Goal: Task Accomplishment & Management: Use online tool/utility

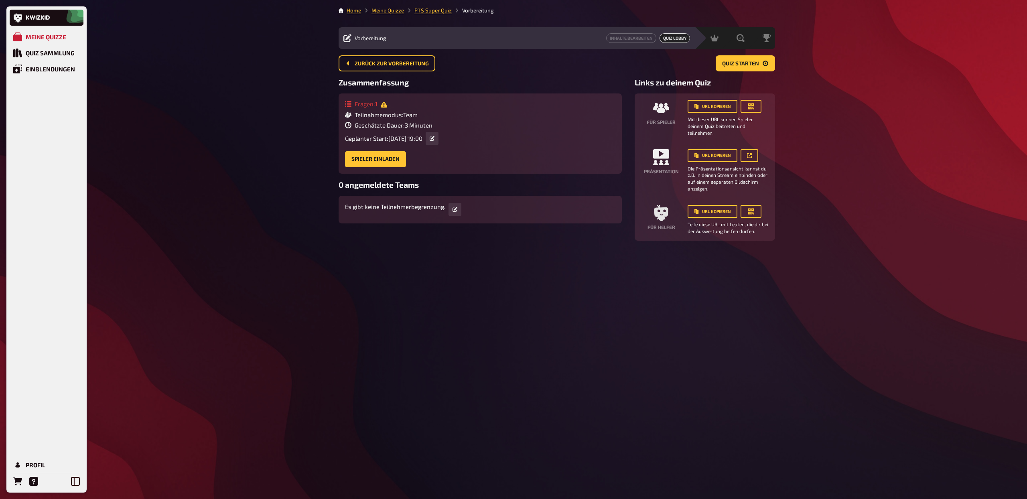
click at [476, 287] on div "Home Meine Quizze PTS Super Quiz Vorbereitung Vorbereitung Inhalte Bearbeiten Q…" at bounding box center [556, 249] width 449 height 499
click at [21, 482] on icon "Bestellungen" at bounding box center [17, 481] width 9 height 9
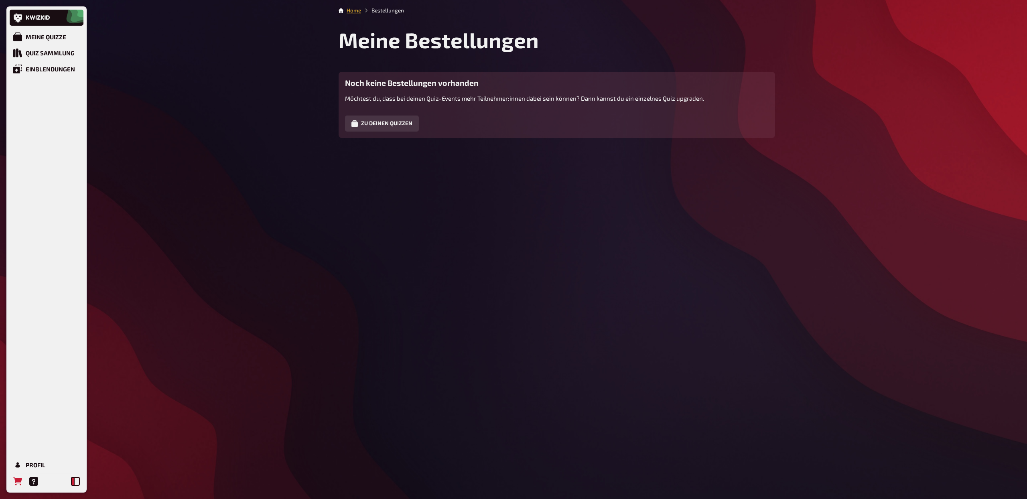
click at [78, 483] on icon at bounding box center [75, 481] width 9 height 9
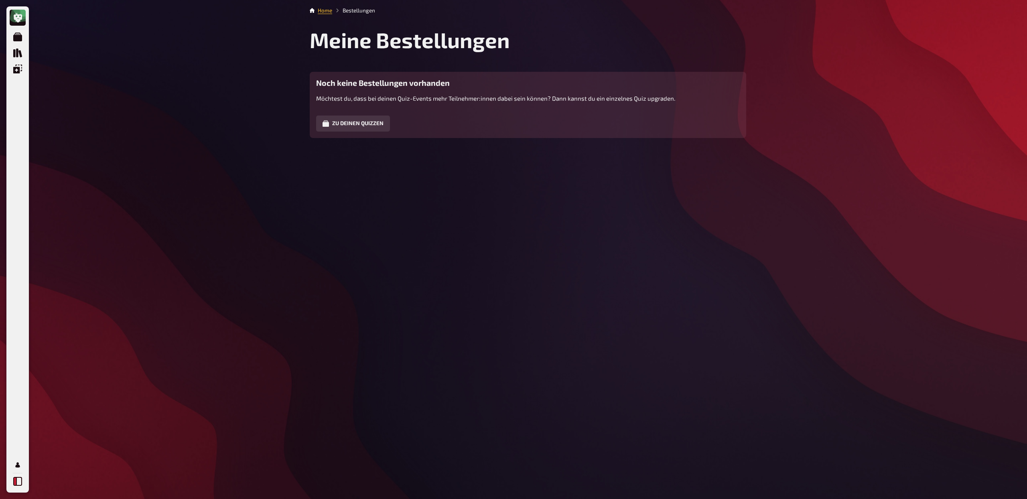
click at [20, 481] on icon at bounding box center [17, 481] width 9 height 9
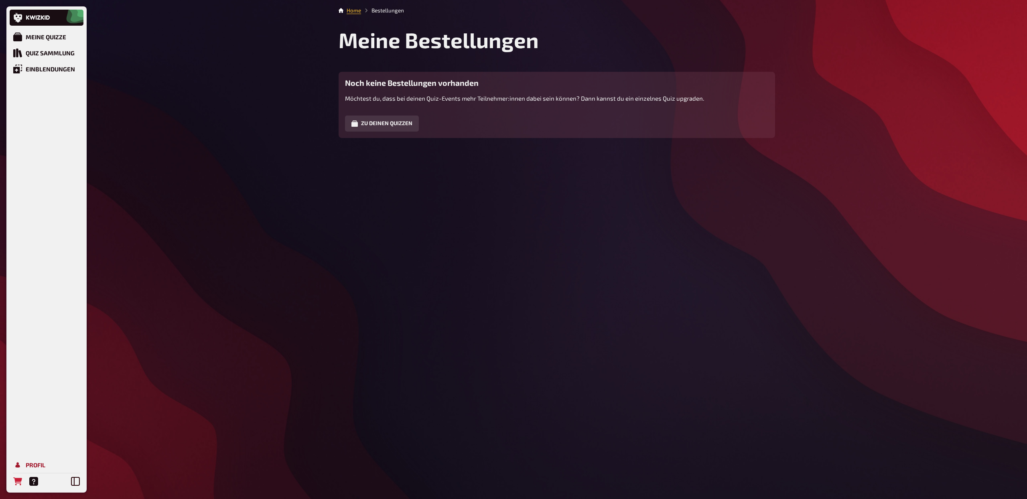
click at [25, 467] on link "Profil" at bounding box center [47, 465] width 74 height 16
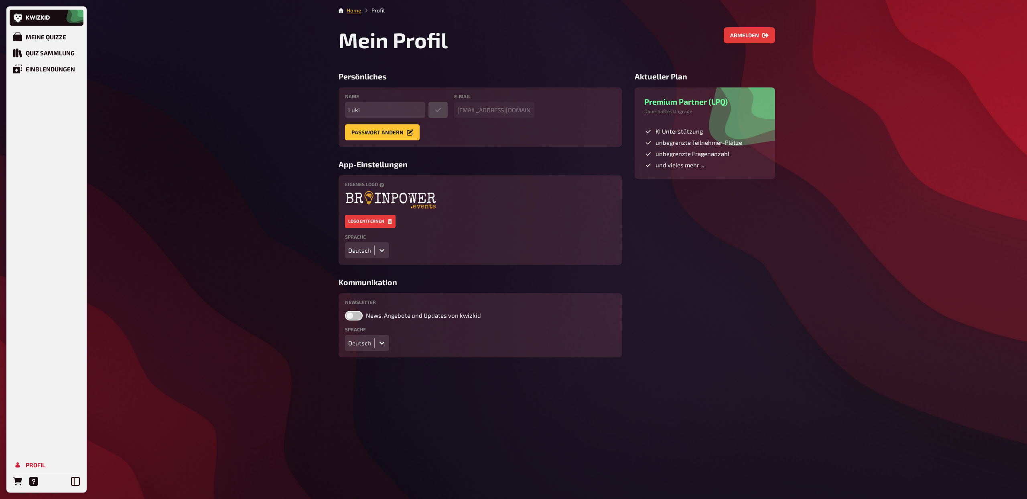
click at [384, 250] on icon at bounding box center [382, 250] width 8 height 8
click at [371, 278] on div "English" at bounding box center [367, 281] width 44 height 14
click at [379, 344] on icon at bounding box center [382, 343] width 8 height 8
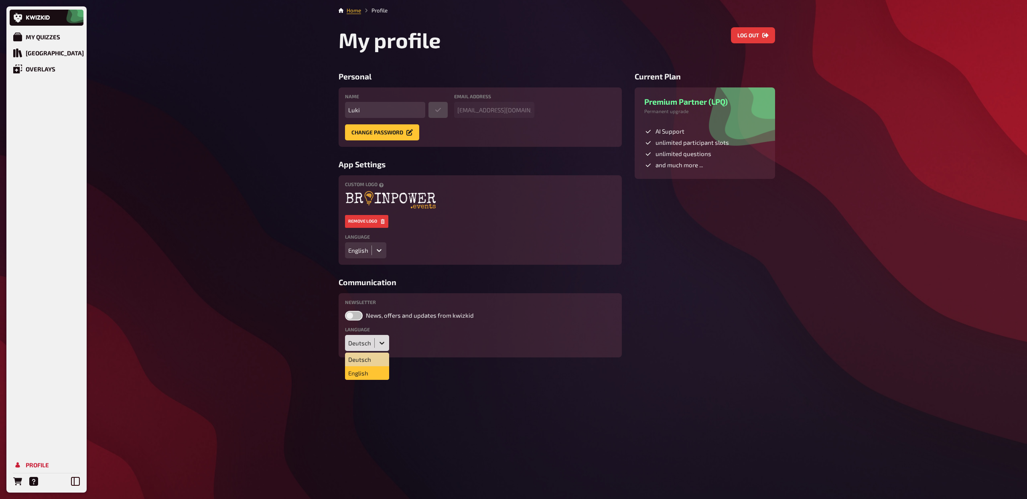
click at [369, 372] on div "English" at bounding box center [367, 373] width 44 height 14
click at [288, 286] on div "My Quizzes Quiz Library Overlays Profile Home Profile My profile Log out Person…" at bounding box center [513, 249] width 1027 height 499
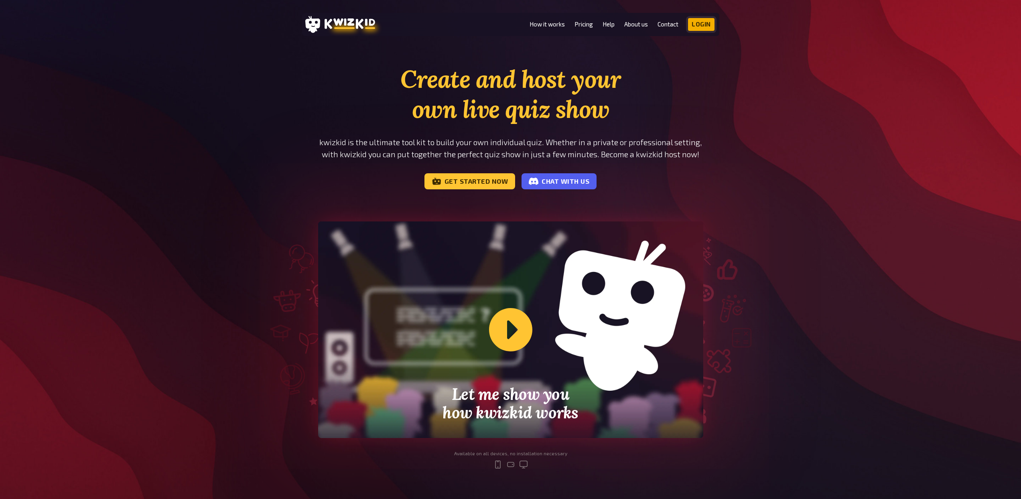
click at [700, 21] on link "Login" at bounding box center [701, 24] width 26 height 13
click at [582, 25] on link "Pricing" at bounding box center [583, 24] width 18 height 7
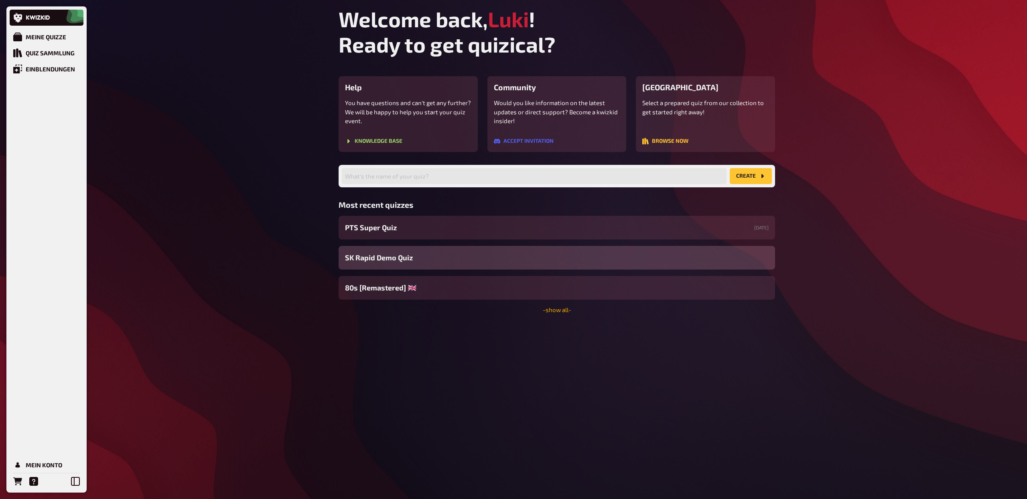
click at [565, 312] on link "- show all -" at bounding box center [557, 309] width 28 height 7
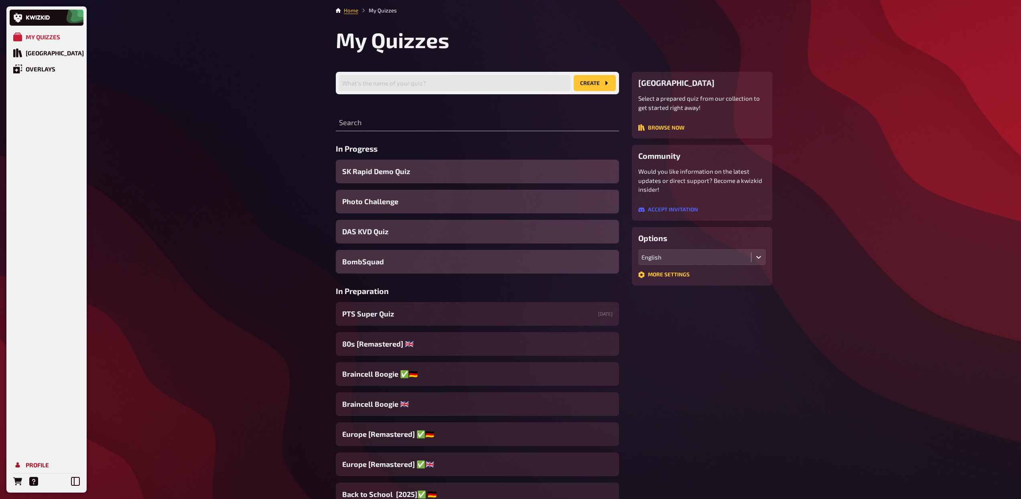
click at [38, 463] on div "Profile" at bounding box center [37, 464] width 23 height 7
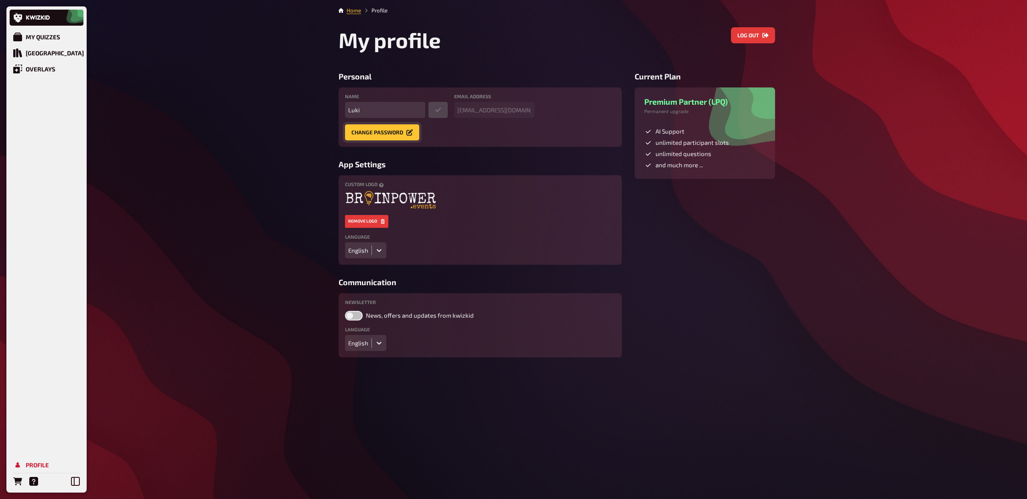
click at [408, 132] on icon "Change password" at bounding box center [409, 132] width 6 height 6
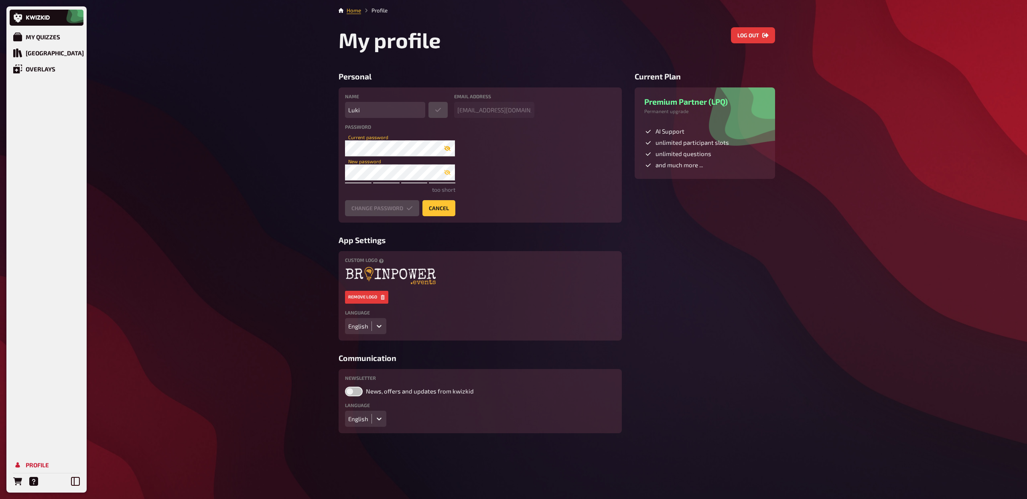
click at [446, 149] on icon "button" at bounding box center [447, 148] width 6 height 6
click at [442, 213] on button "cancel" at bounding box center [438, 208] width 33 height 16
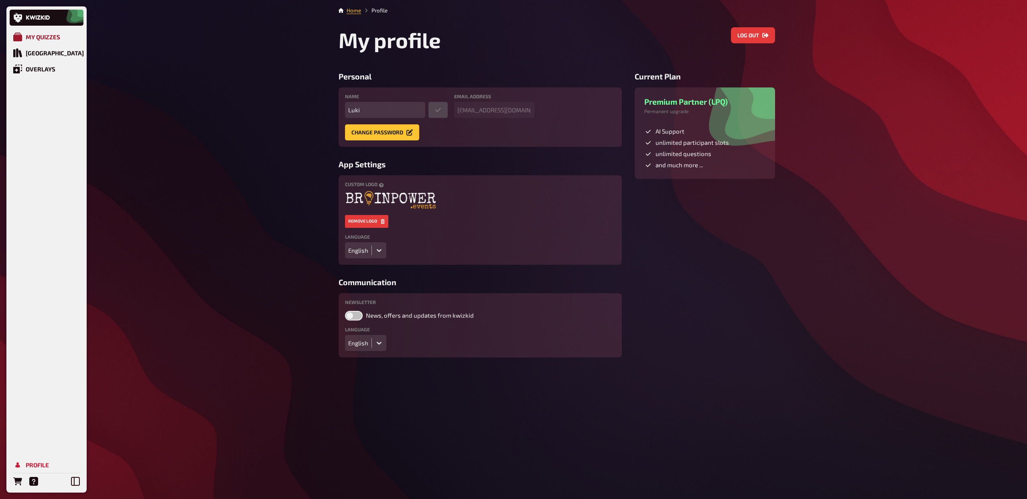
click at [49, 36] on div "My Quizzes" at bounding box center [43, 36] width 34 height 7
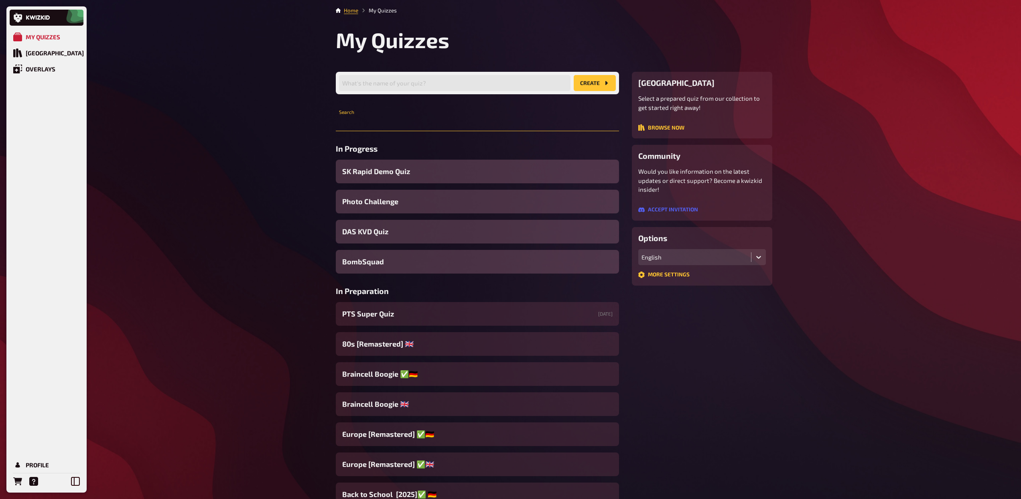
click at [452, 128] on input "text" at bounding box center [477, 123] width 283 height 16
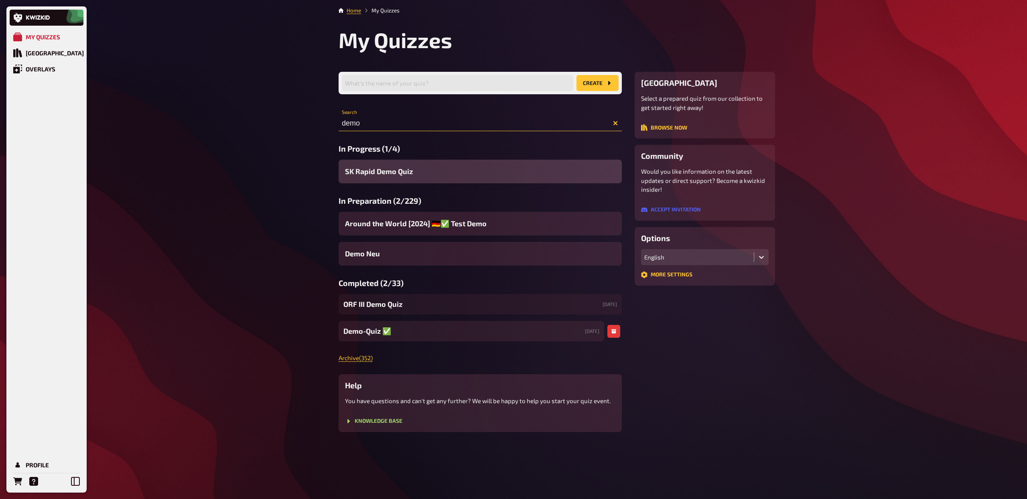
type input "demo"
click at [416, 331] on div "Demo-Quiz ✅​ 04/03/2023" at bounding box center [472, 331] width 266 height 20
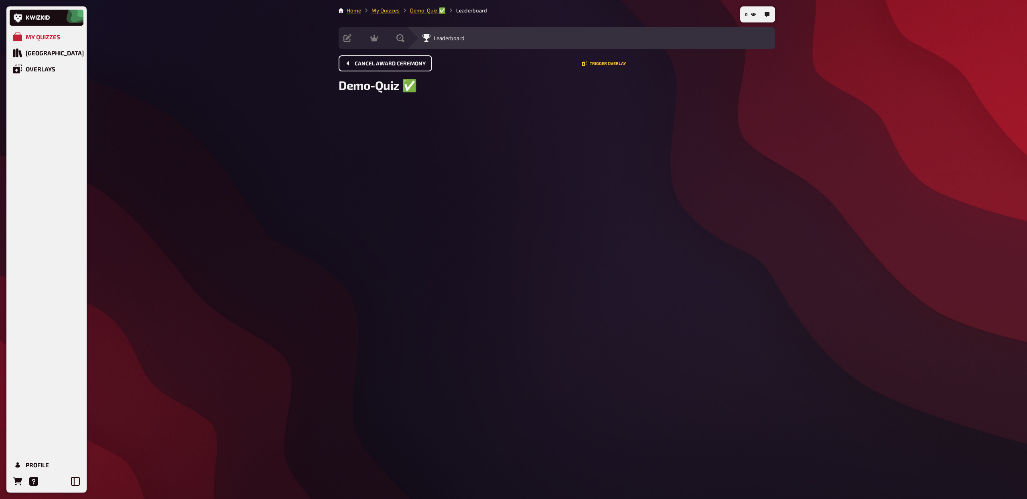
click at [380, 66] on button "Cancel award ceremony" at bounding box center [385, 63] width 93 height 16
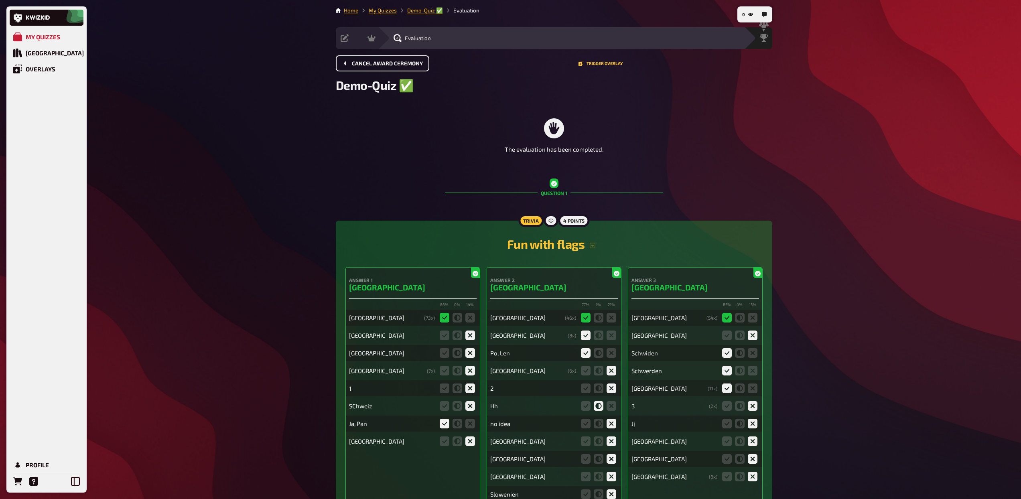
drag, startPoint x: 379, startPoint y: 66, endPoint x: 373, endPoint y: 65, distance: 6.1
click at [373, 65] on span "Cancel award ceremony" at bounding box center [387, 64] width 71 height 6
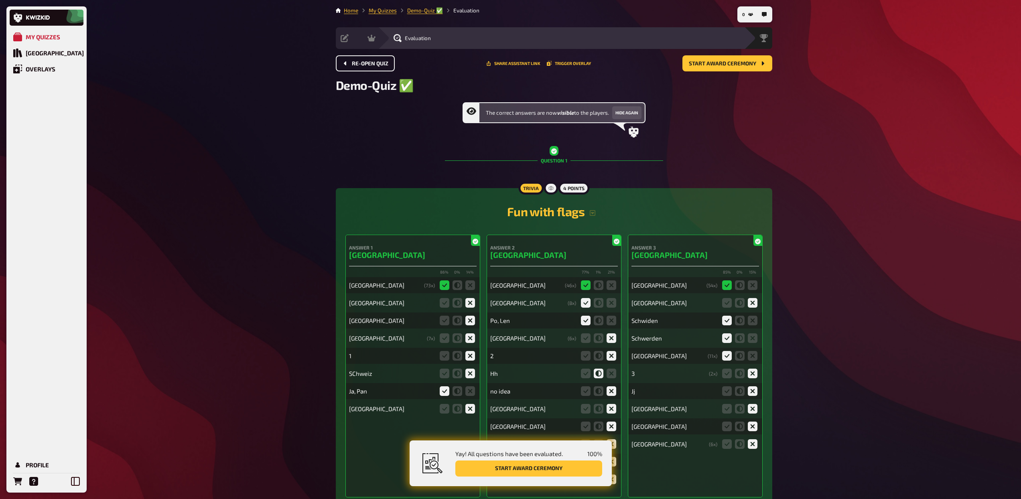
click at [373, 65] on span "Re-open Quiz" at bounding box center [370, 64] width 37 height 6
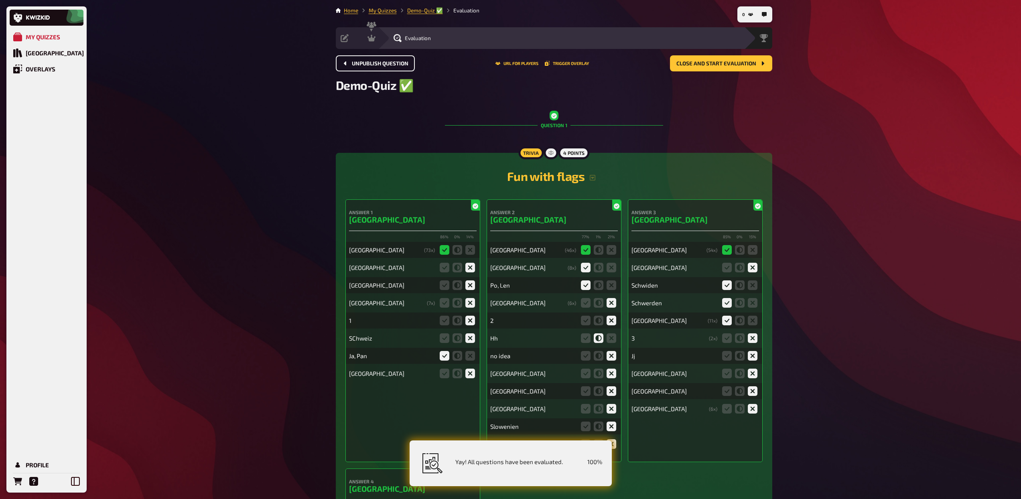
click at [373, 65] on span "Unpublish question" at bounding box center [380, 64] width 57 height 6
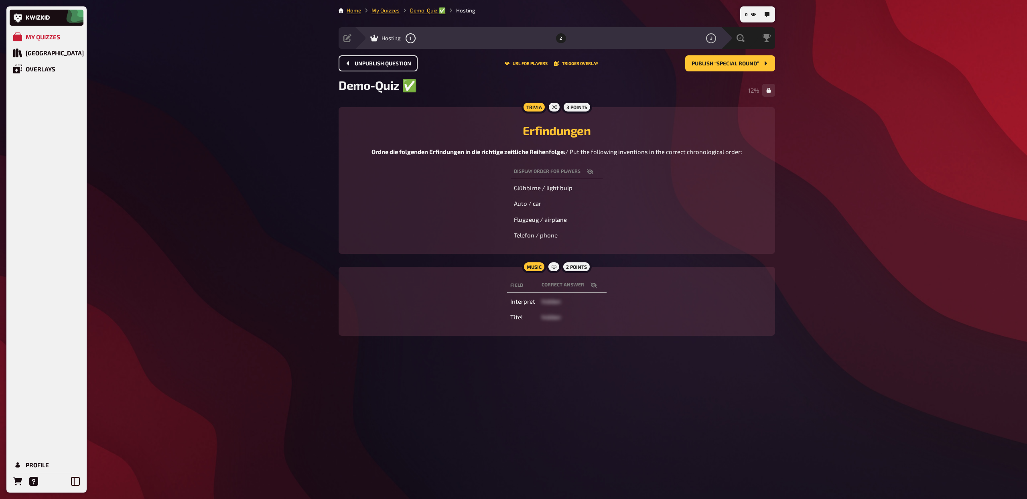
click at [373, 65] on span "Unpublish question" at bounding box center [383, 64] width 57 height 6
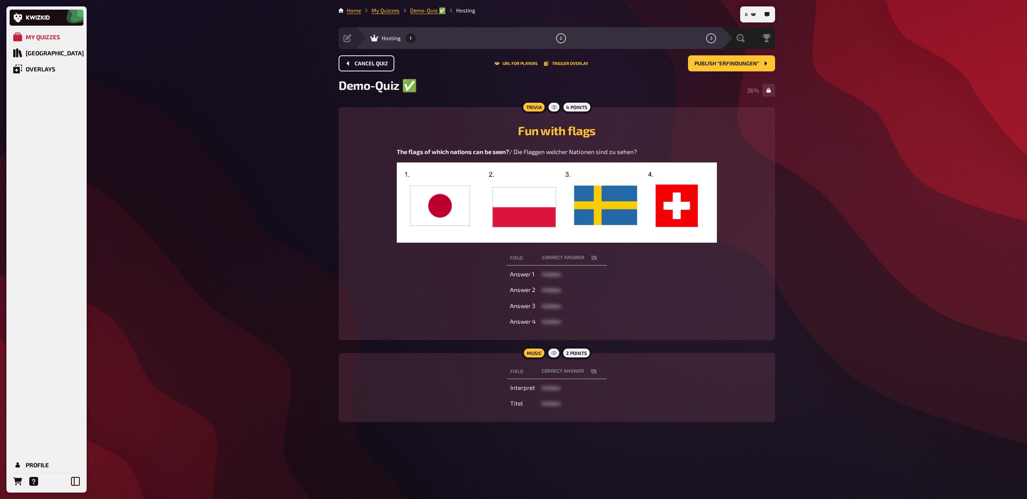
click at [373, 65] on span "Cancel Quiz" at bounding box center [371, 64] width 33 height 6
click at [373, 65] on span "Back to setup" at bounding box center [375, 64] width 40 height 6
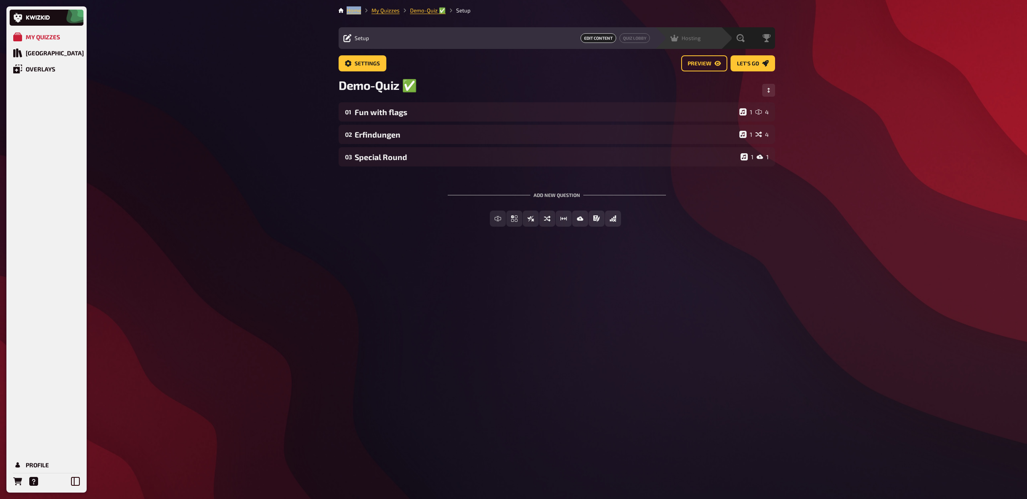
click at [687, 40] on span "Hosting" at bounding box center [691, 38] width 19 height 6
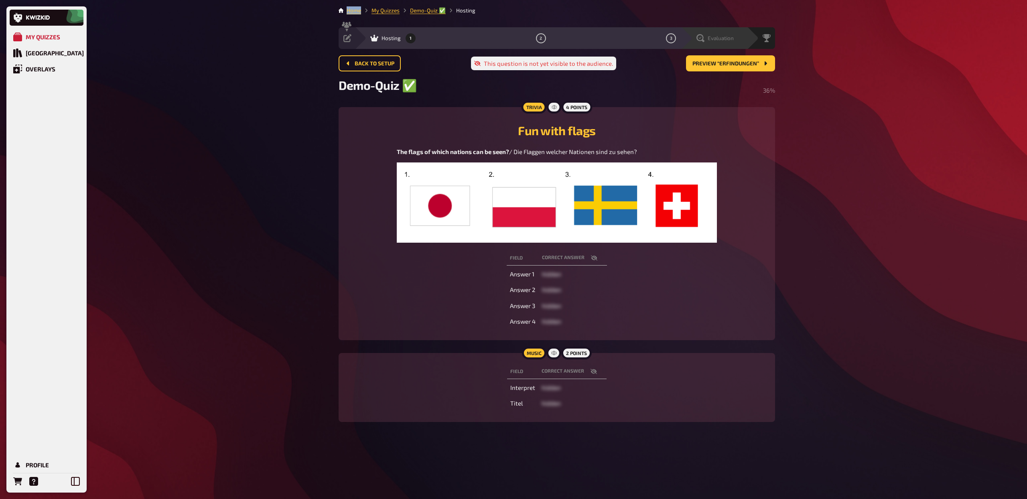
click at [724, 41] on span "Evaluation" at bounding box center [721, 38] width 26 height 6
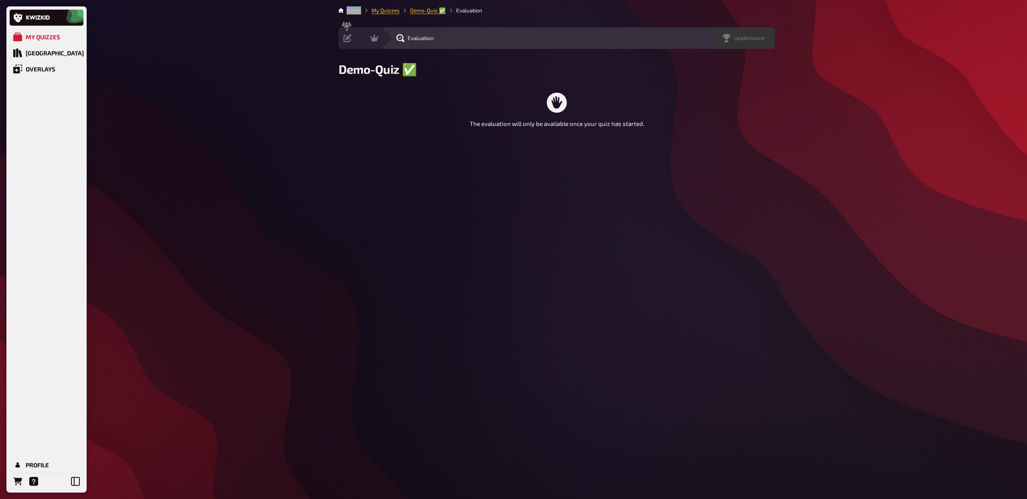
click at [760, 40] on span "Leaderboard" at bounding box center [749, 38] width 31 height 6
click at [369, 38] on div "Setup Edit Content Quiz Lobby" at bounding box center [367, 38] width 56 height 8
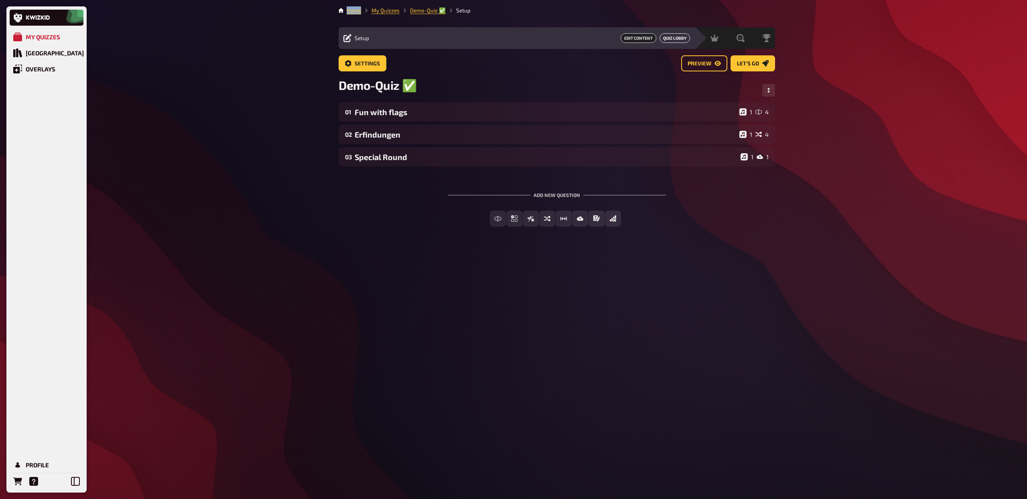
click at [676, 35] on button "Quiz Lobby" at bounding box center [674, 38] width 30 height 10
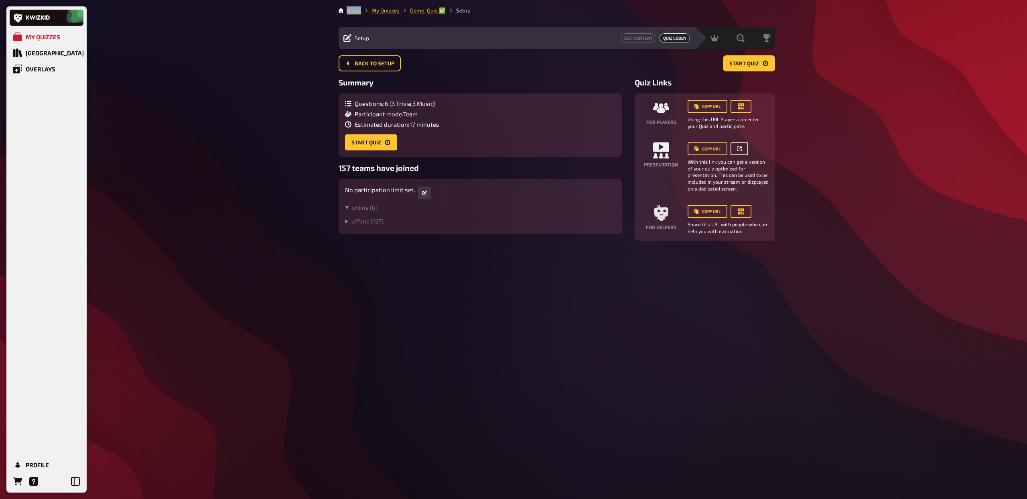
click at [743, 147] on button "button" at bounding box center [739, 148] width 18 height 13
click at [642, 37] on button "Edit Content" at bounding box center [639, 38] width 36 height 10
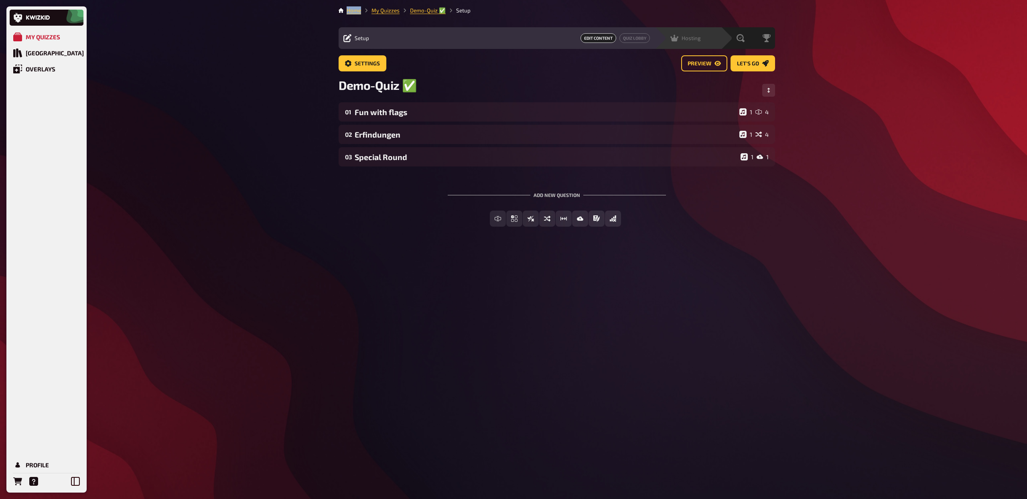
click at [694, 38] on span "Hosting" at bounding box center [691, 38] width 19 height 6
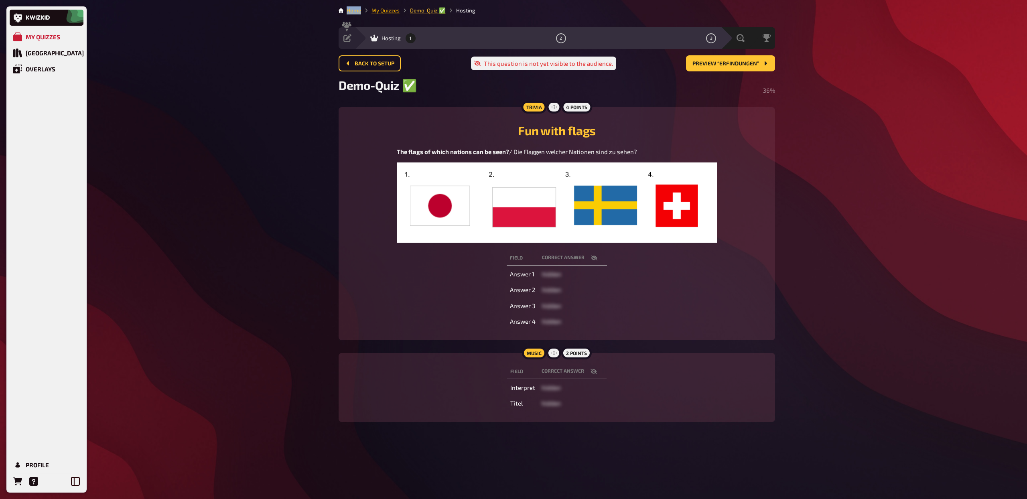
click at [384, 12] on link "My Quizzes" at bounding box center [385, 10] width 28 height 6
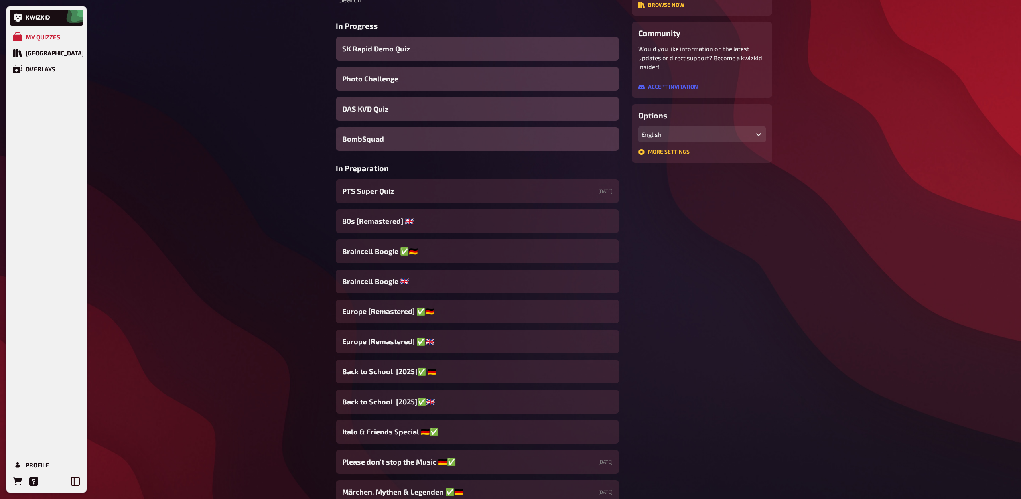
scroll to position [123, 0]
click at [387, 284] on span "Braincell Boogie 🇬🇧​" at bounding box center [375, 281] width 67 height 11
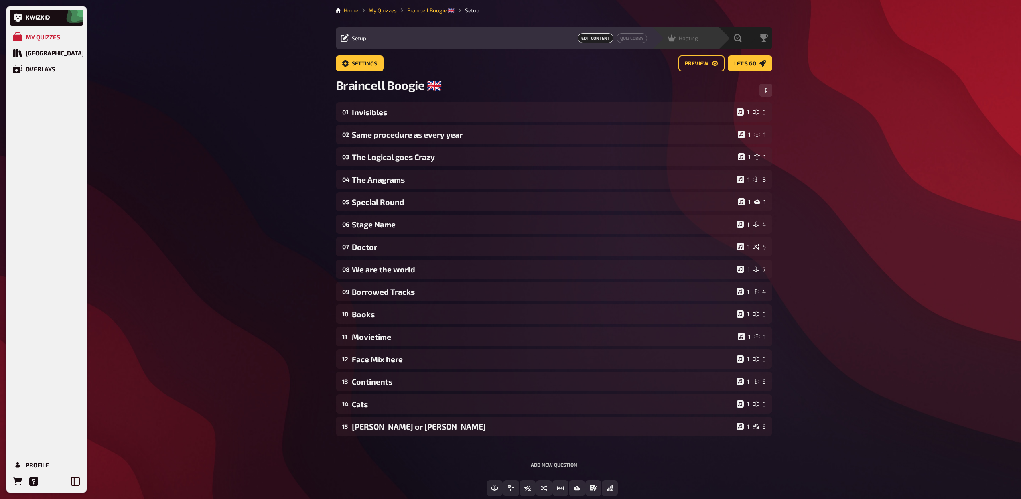
click at [685, 39] on span "Hosting" at bounding box center [688, 38] width 19 height 6
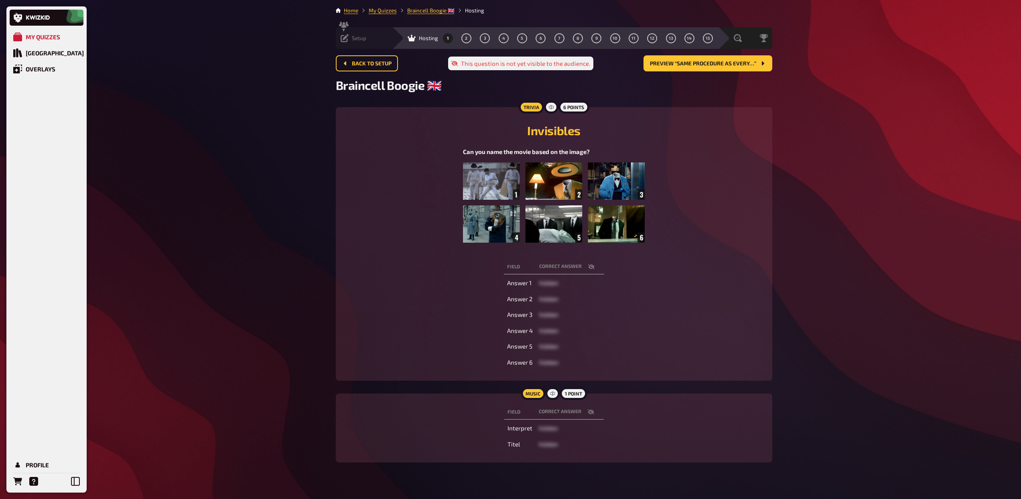
click at [366, 39] on div "Setup Edit Content Quiz Lobby" at bounding box center [364, 38] width 56 height 8
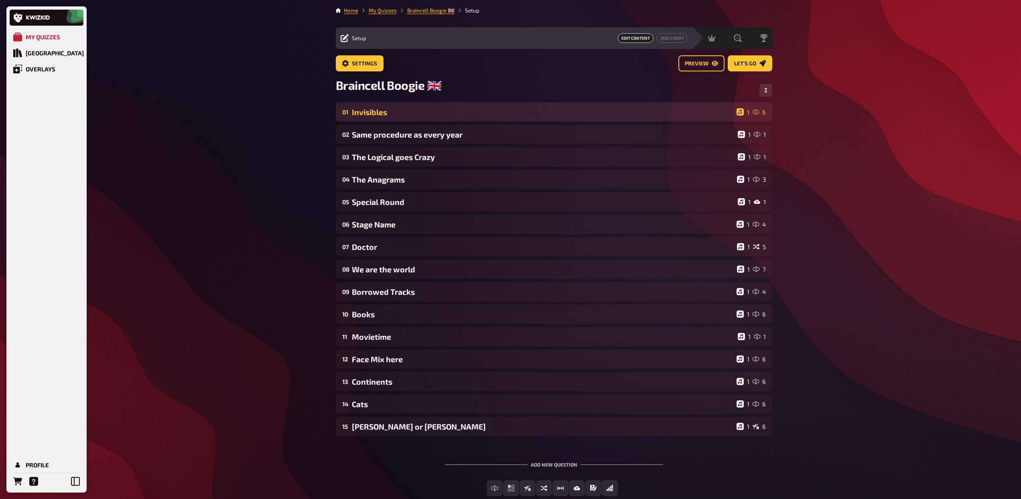
click at [414, 117] on div "Invisibles" at bounding box center [542, 112] width 381 height 9
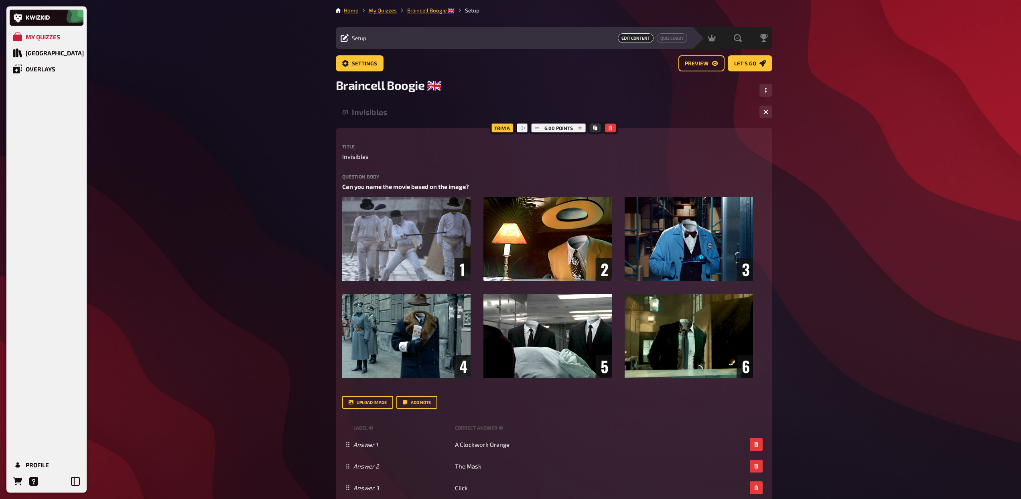
click at [389, 117] on div "Invisibles" at bounding box center [552, 112] width 401 height 9
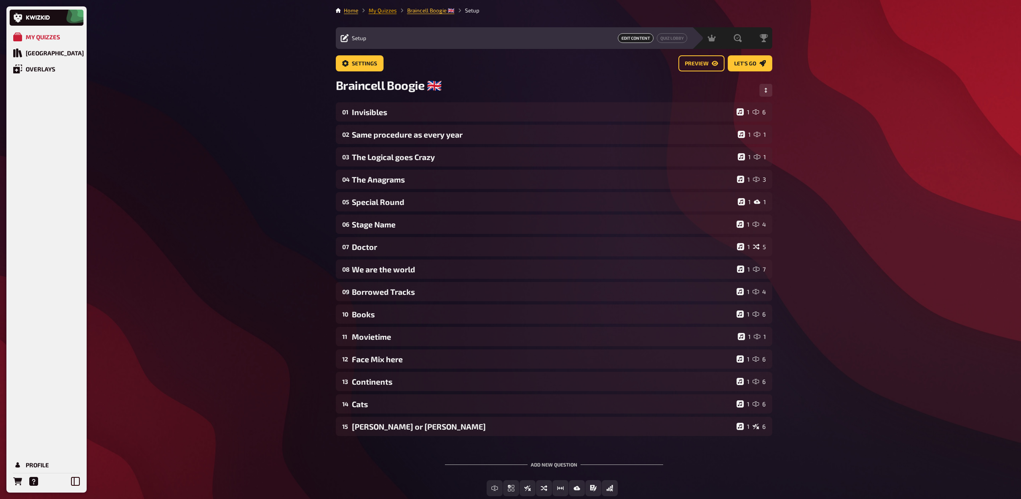
click at [379, 10] on link "My Quizzes" at bounding box center [383, 10] width 28 height 6
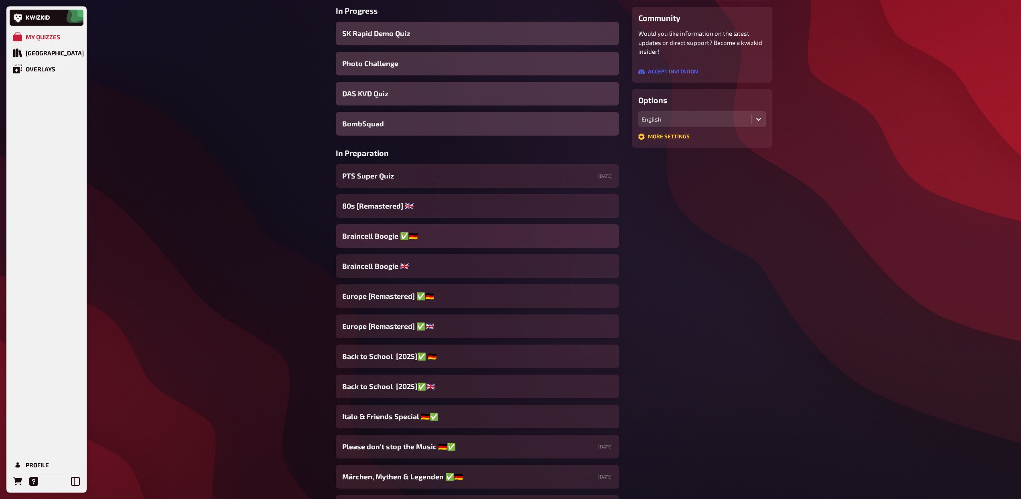
scroll to position [147, 0]
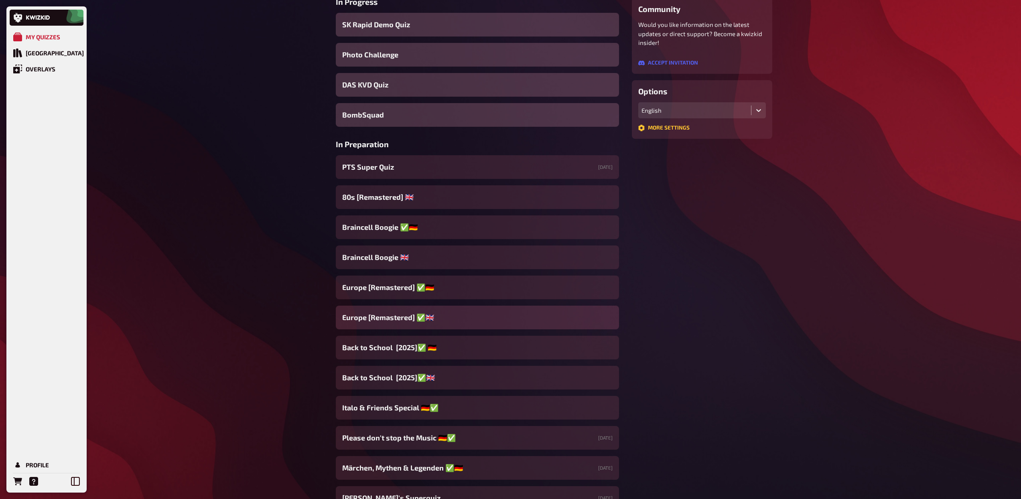
click at [406, 314] on span "Europe [Remastered] ✅​🇬🇧​" at bounding box center [388, 317] width 92 height 11
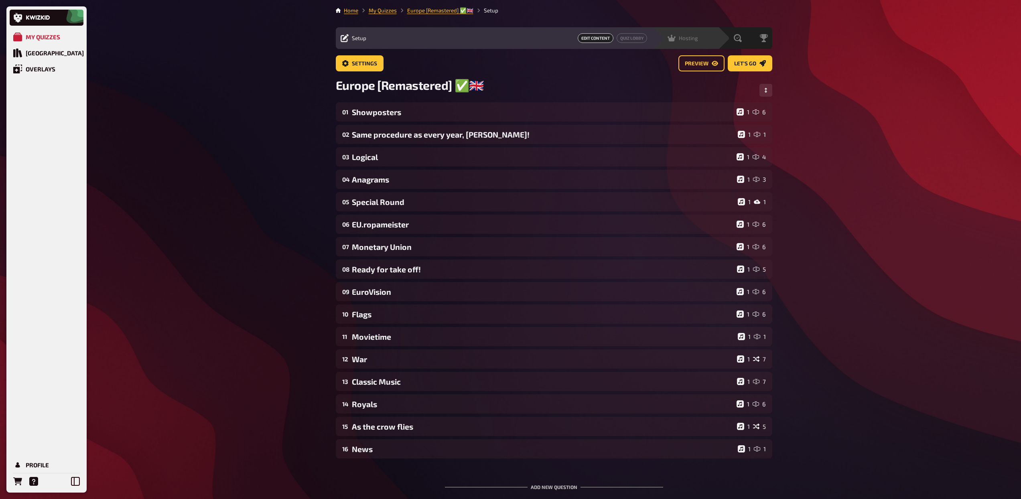
click at [671, 39] on icon at bounding box center [671, 38] width 8 height 7
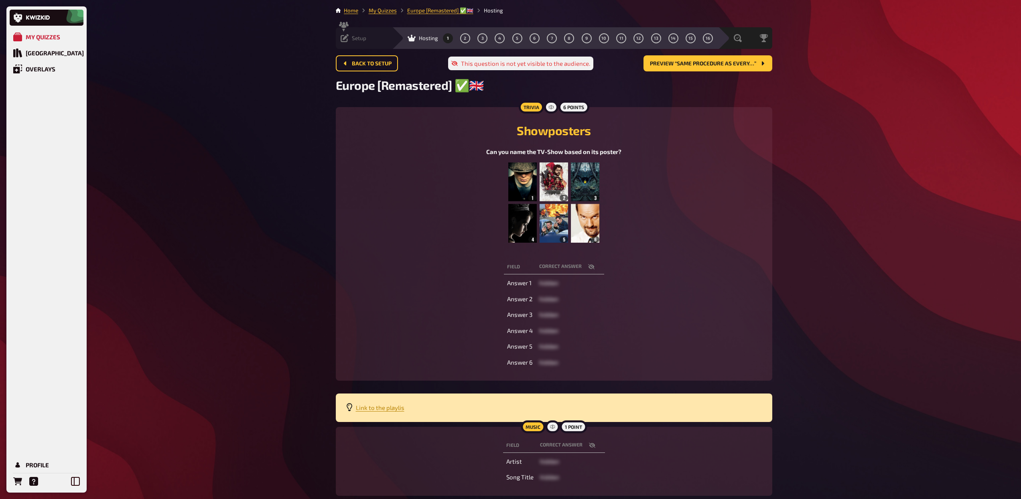
click at [371, 36] on div "Setup Edit Content Quiz Lobby" at bounding box center [364, 38] width 56 height 8
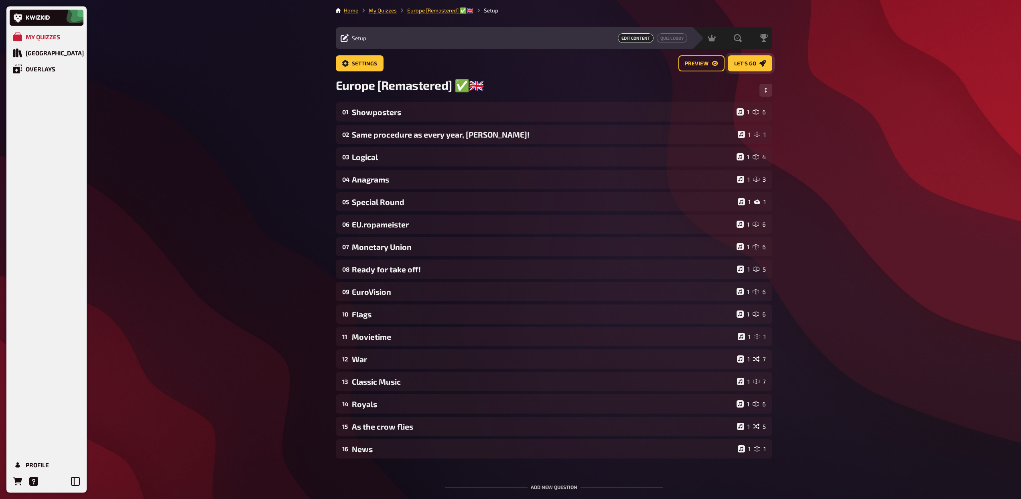
click at [747, 61] on span "Let's go" at bounding box center [745, 64] width 22 height 6
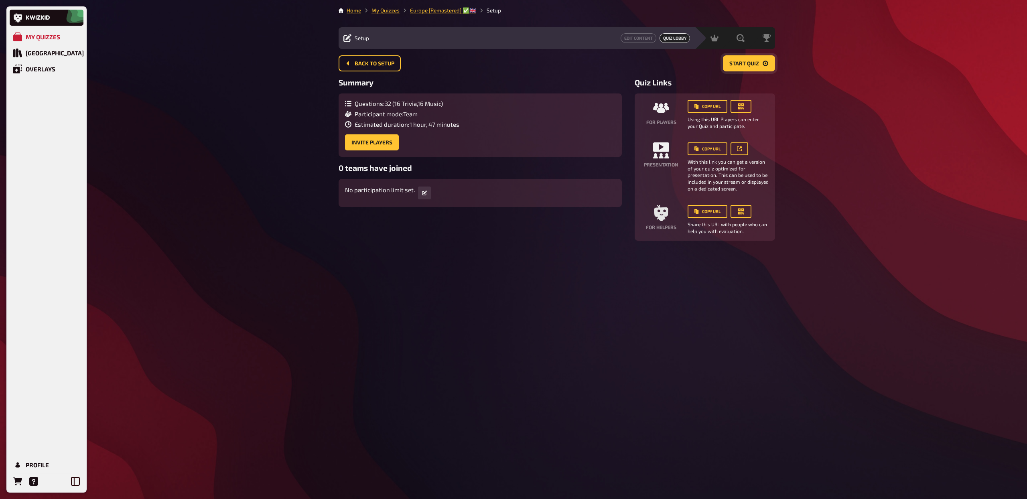
click at [743, 63] on span "Start Quiz" at bounding box center [744, 64] width 30 height 6
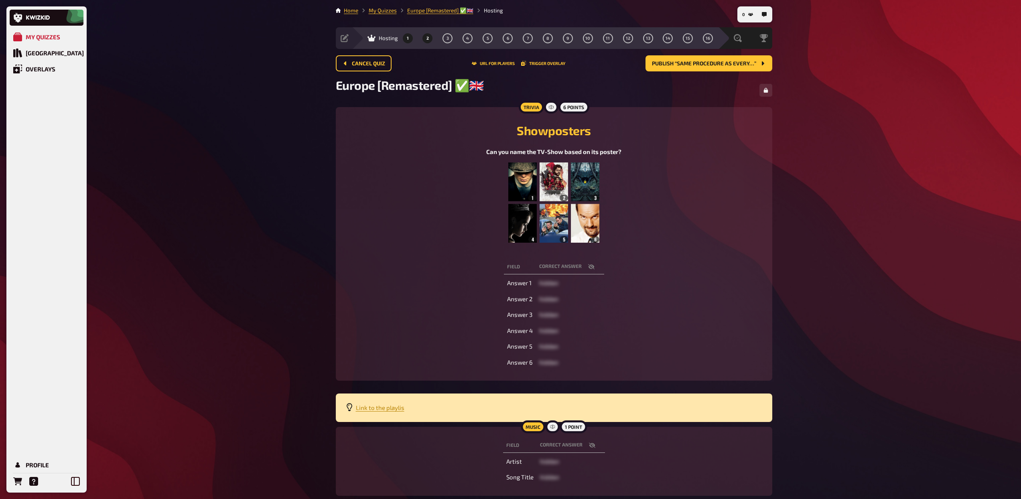
click at [429, 40] on button "2" at bounding box center [427, 38] width 13 height 13
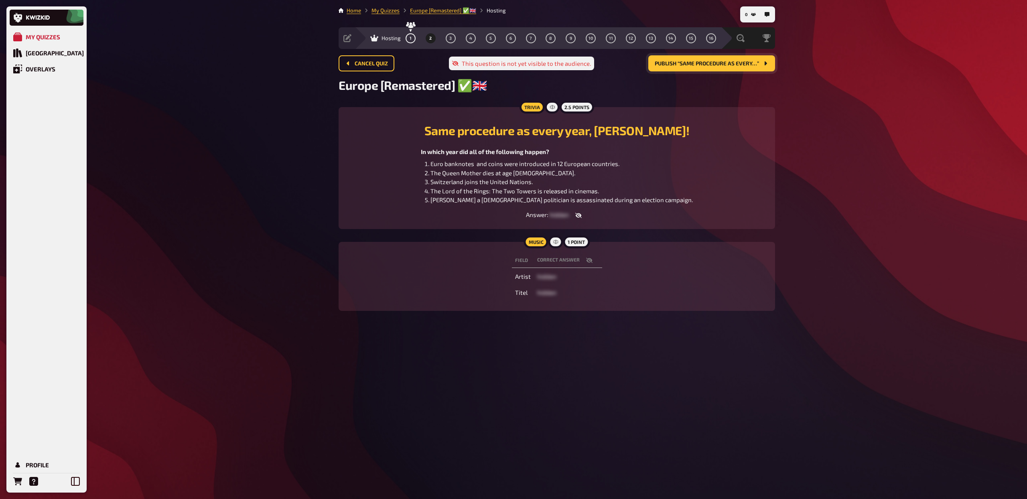
click at [716, 67] on button "Publish “Same procedure as every…”" at bounding box center [711, 63] width 127 height 16
click at [536, 62] on button "URL for players" at bounding box center [536, 63] width 43 height 5
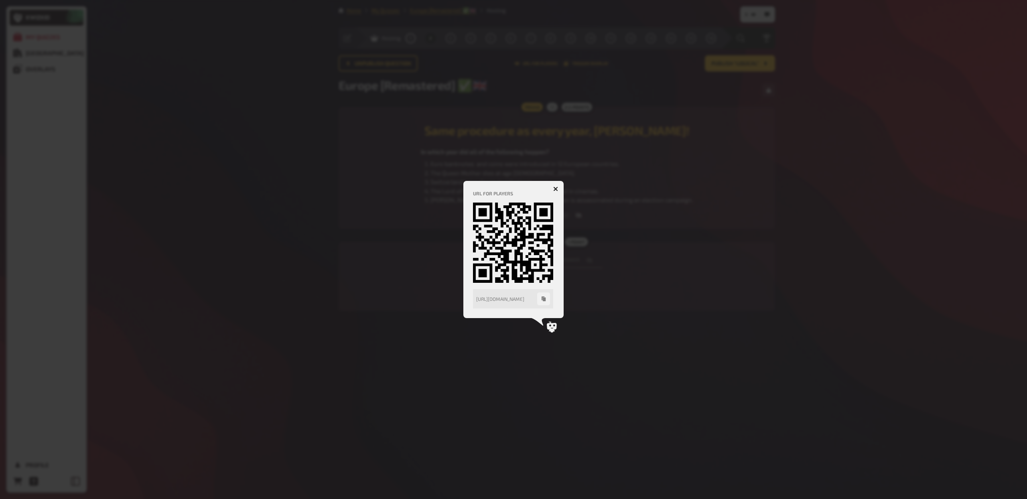
click at [557, 191] on button "button" at bounding box center [555, 189] width 13 height 13
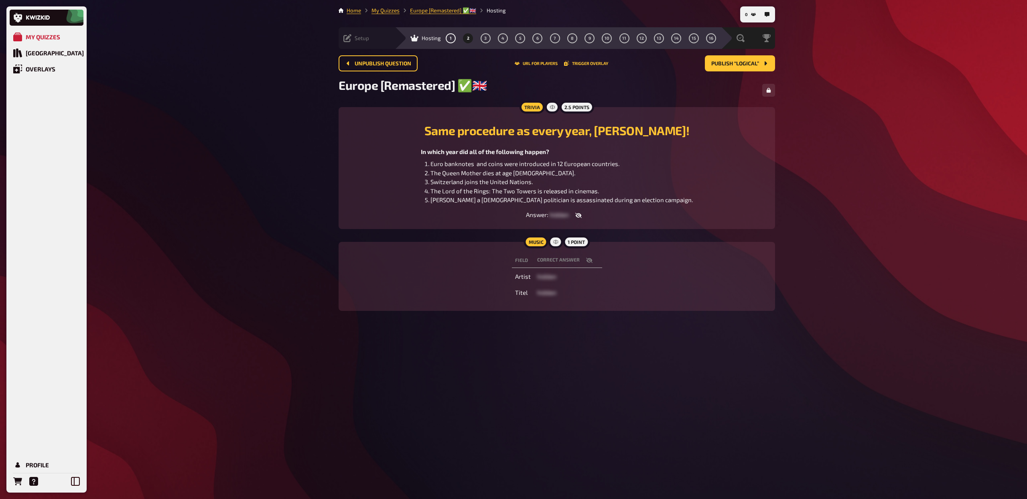
click at [364, 41] on span "Setup" at bounding box center [362, 38] width 14 height 6
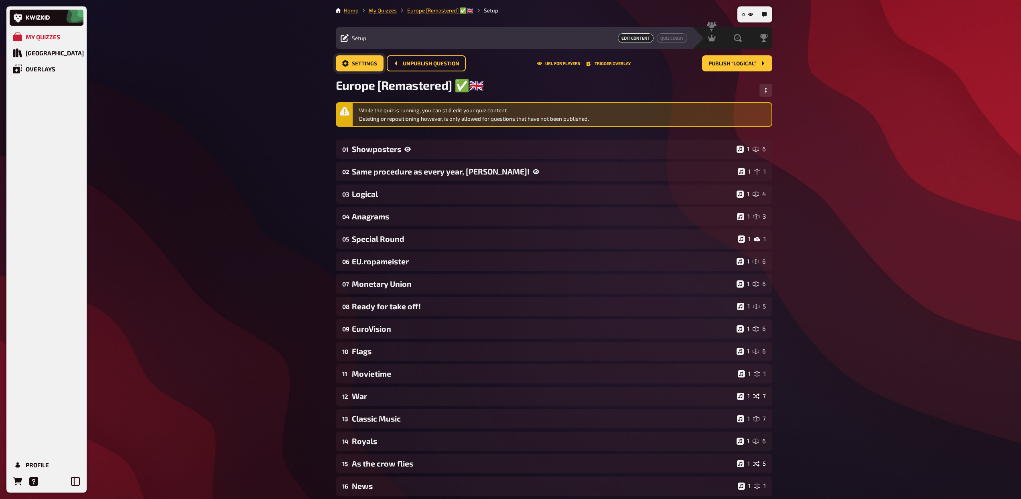
click at [374, 64] on span "Settings" at bounding box center [364, 64] width 25 height 6
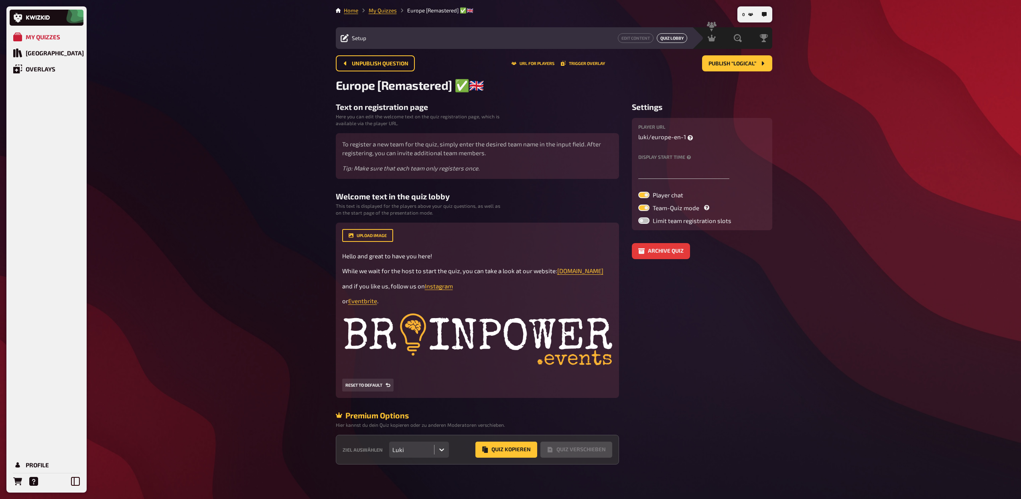
click at [677, 36] on button "Quiz Lobby" at bounding box center [672, 38] width 30 height 10
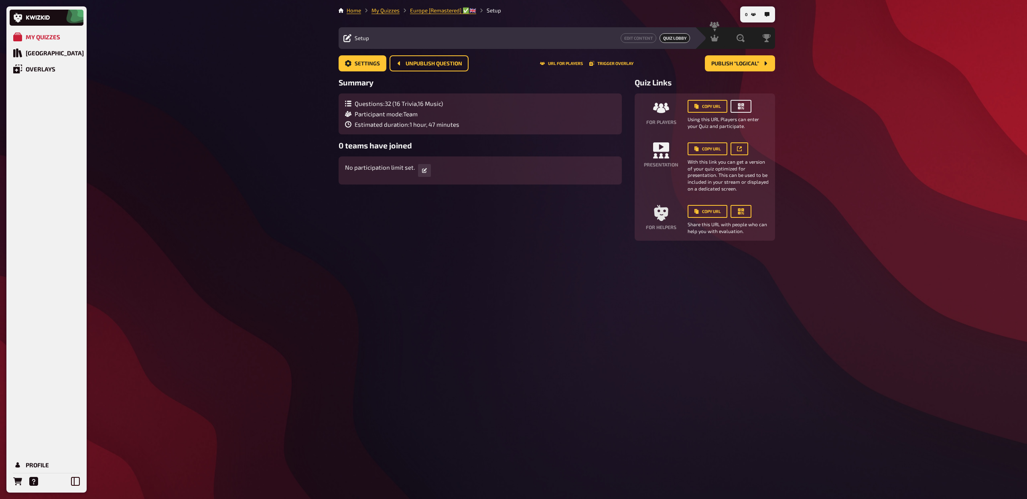
click at [742, 105] on icon "button" at bounding box center [741, 106] width 6 height 6
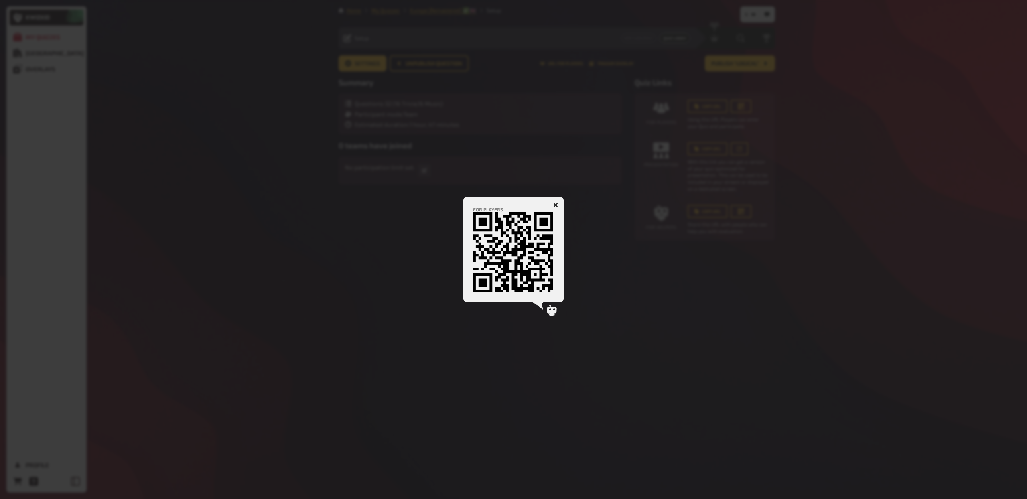
click at [806, 172] on div at bounding box center [513, 249] width 1027 height 499
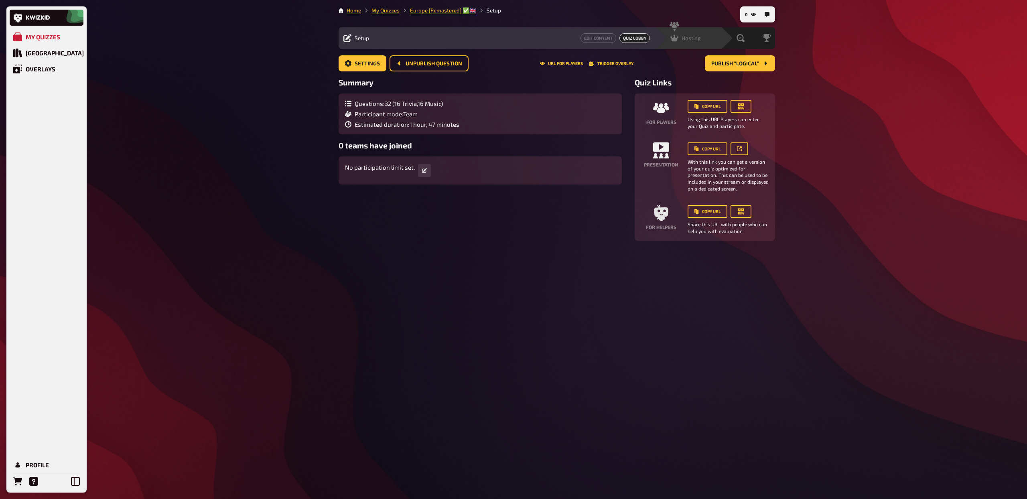
click at [695, 34] on div "Hosting" at bounding box center [685, 38] width 30 height 8
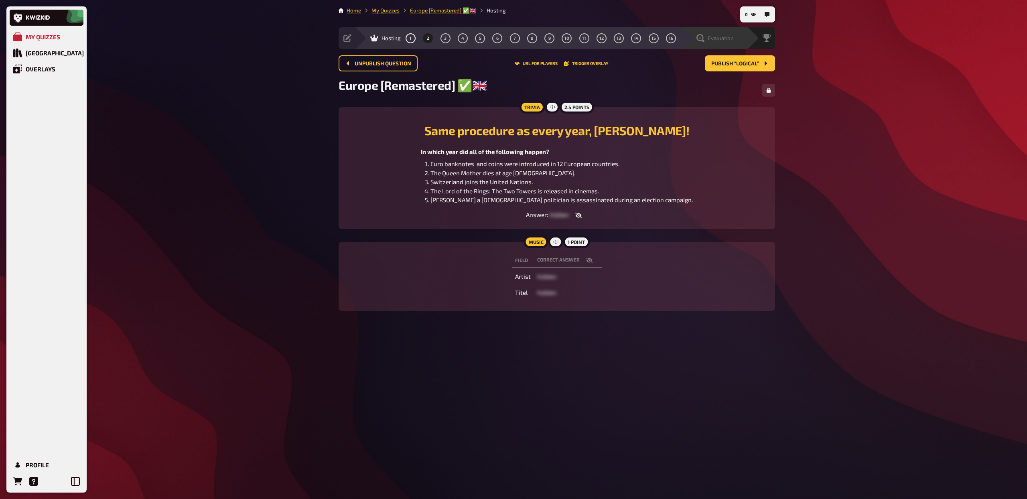
click at [722, 39] on span "Evaluation" at bounding box center [721, 38] width 26 height 6
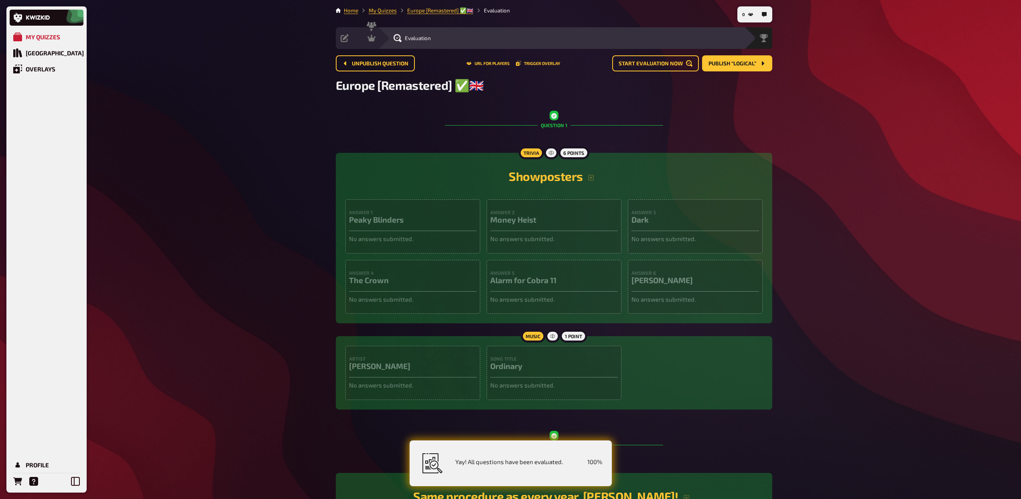
click at [384, 14] on li "My Quizzes" at bounding box center [377, 10] width 39 height 8
click at [383, 10] on link "My Quizzes" at bounding box center [383, 10] width 28 height 6
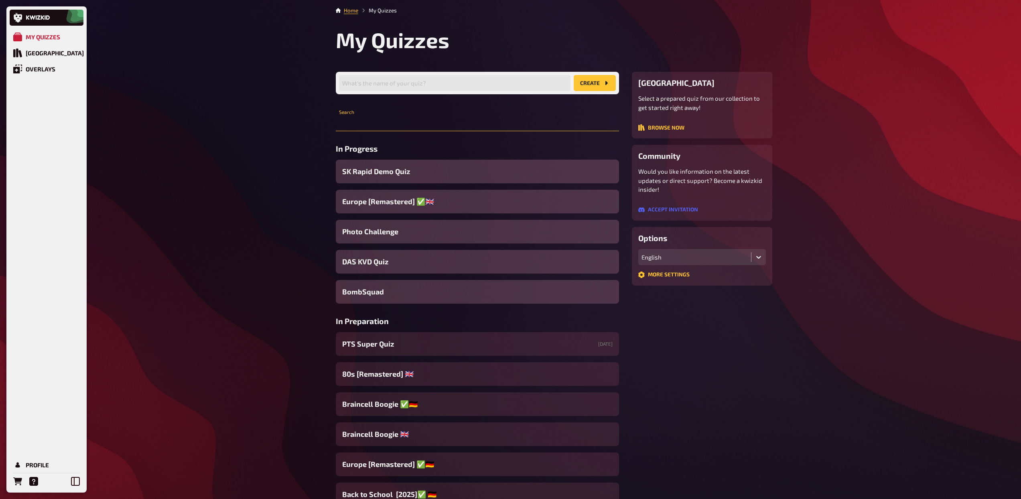
click at [414, 127] on input "text" at bounding box center [477, 123] width 283 height 16
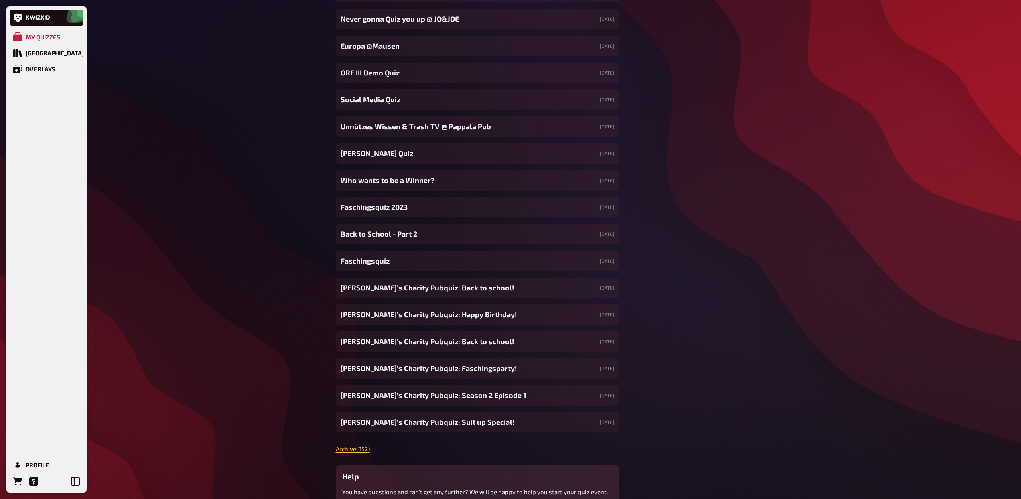
scroll to position [7728, 0]
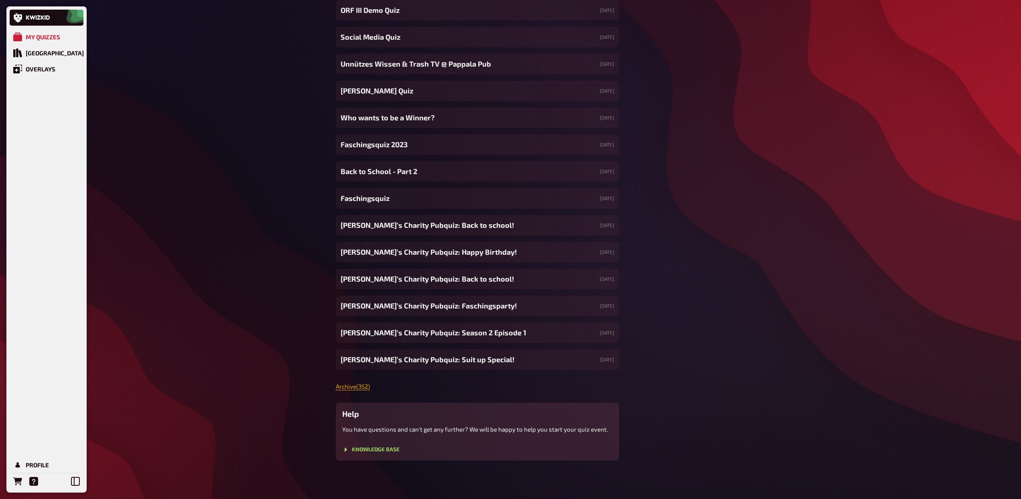
click at [359, 385] on link "Archive ( 352 )" at bounding box center [353, 386] width 34 height 7
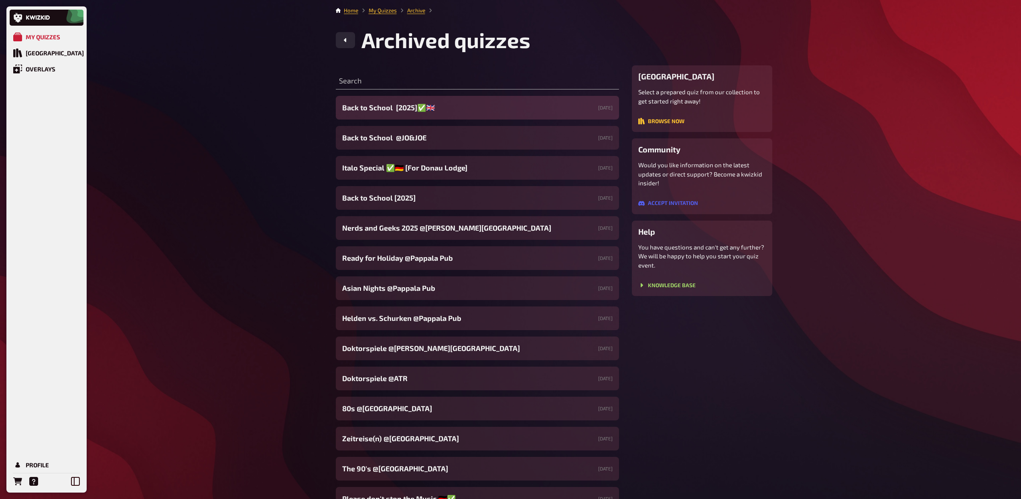
click at [398, 107] on span "Back to School [2025]✅​🇬🇧​" at bounding box center [388, 107] width 93 height 11
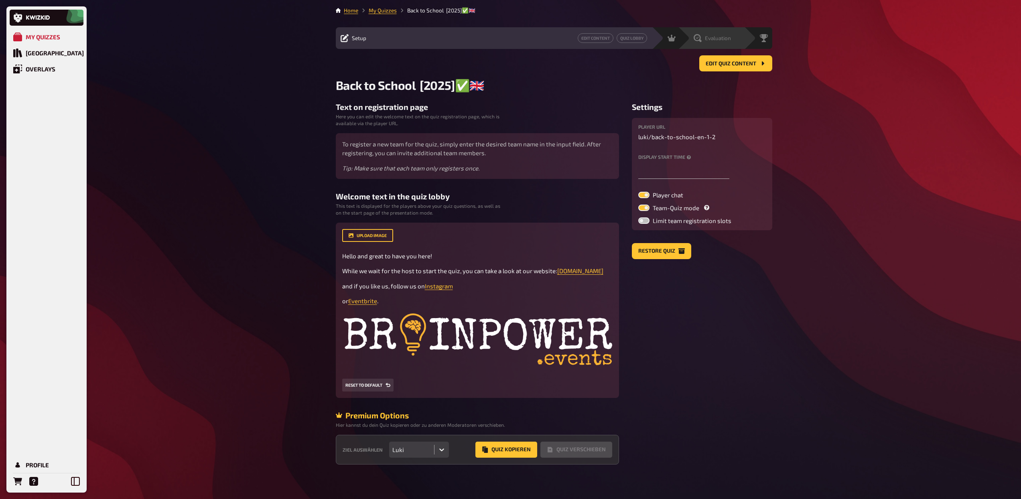
click at [730, 39] on span "Evaluation" at bounding box center [718, 38] width 26 height 6
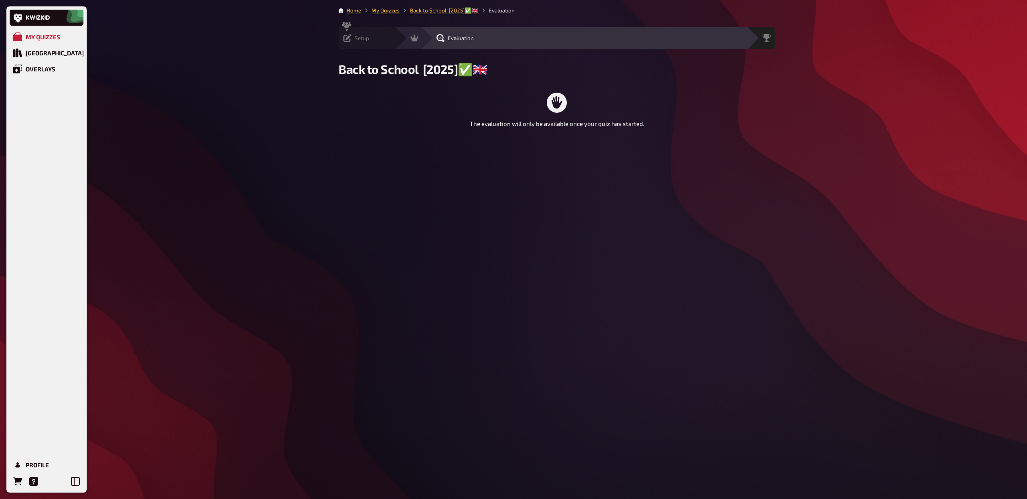
click at [352, 39] on div "Setup" at bounding box center [356, 38] width 26 height 8
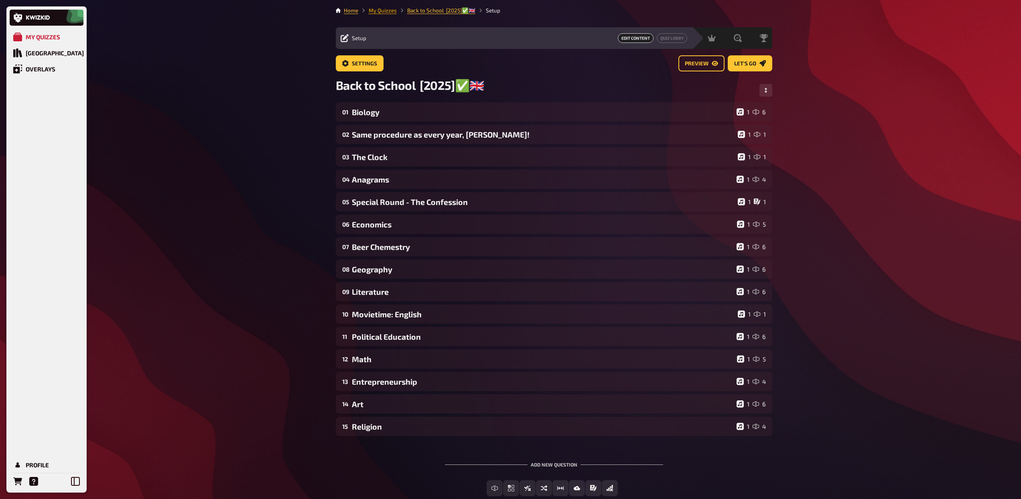
click at [390, 10] on link "My Quizzes" at bounding box center [383, 10] width 28 height 6
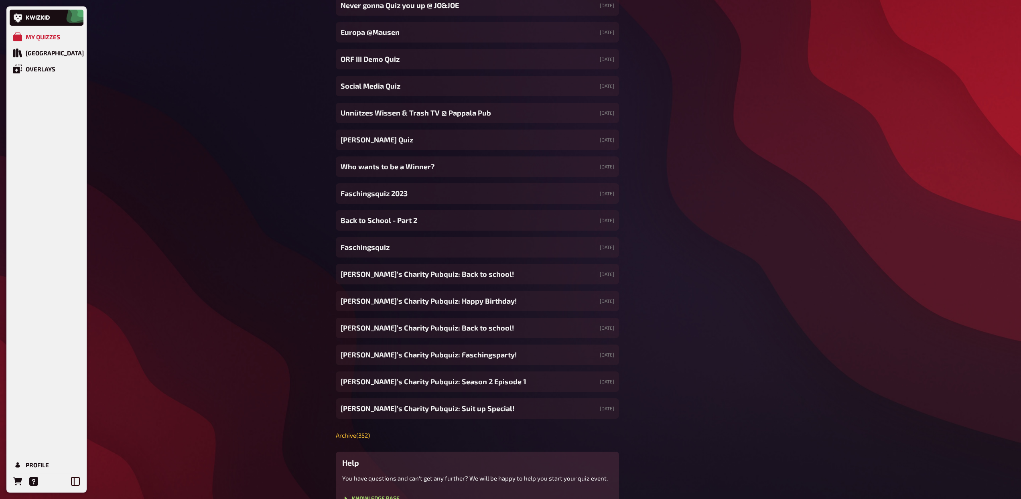
scroll to position [7728, 0]
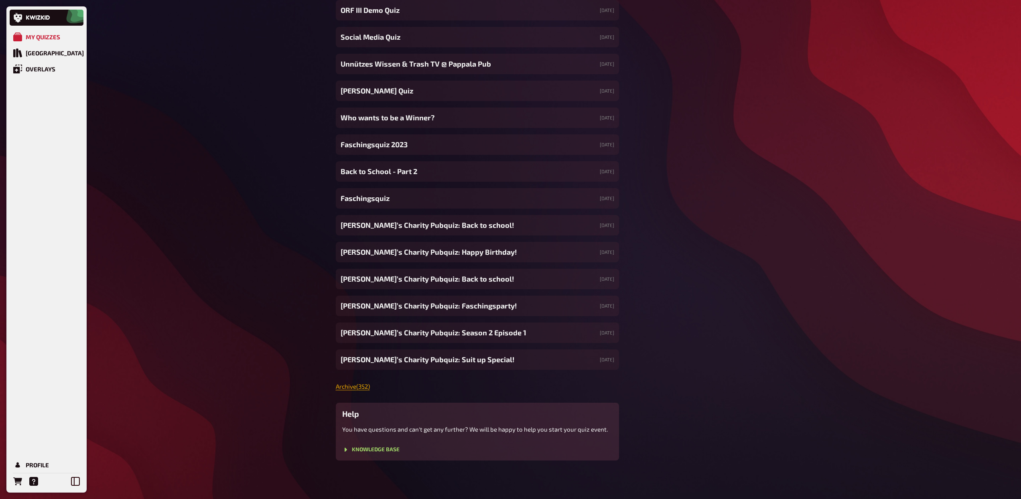
click at [359, 387] on link "Archive ( 352 )" at bounding box center [353, 386] width 34 height 7
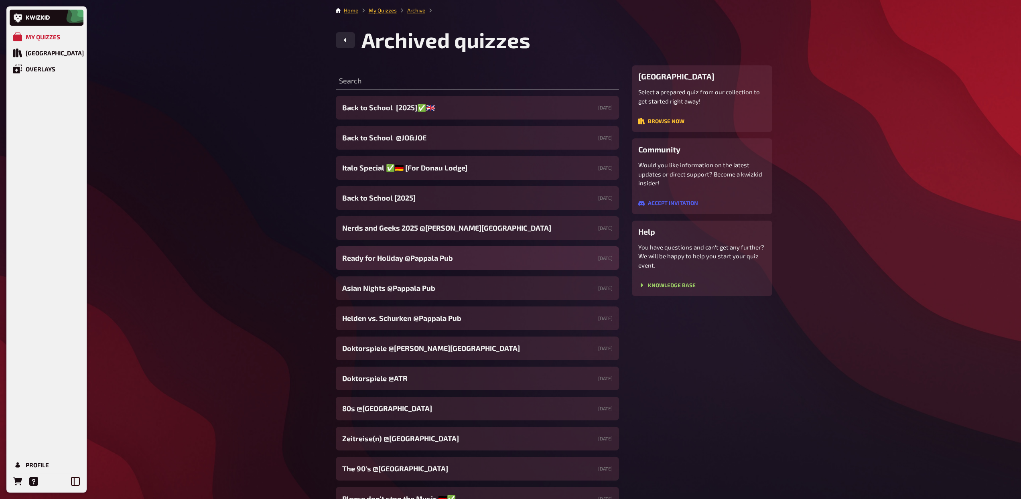
click at [432, 258] on span "Ready for Holiday @Pappala Pub" at bounding box center [397, 258] width 111 height 11
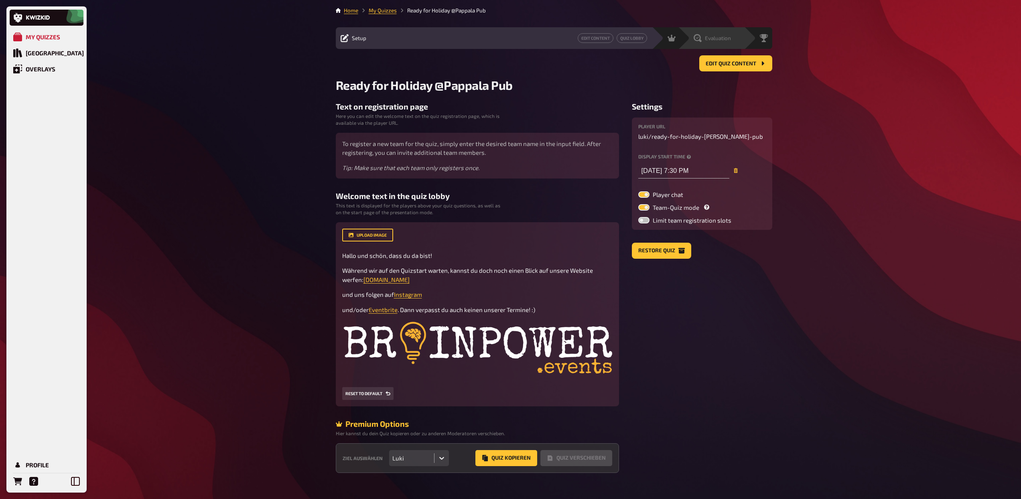
click at [733, 42] on div "Evaluation" at bounding box center [716, 38] width 55 height 8
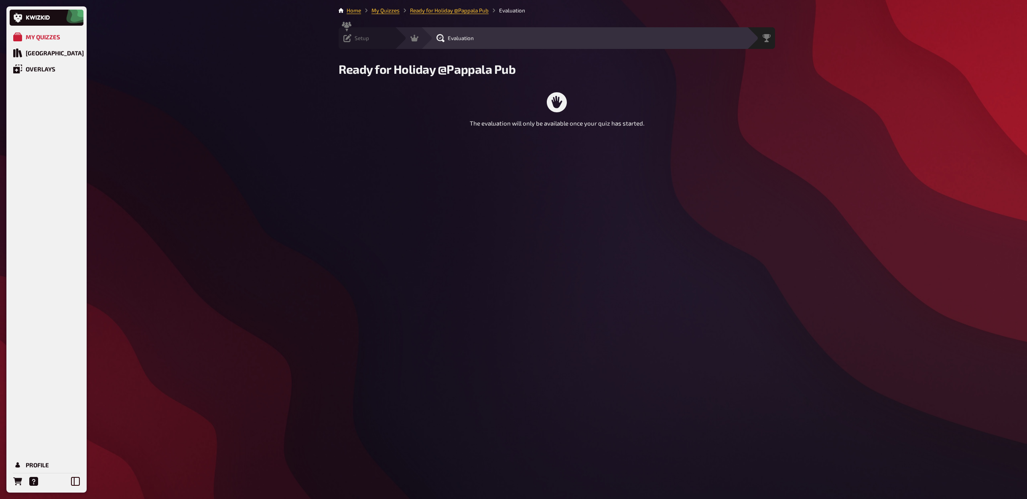
click at [362, 37] on span "Setup" at bounding box center [362, 38] width 14 height 6
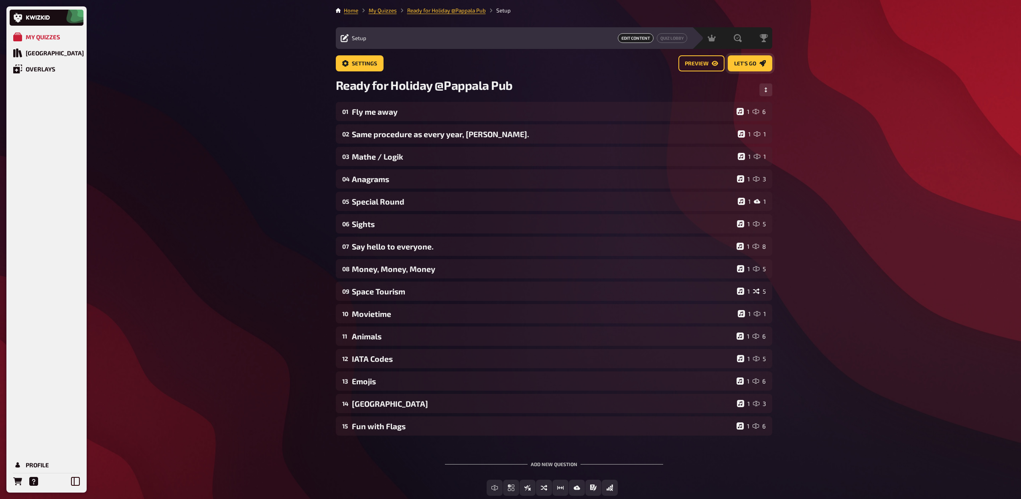
click at [751, 64] on span "Let's go" at bounding box center [745, 64] width 22 height 6
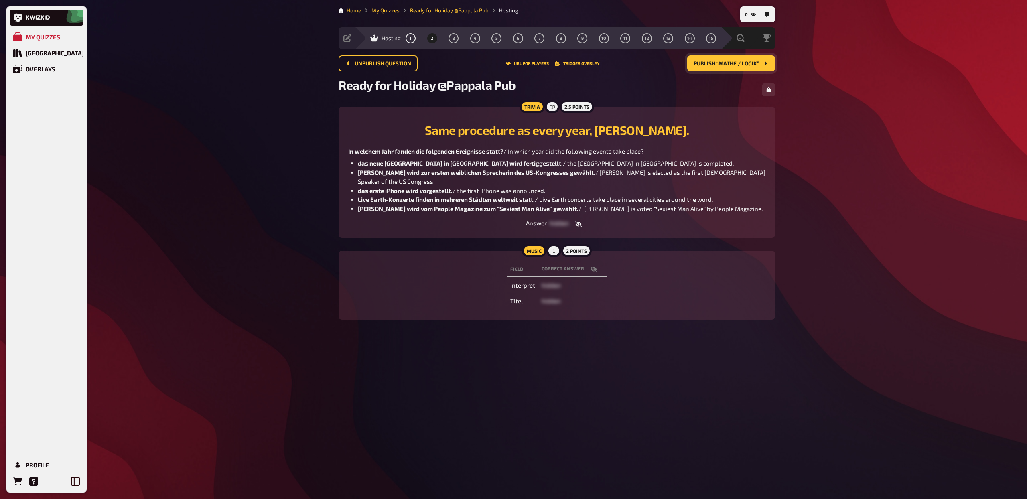
click at [751, 64] on span "Publish “Mathe / Logik”" at bounding box center [726, 64] width 65 height 6
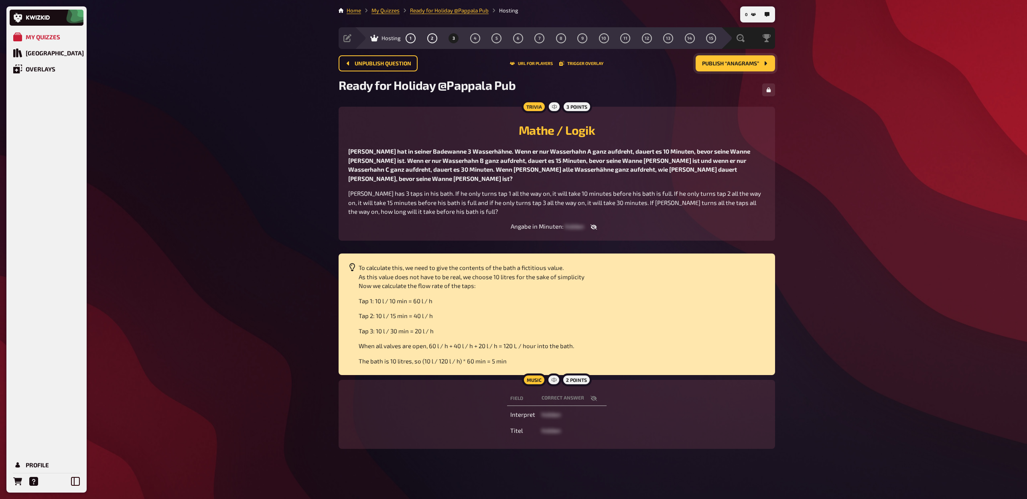
click at [751, 64] on span "Publish “Anagrams”" at bounding box center [730, 64] width 57 height 6
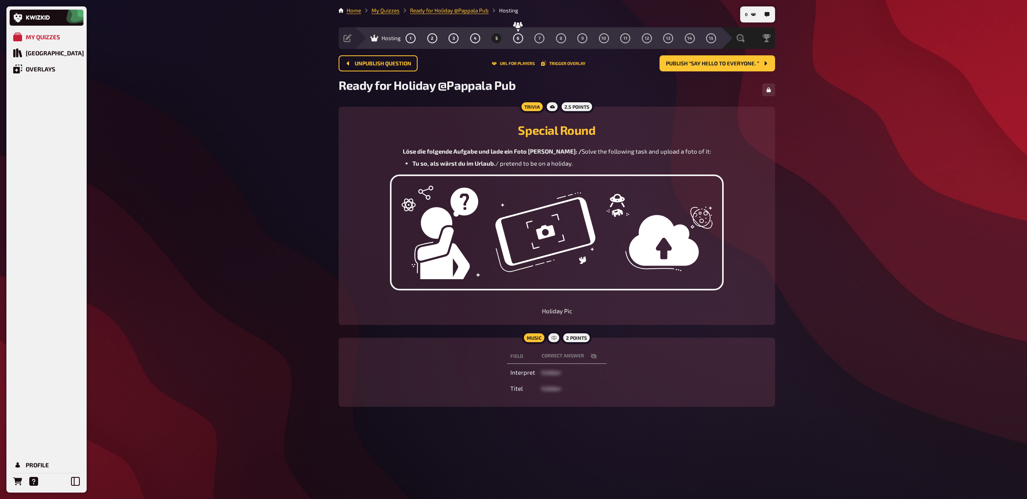
click at [751, 64] on button "Publish “Say hello to everyone. ”" at bounding box center [717, 63] width 116 height 16
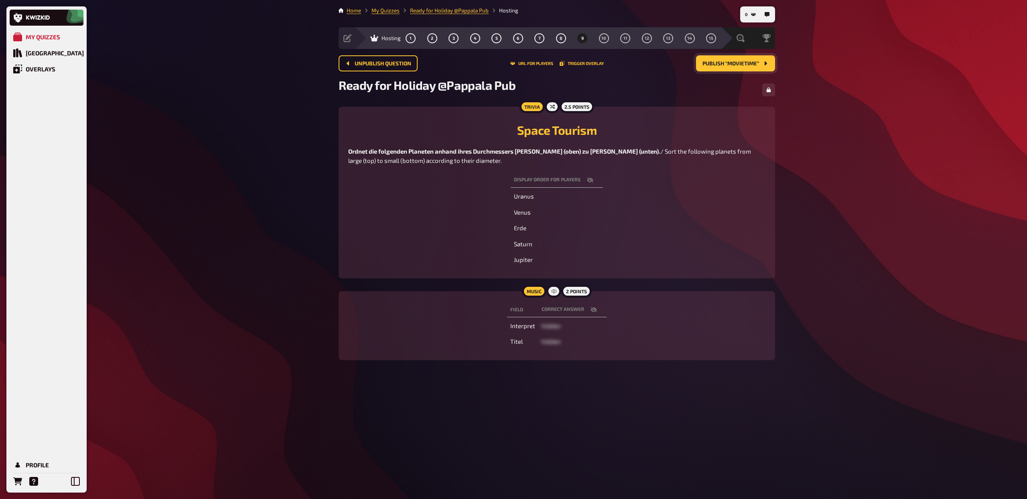
click at [751, 64] on span "Publish “Movietime”" at bounding box center [730, 64] width 57 height 6
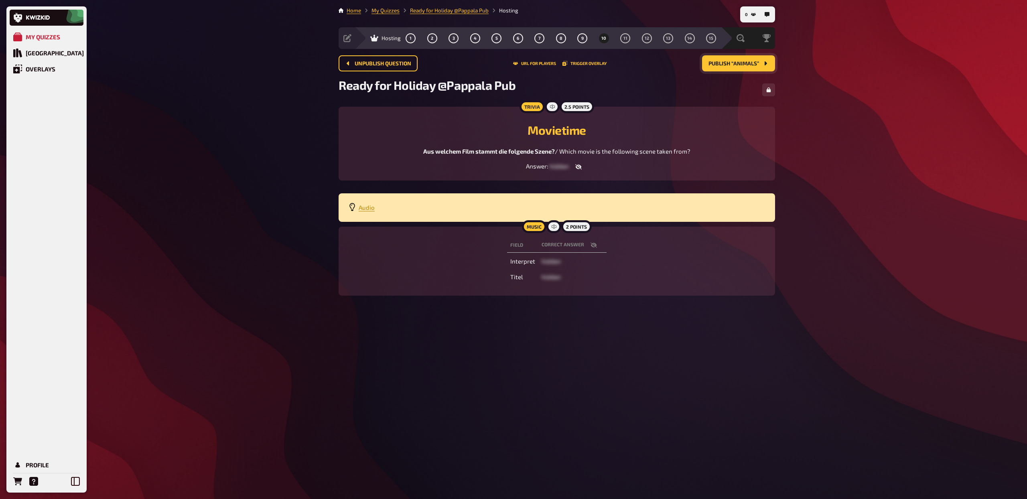
click at [751, 64] on span "Publish “Animals”" at bounding box center [733, 64] width 51 height 6
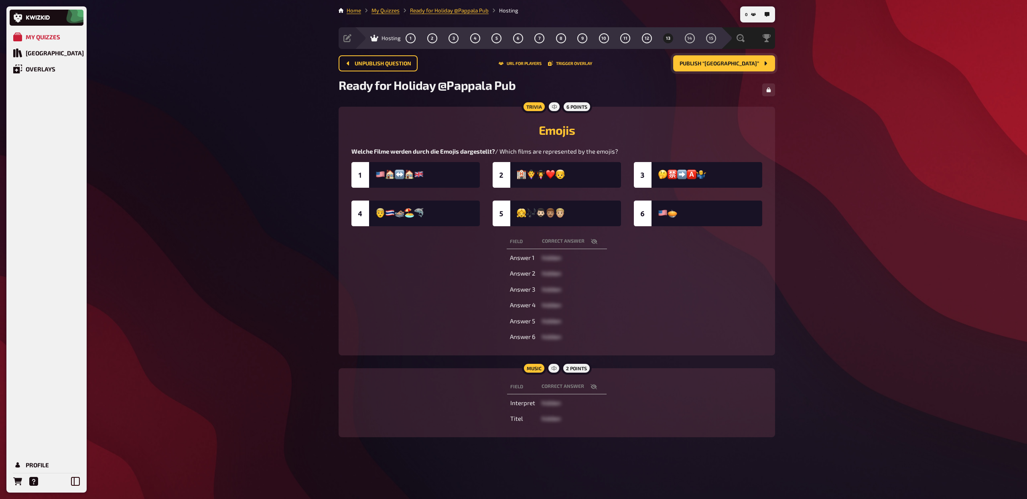
click at [751, 64] on span "Publish “South America”" at bounding box center [719, 64] width 79 height 6
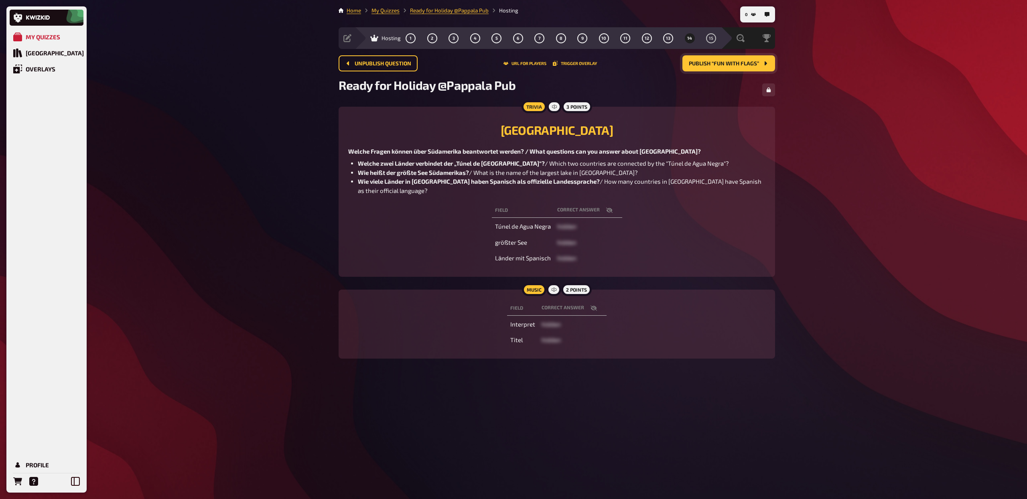
click at [751, 64] on span "Publish “Fun with Flags”" at bounding box center [724, 64] width 70 height 6
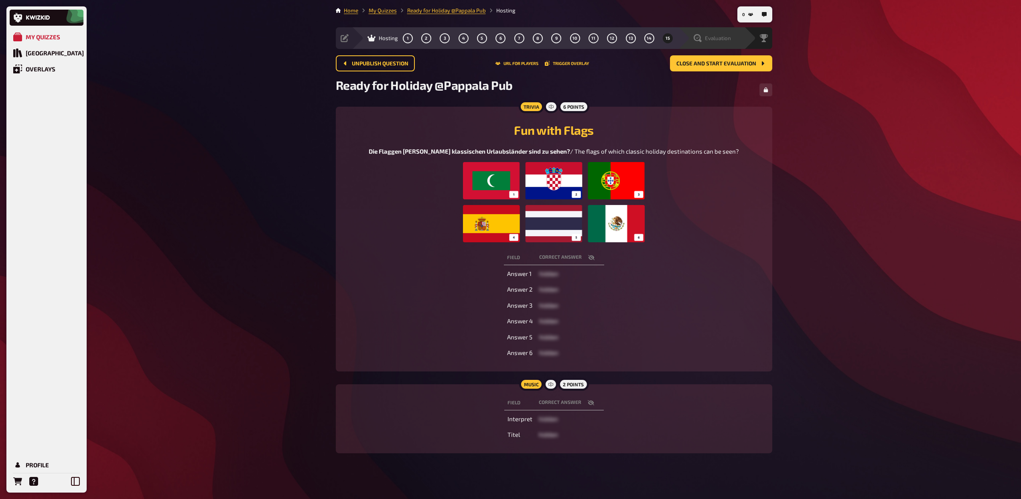
click at [735, 35] on div "Evaluation" at bounding box center [716, 38] width 55 height 8
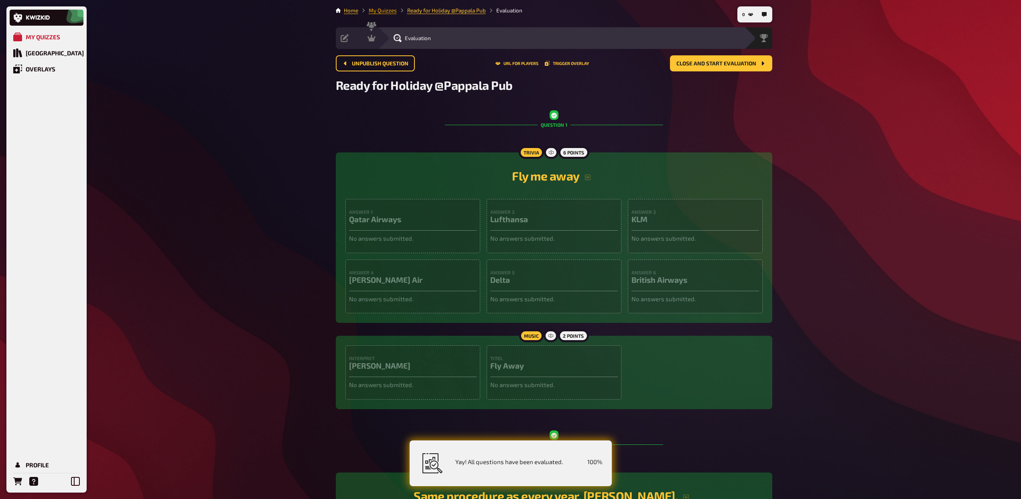
click at [381, 11] on link "My Quizzes" at bounding box center [383, 10] width 28 height 6
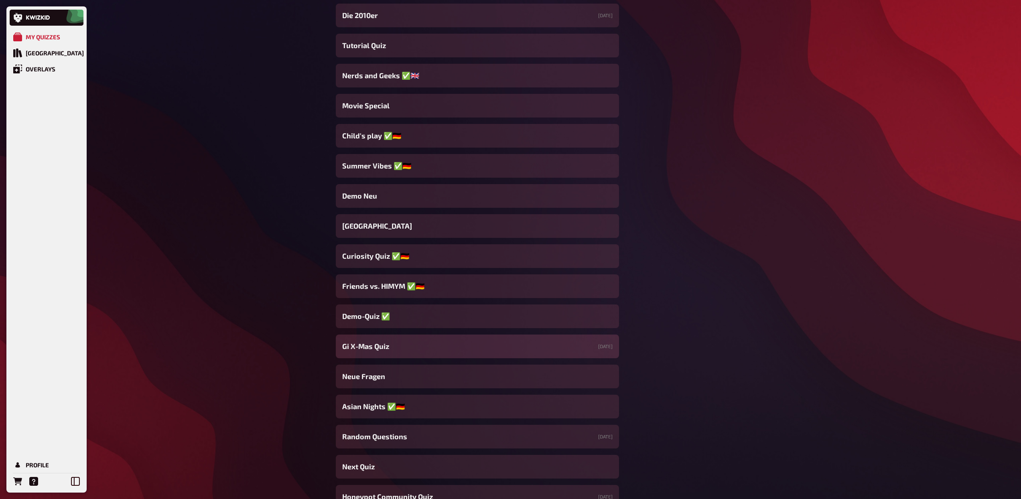
scroll to position [6648, 0]
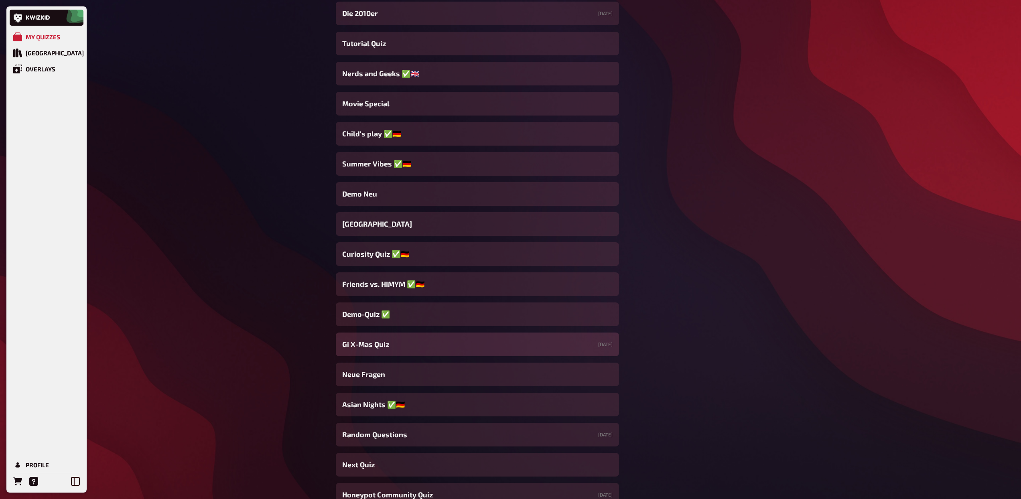
click at [414, 353] on div "Gi X-Mas Quiz 12/22/2022" at bounding box center [477, 345] width 283 height 24
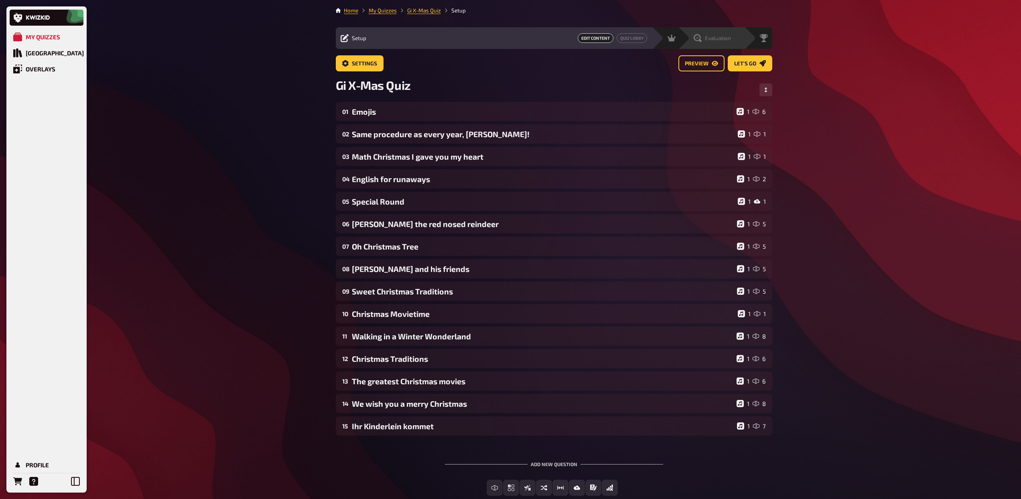
click at [730, 36] on span "Evaluation" at bounding box center [718, 38] width 26 height 6
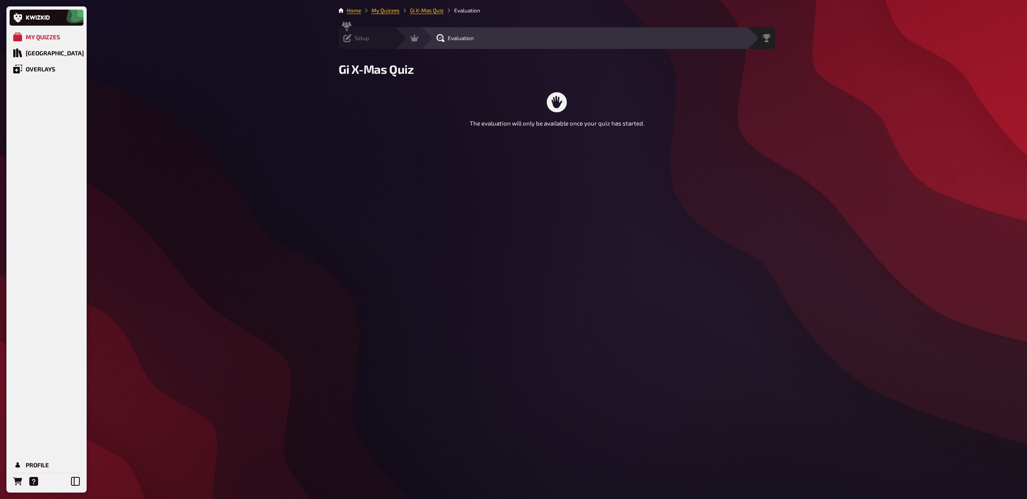
click at [362, 40] on span "Setup" at bounding box center [362, 38] width 14 height 6
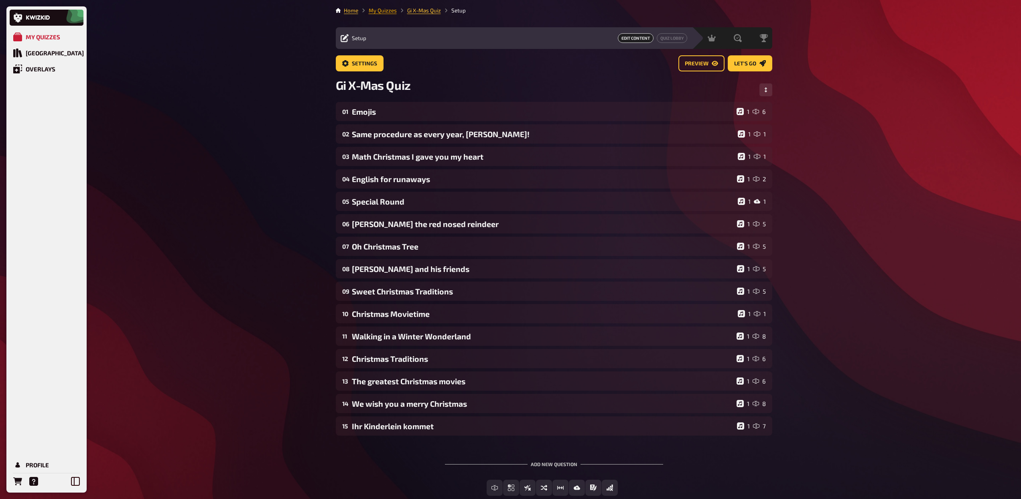
click at [379, 12] on link "My Quizzes" at bounding box center [383, 10] width 28 height 6
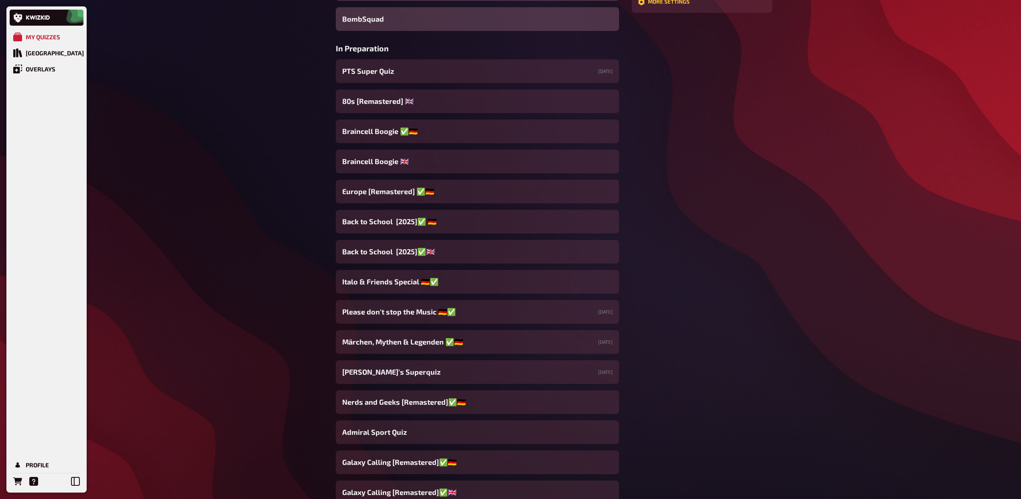
scroll to position [9, 0]
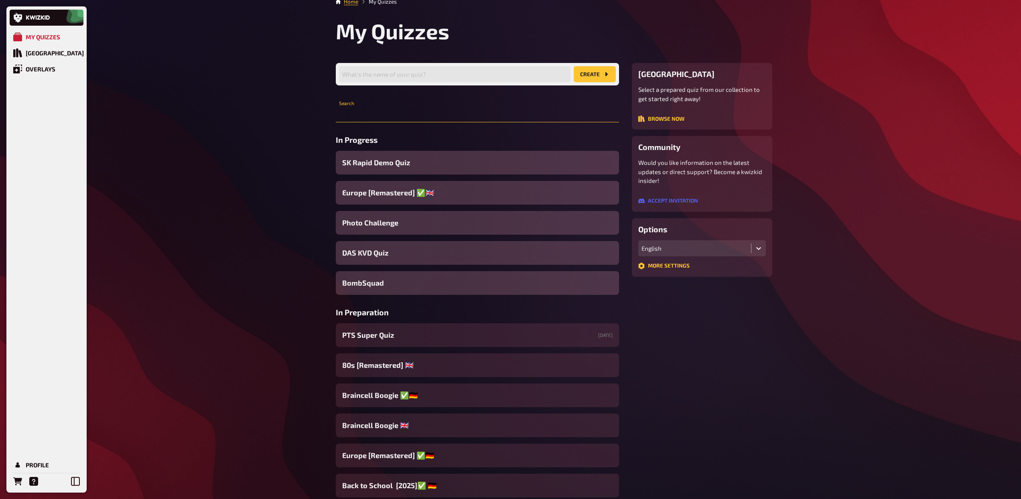
click at [418, 111] on input "text" at bounding box center [477, 114] width 283 height 16
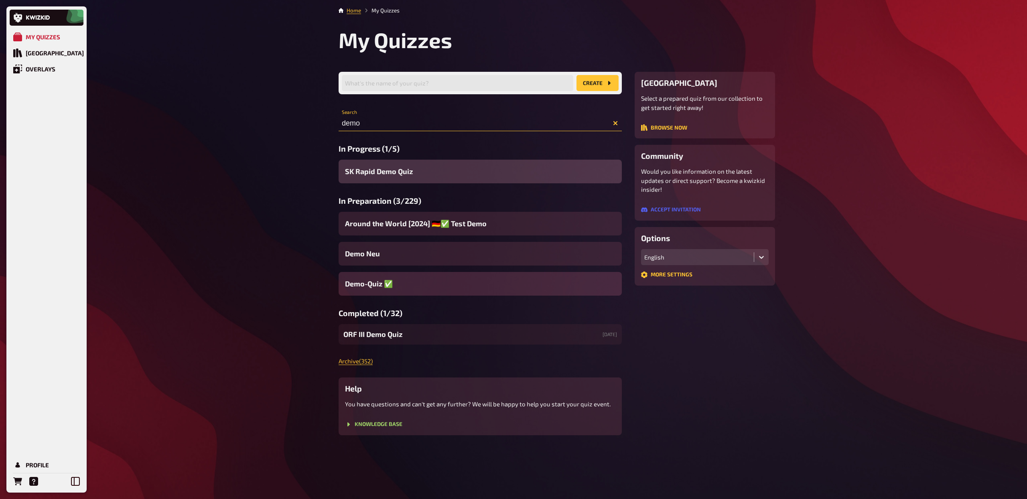
type input "demo"
click at [424, 283] on div "Demo-Quiz ✅​" at bounding box center [480, 284] width 283 height 24
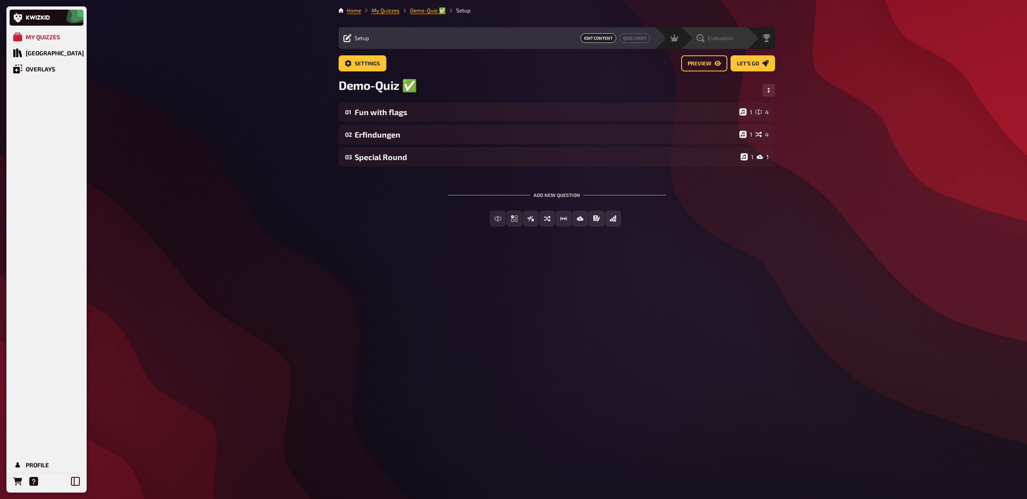
click at [727, 34] on div "Evaluation" at bounding box center [714, 38] width 37 height 8
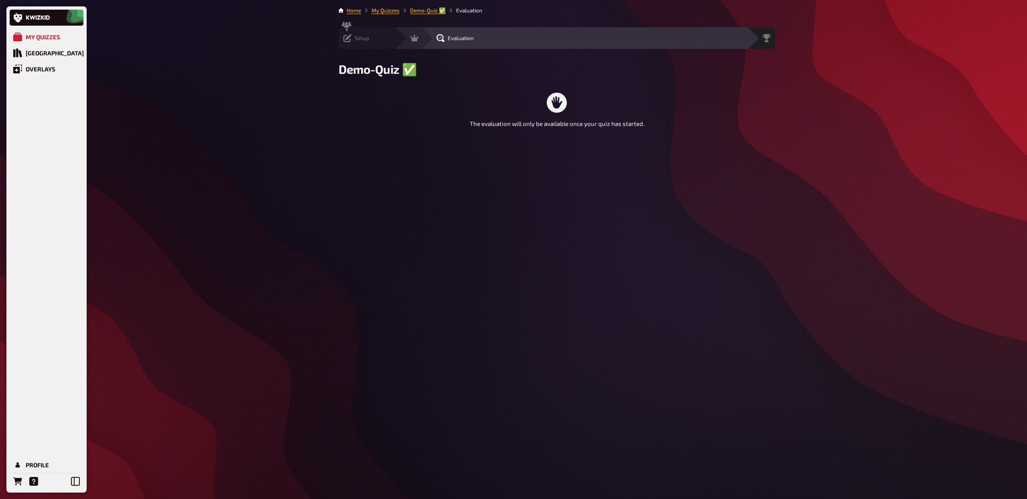
click at [375, 37] on div "Setup Edit Content Quiz Lobby" at bounding box center [367, 38] width 56 height 8
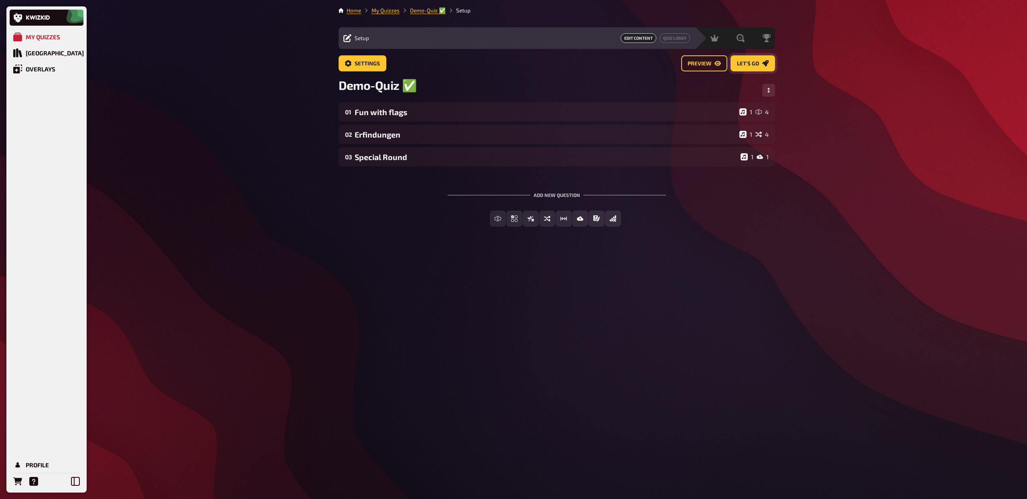
click at [761, 66] on button "Let's go" at bounding box center [752, 63] width 45 height 16
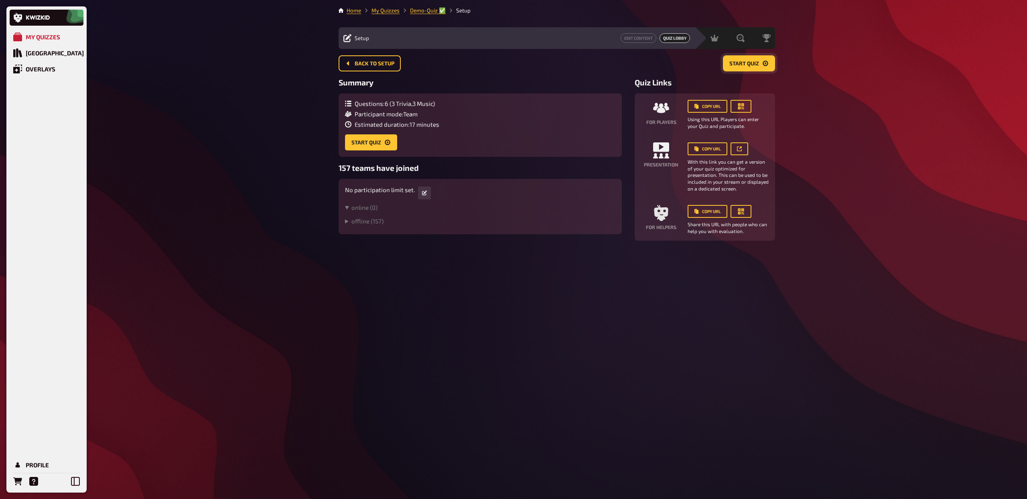
click at [758, 65] on span "Start Quiz" at bounding box center [744, 64] width 30 height 6
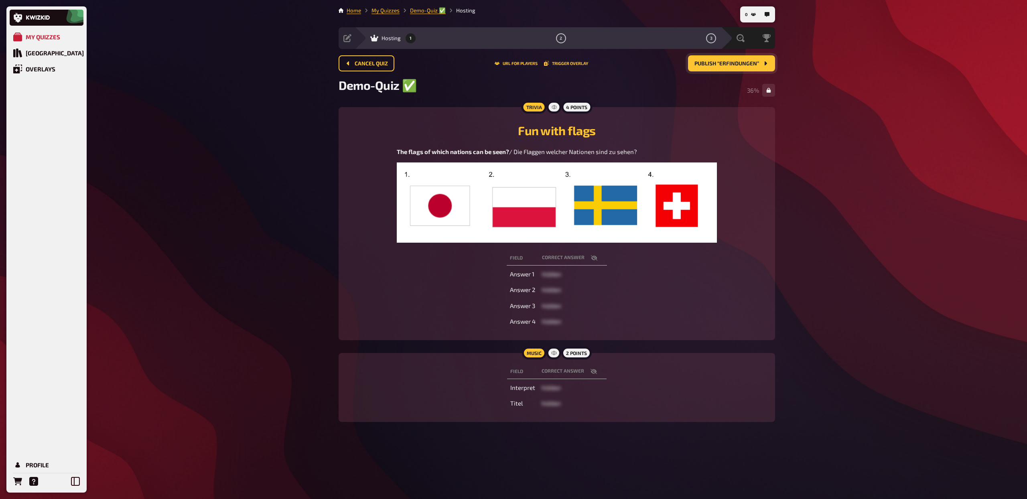
click at [752, 63] on span "Publish “Erfindungen”" at bounding box center [726, 64] width 65 height 6
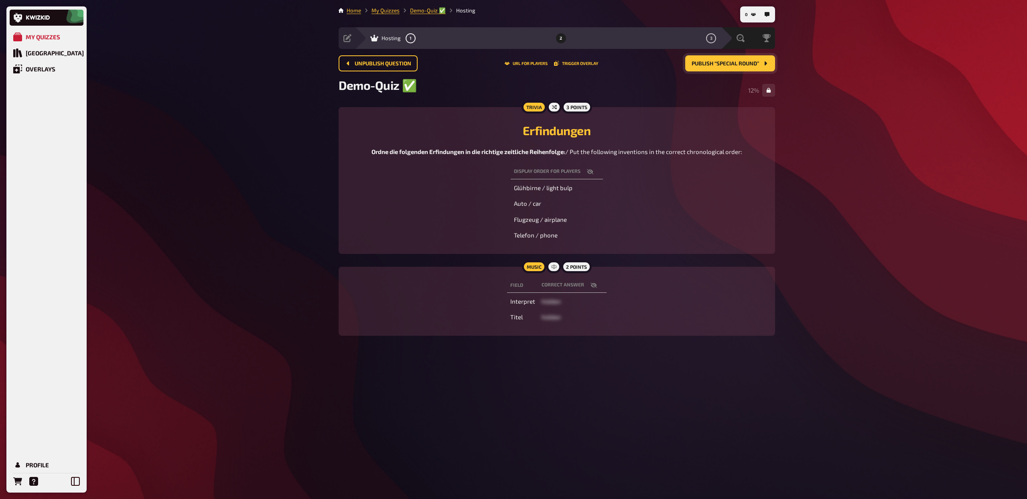
click at [752, 63] on span "Publish “Special Round”" at bounding box center [725, 64] width 67 height 6
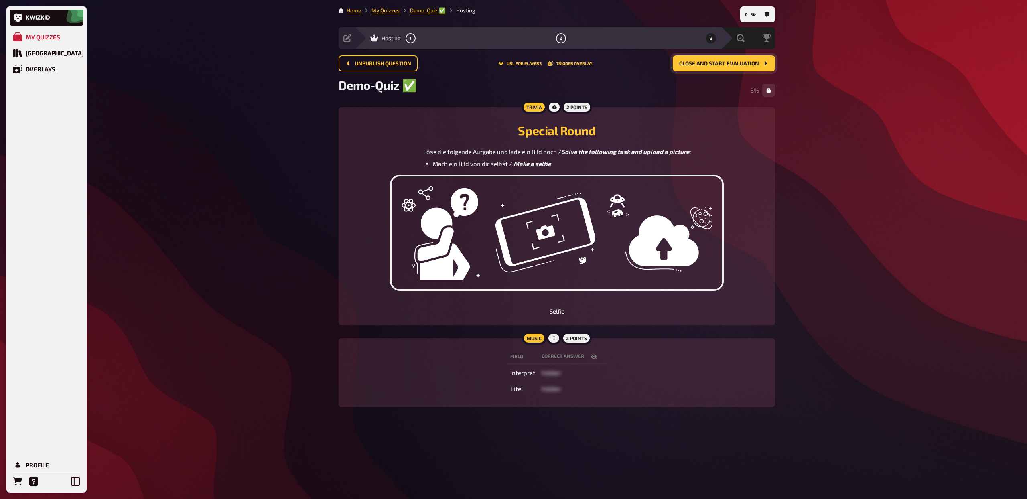
click at [752, 63] on span "Close and start evaluation" at bounding box center [719, 64] width 80 height 6
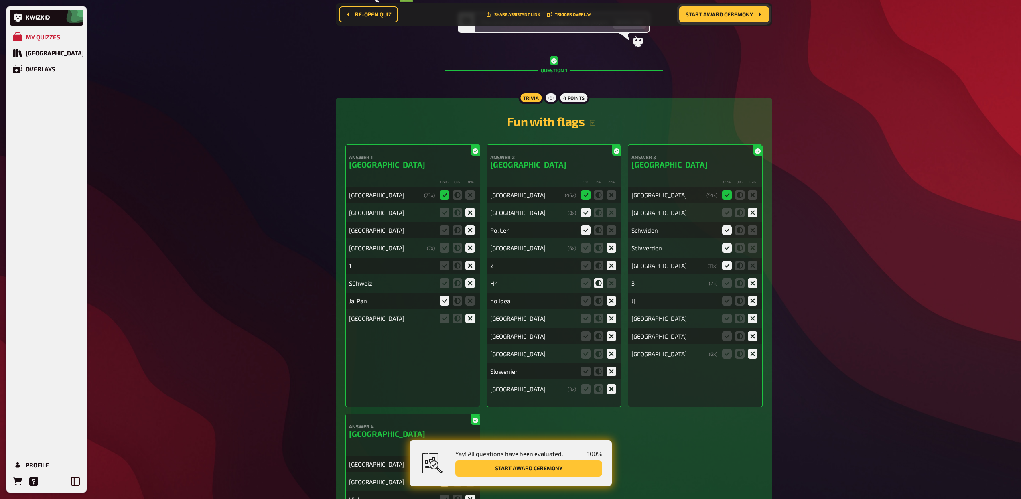
scroll to position [88, 0]
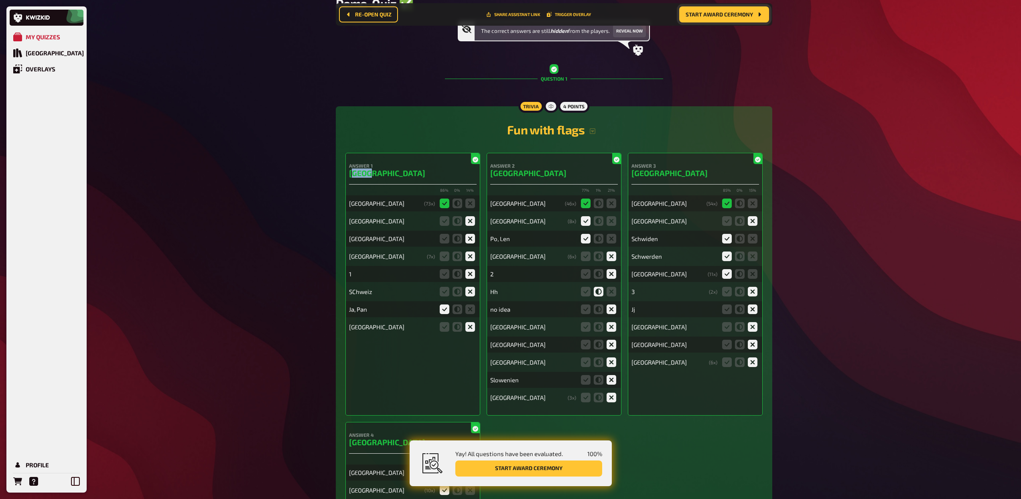
drag, startPoint x: 351, startPoint y: 174, endPoint x: 387, endPoint y: 175, distance: 35.7
click at [387, 175] on h3 "Japan" at bounding box center [413, 172] width 128 height 9
click at [361, 206] on div "Japan" at bounding box center [385, 203] width 72 height 7
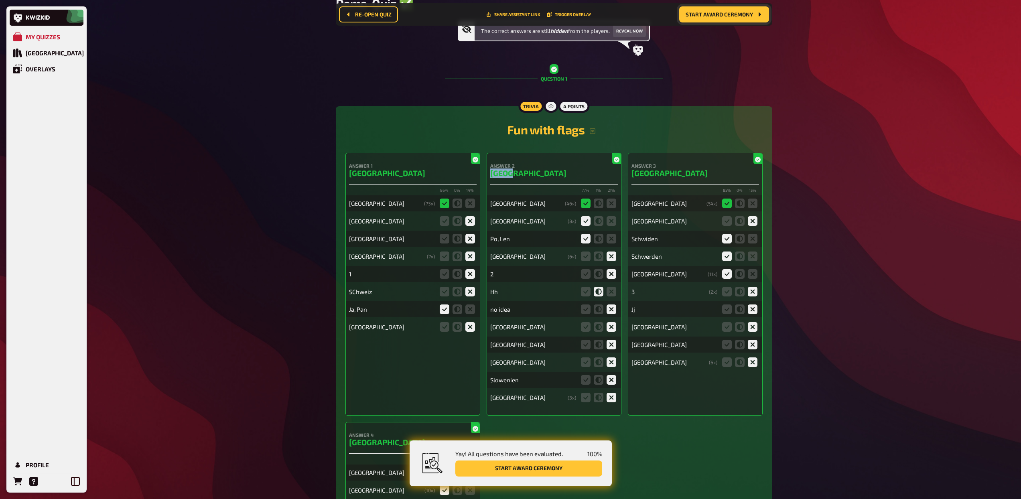
drag, startPoint x: 490, startPoint y: 172, endPoint x: 518, endPoint y: 172, distance: 28.5
click at [518, 172] on h3 "Polen" at bounding box center [554, 172] width 128 height 9
drag, startPoint x: 491, startPoint y: 205, endPoint x: 600, endPoint y: 203, distance: 108.3
click at [600, 203] on div "Polen ( 46 x)" at bounding box center [554, 203] width 128 height 16
click at [523, 204] on div "Polen" at bounding box center [525, 203] width 71 height 7
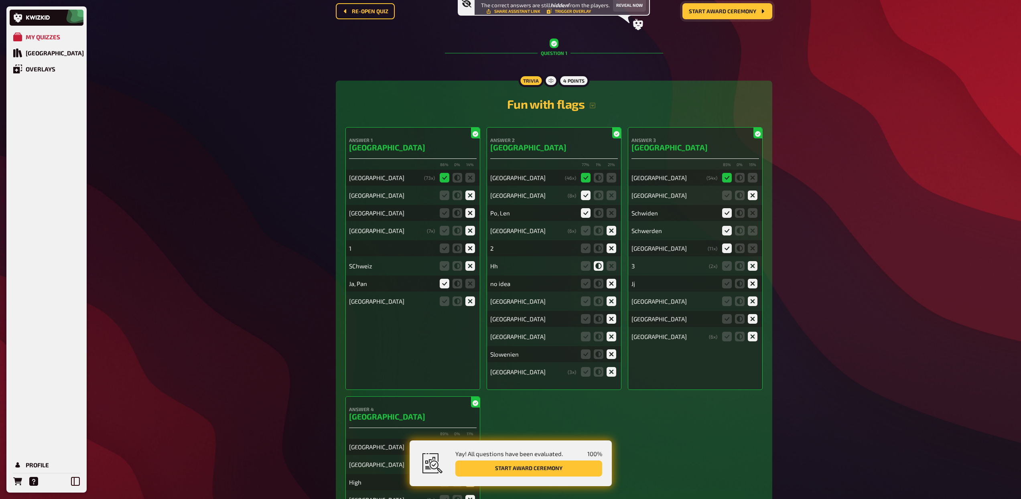
scroll to position [0, 0]
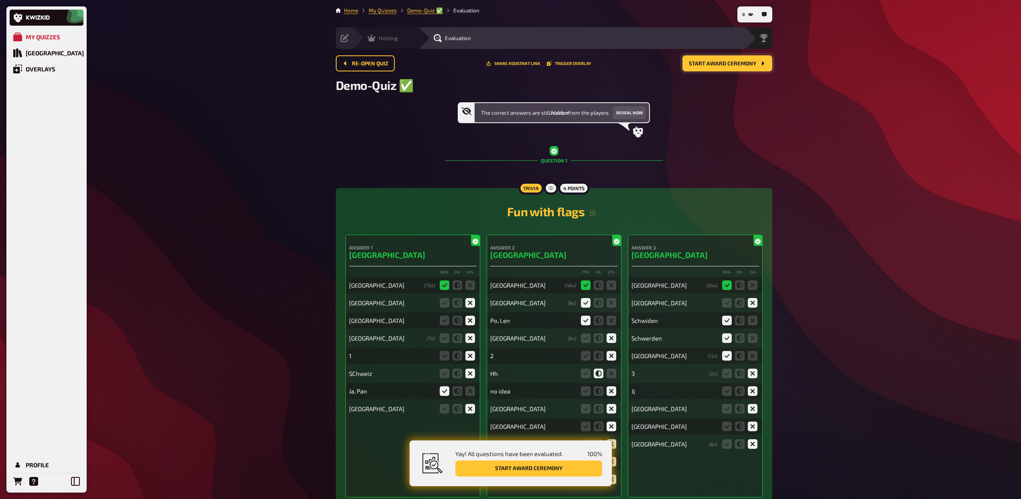
click at [397, 41] on span "Hosting" at bounding box center [388, 38] width 19 height 6
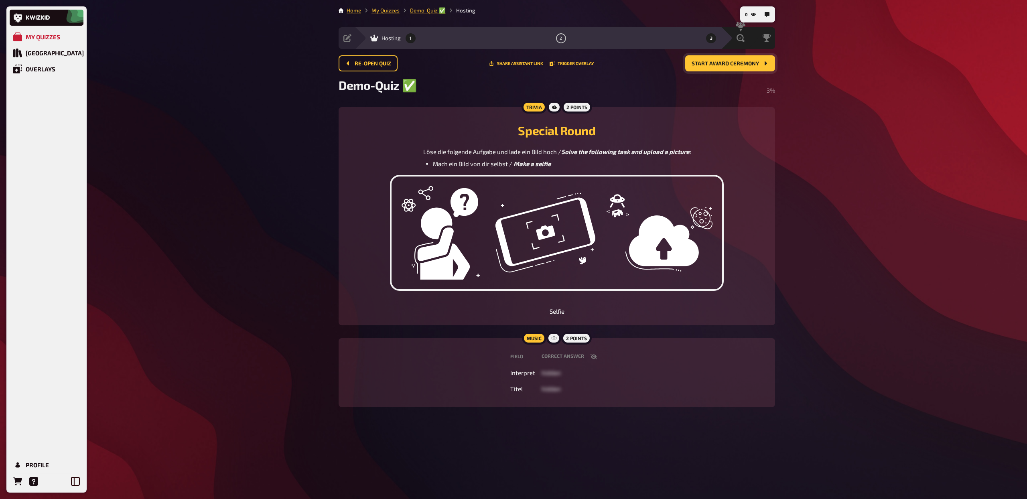
click at [412, 39] on button "1" at bounding box center [410, 38] width 13 height 13
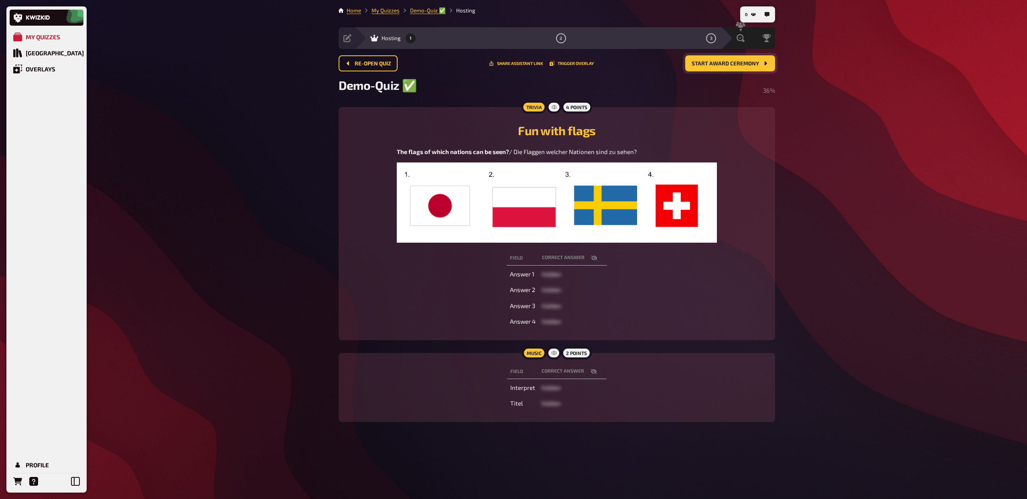
click at [596, 259] on icon "button" at bounding box center [594, 257] width 6 height 5
click at [594, 259] on icon "button" at bounding box center [594, 258] width 6 height 5
click at [594, 374] on icon "button" at bounding box center [593, 371] width 6 height 6
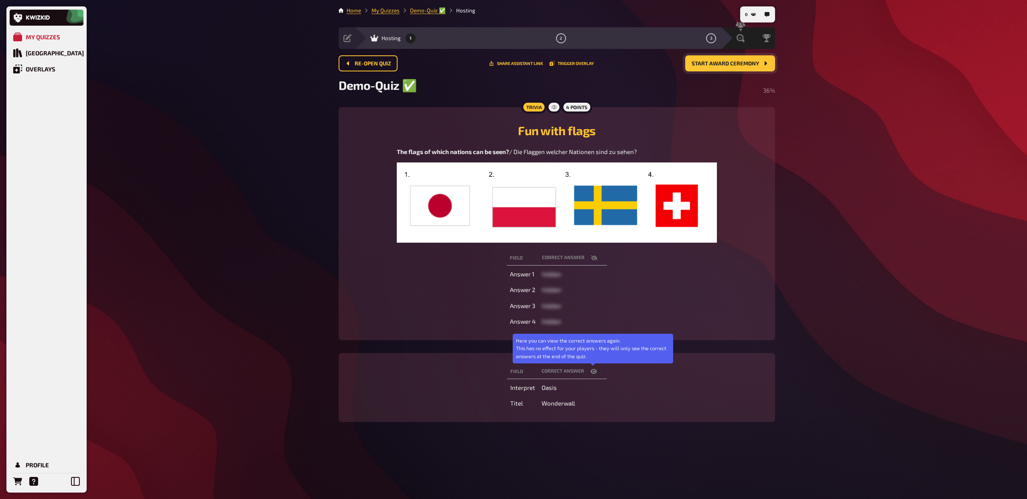
click at [594, 374] on icon "button" at bounding box center [593, 371] width 6 height 6
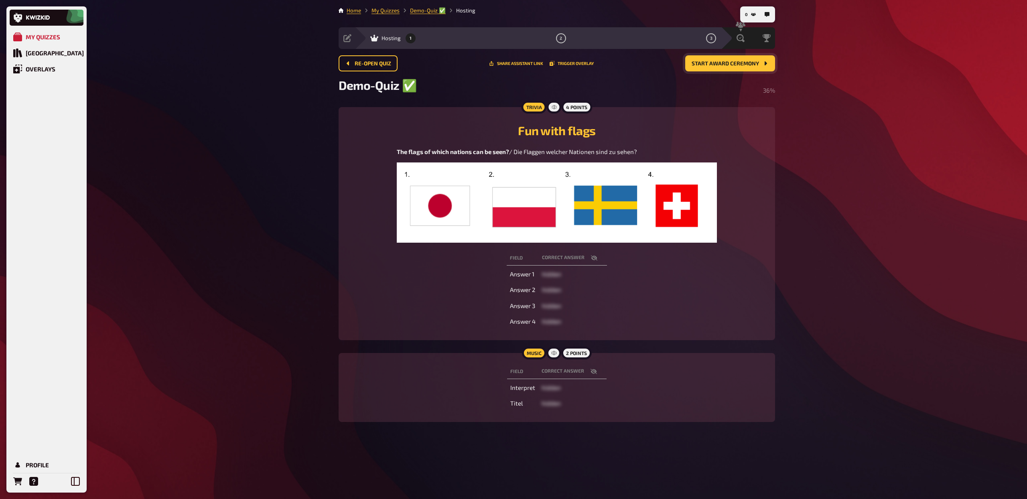
click at [592, 261] on icon "button" at bounding box center [594, 258] width 6 height 6
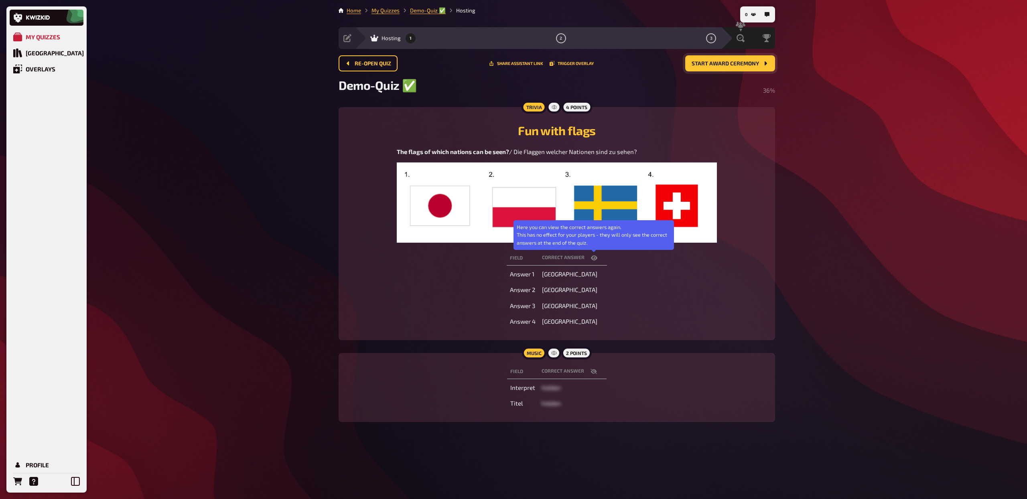
click at [592, 261] on icon "button" at bounding box center [594, 258] width 6 height 6
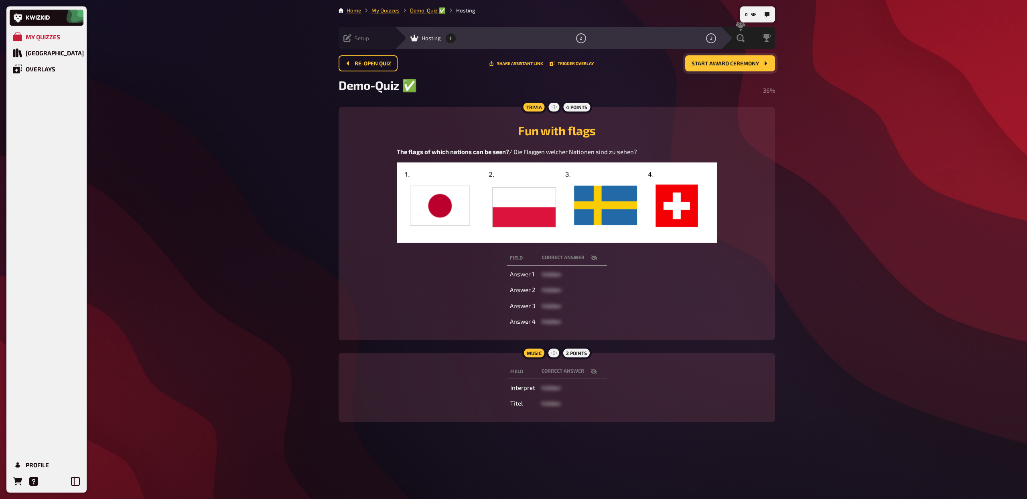
click at [372, 39] on div "Setup Edit Content Quiz Lobby" at bounding box center [367, 38] width 56 height 8
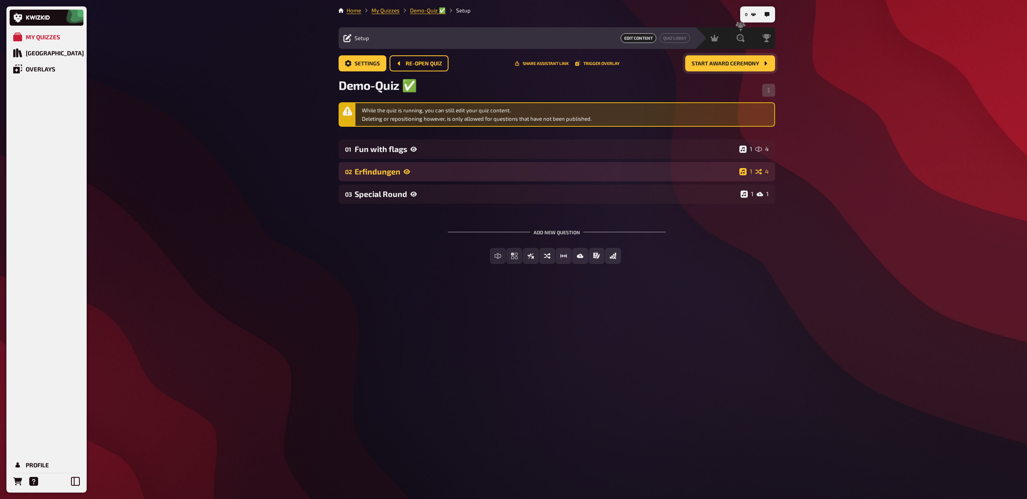
click at [445, 175] on div "Erfindungen" at bounding box center [545, 171] width 381 height 9
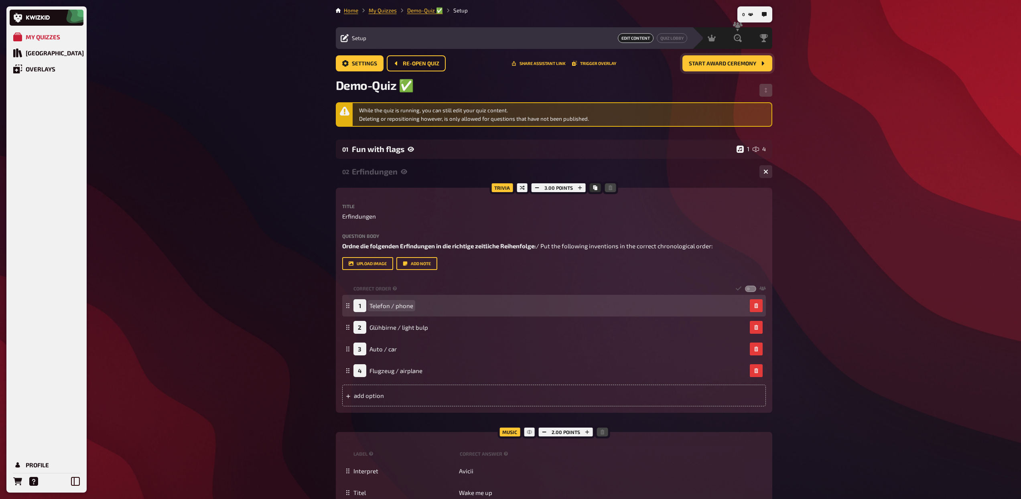
click at [407, 309] on span "Telefon / phone" at bounding box center [391, 305] width 44 height 7
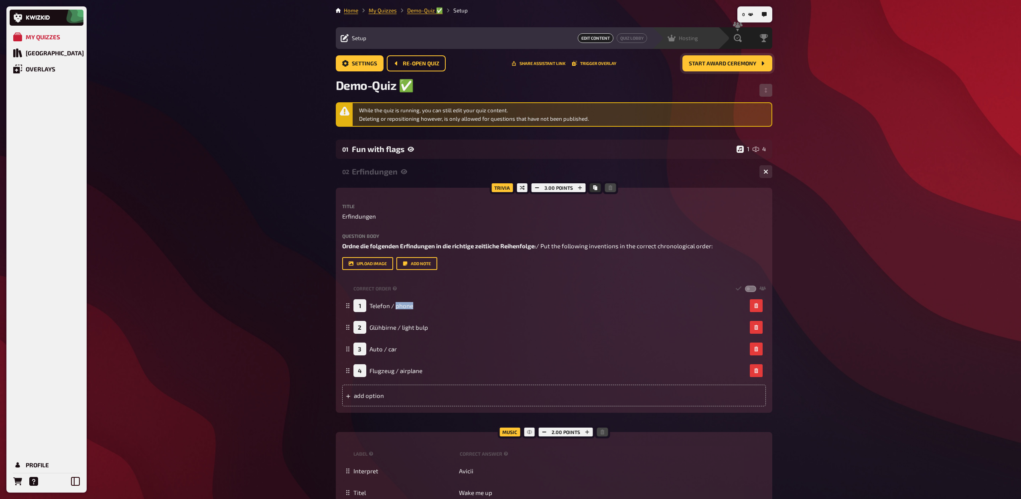
click at [680, 38] on span "Hosting" at bounding box center [688, 38] width 19 height 6
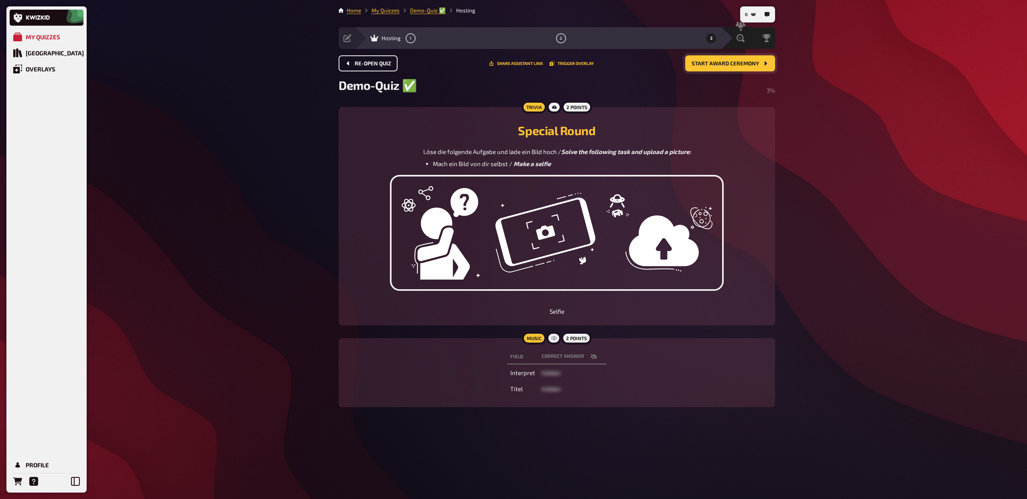
click at [372, 61] on span "Re-open Quiz" at bounding box center [373, 64] width 37 height 6
click at [718, 65] on span "Close and start evaluation" at bounding box center [719, 64] width 80 height 6
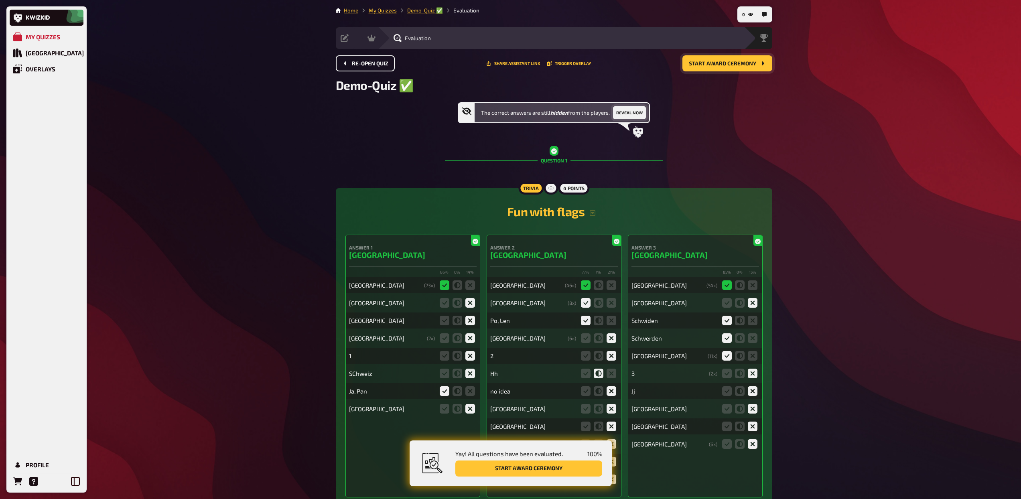
click at [633, 115] on button "Reveal now" at bounding box center [629, 112] width 33 height 13
click at [594, 212] on icon "button" at bounding box center [592, 213] width 6 height 6
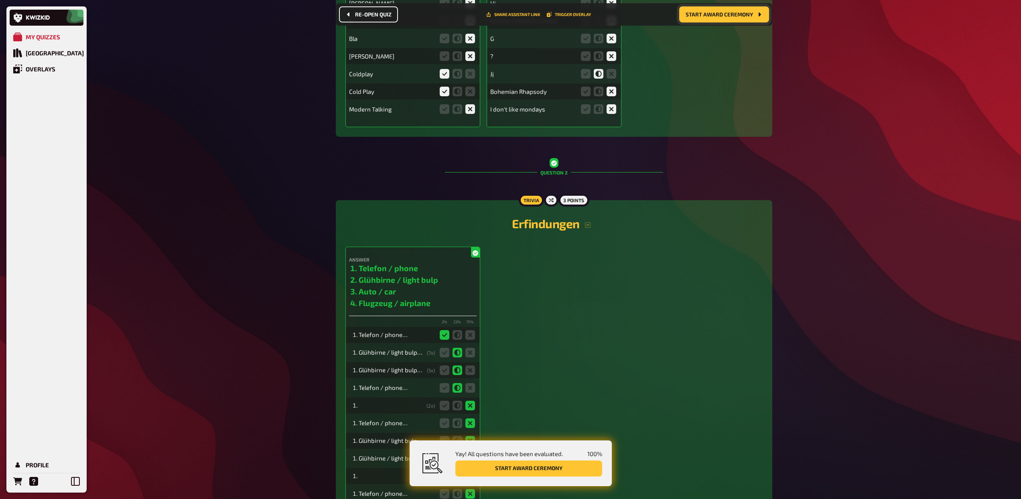
scroll to position [954, 0]
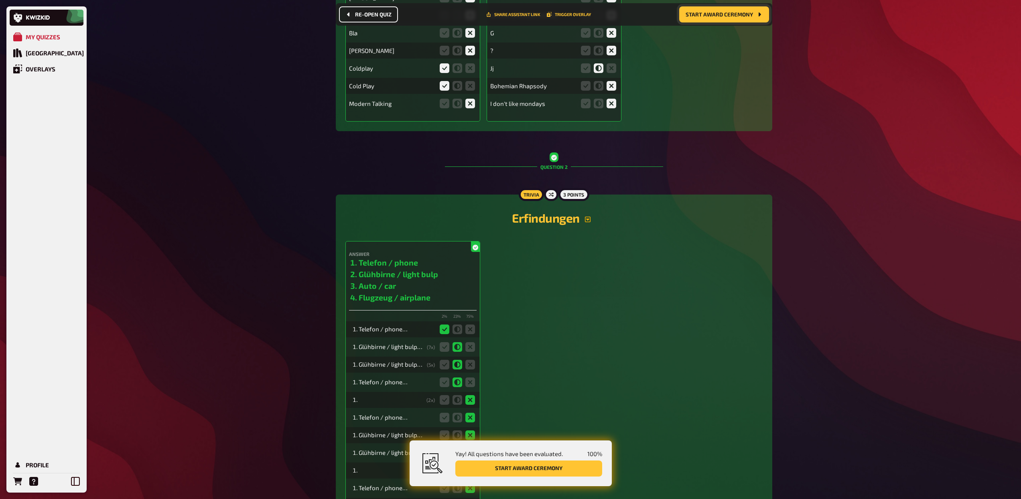
click at [590, 222] on icon "button" at bounding box center [588, 220] width 6 height 6
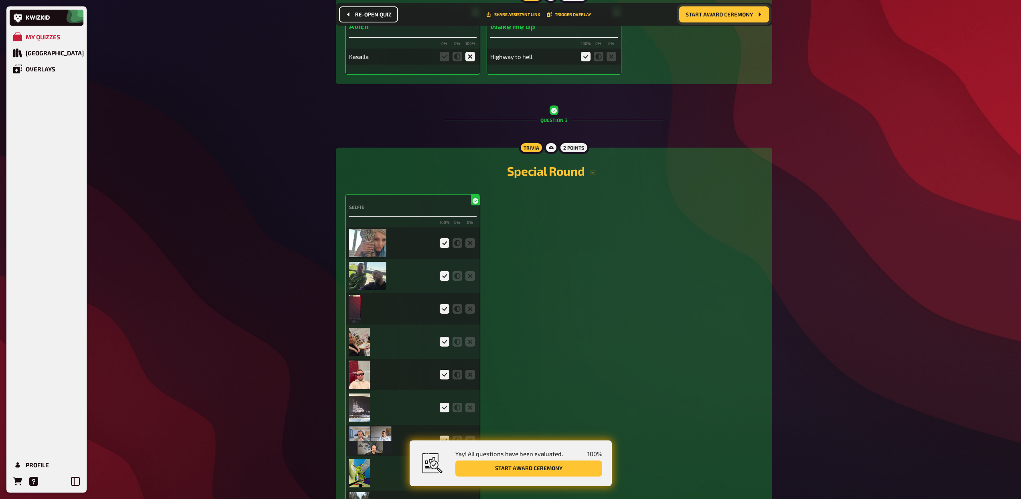
scroll to position [2029, 0]
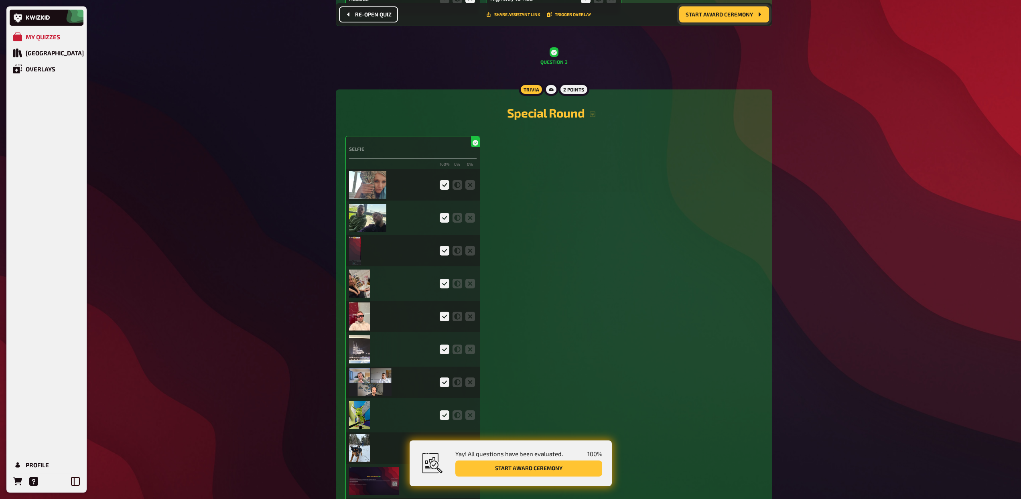
click at [381, 176] on img at bounding box center [367, 185] width 37 height 28
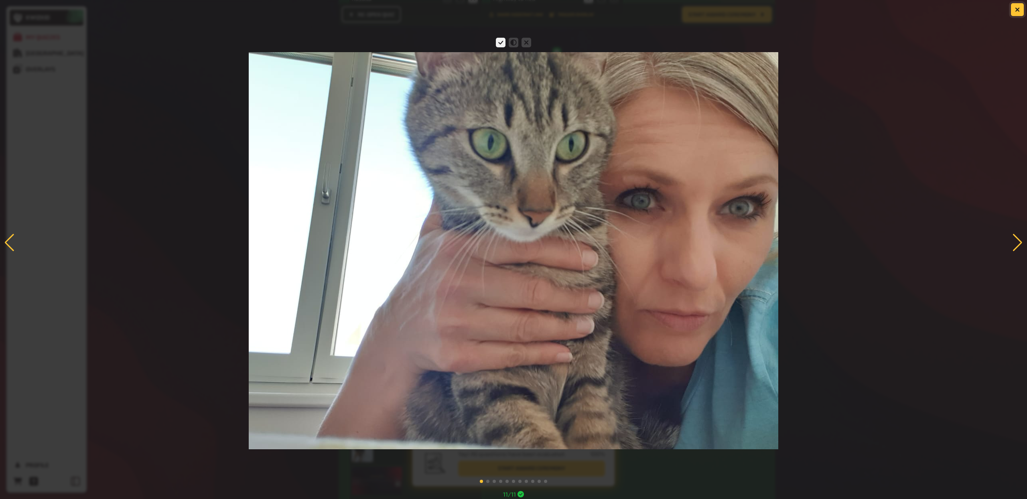
click at [1020, 11] on button "button" at bounding box center [1017, 9] width 13 height 13
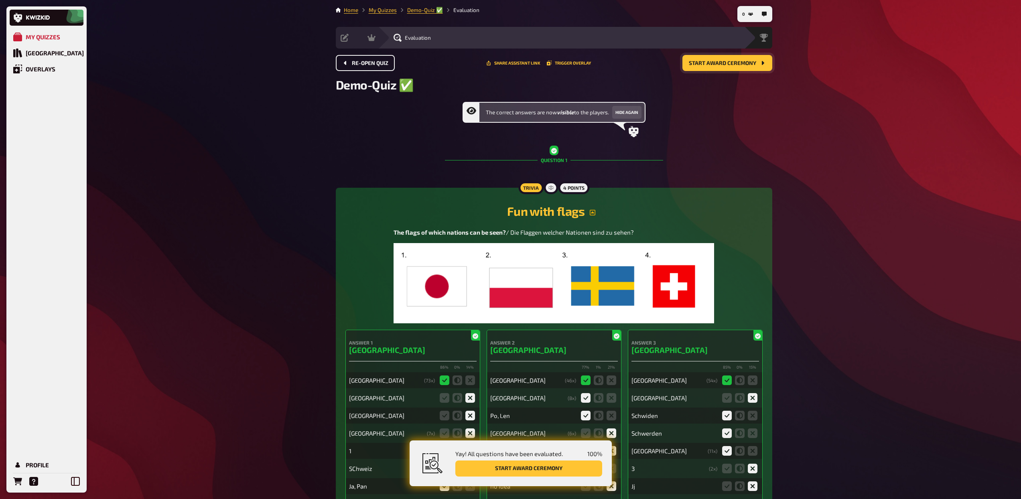
scroll to position [0, 0]
click at [750, 15] on icon "button" at bounding box center [750, 14] width 5 height 3
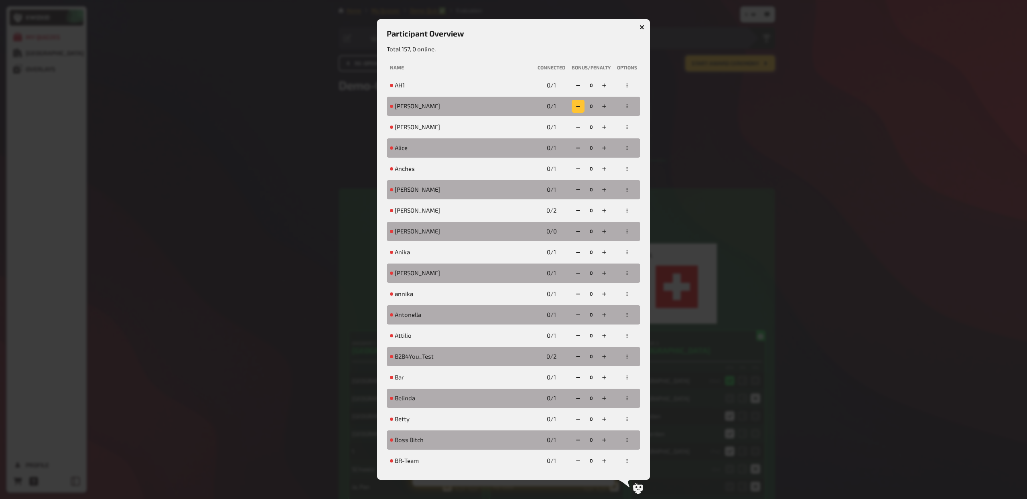
click at [574, 108] on button "button" at bounding box center [578, 106] width 13 height 13
click at [574, 108] on button "button" at bounding box center [577, 106] width 13 height 13
click at [601, 108] on button "button" at bounding box center [604, 106] width 13 height 13
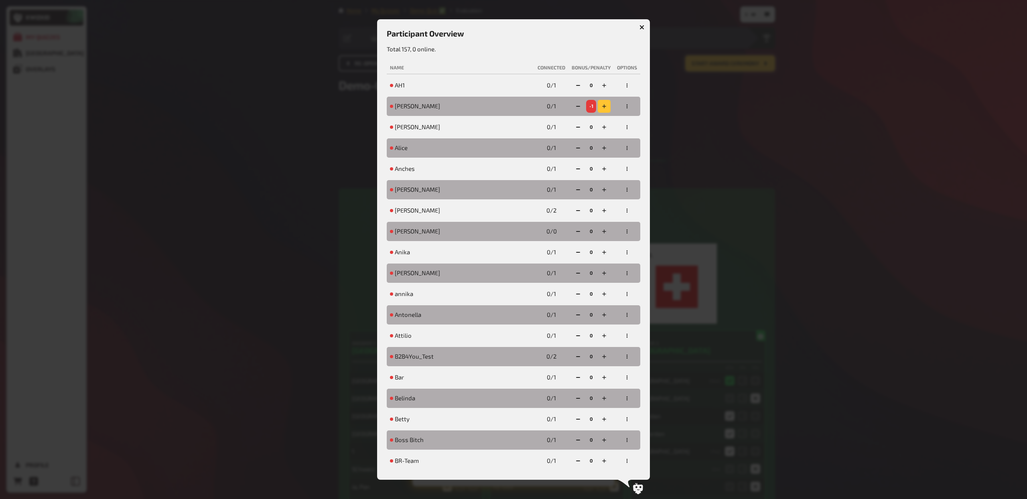
click at [601, 108] on button "button" at bounding box center [604, 106] width 13 height 13
click at [575, 106] on rect "button" at bounding box center [577, 106] width 4 height 1
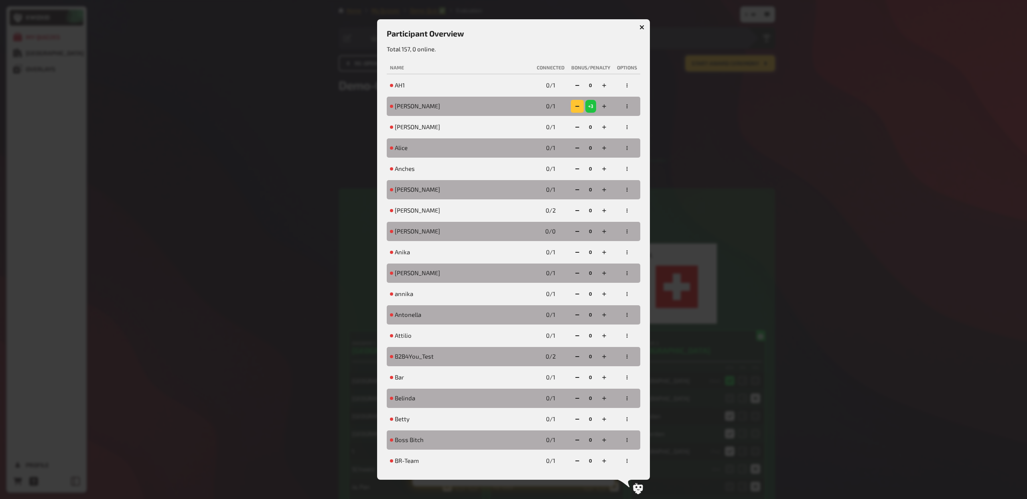
click at [575, 106] on rect "button" at bounding box center [577, 106] width 4 height 1
click at [576, 106] on icon "button" at bounding box center [578, 106] width 5 height 5
click at [644, 25] on button "button" at bounding box center [641, 27] width 13 height 13
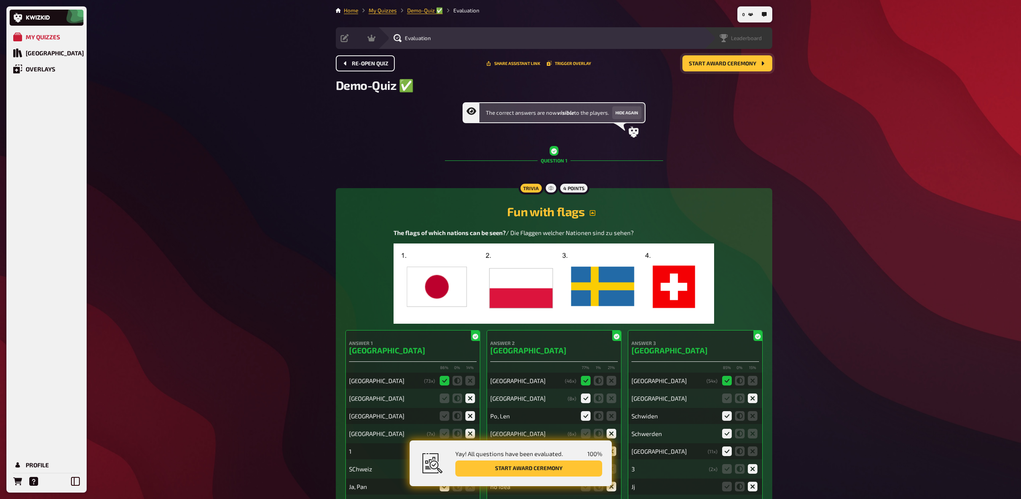
click at [757, 37] on span "Leaderboard" at bounding box center [746, 38] width 31 height 6
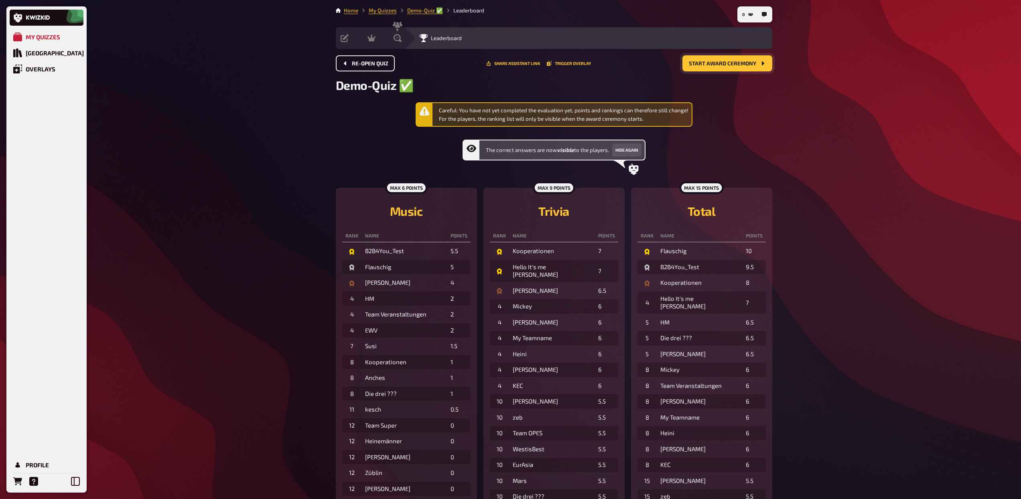
click at [738, 66] on button "Start award ceremony" at bounding box center [727, 63] width 90 height 16
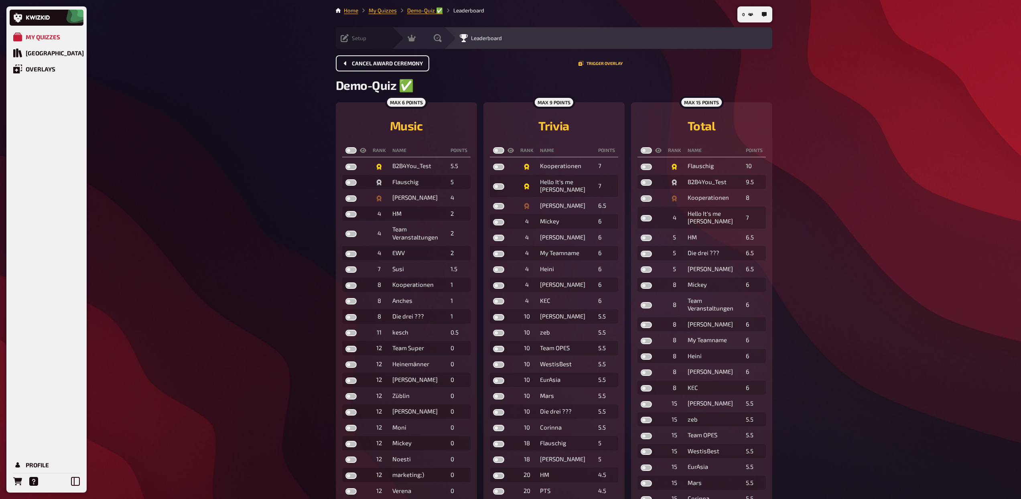
click at [365, 38] on span "Setup" at bounding box center [359, 38] width 14 height 6
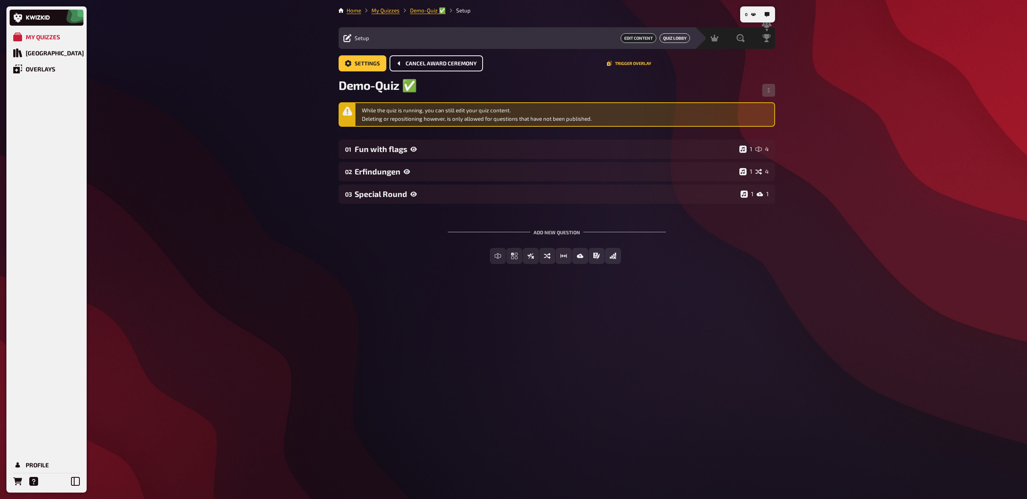
click at [678, 35] on button "Quiz Lobby" at bounding box center [674, 38] width 30 height 10
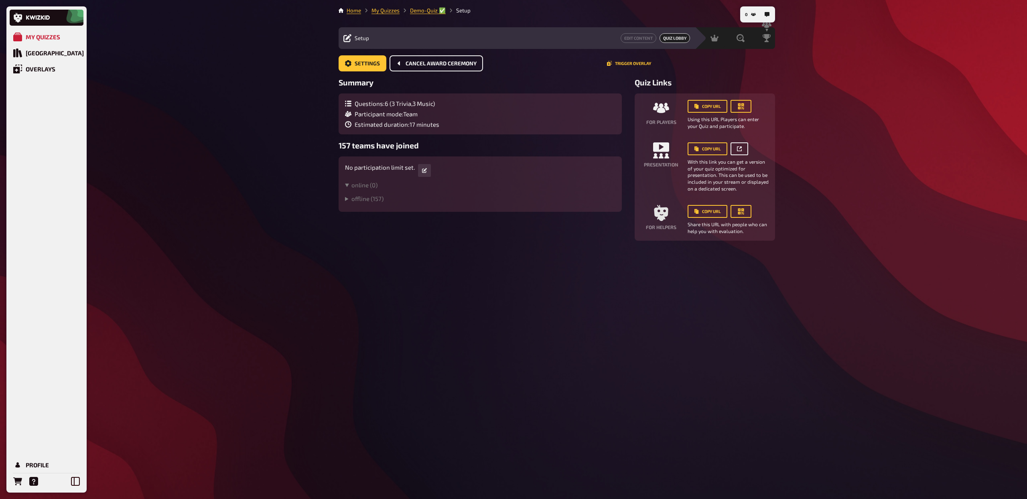
click at [741, 148] on icon "button" at bounding box center [739, 148] width 5 height 5
click at [763, 41] on div "Leaderboard" at bounding box center [743, 38] width 42 height 8
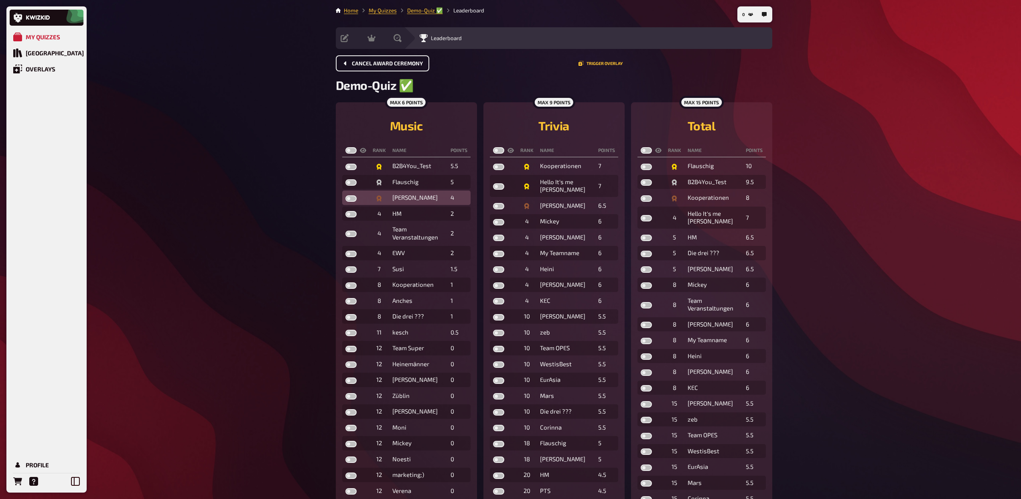
click at [350, 199] on label at bounding box center [350, 198] width 11 height 6
click at [345, 195] on input "checkbox" at bounding box center [345, 195] width 0 height 0
checkbox input "true"
click at [349, 185] on label at bounding box center [350, 182] width 11 height 6
click at [345, 179] on input "checkbox" at bounding box center [345, 179] width 0 height 0
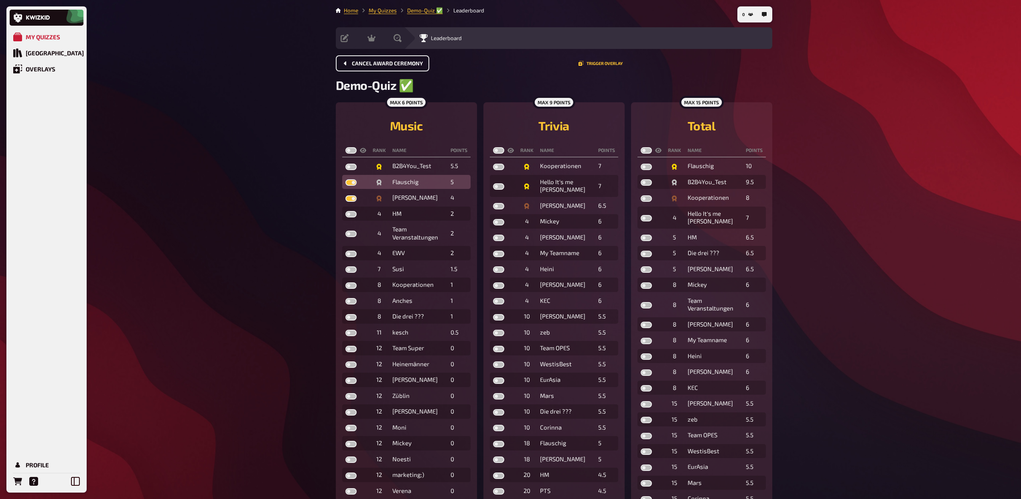
checkbox input "true"
click at [349, 167] on label at bounding box center [350, 167] width 11 height 6
click at [345, 164] on input "checkbox" at bounding box center [345, 163] width 0 height 0
checkbox input "true"
click at [497, 208] on label at bounding box center [498, 206] width 11 height 6
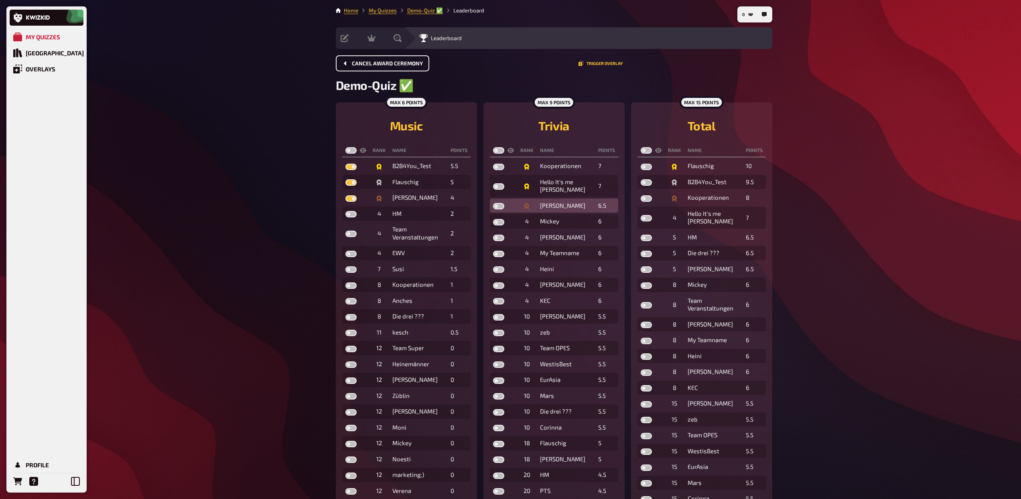
click at [493, 203] on input "checkbox" at bounding box center [493, 203] width 0 height 0
checkbox input "true"
click at [496, 184] on label at bounding box center [498, 186] width 11 height 6
click at [493, 183] on input "checkbox" at bounding box center [493, 183] width 0 height 0
checkbox input "true"
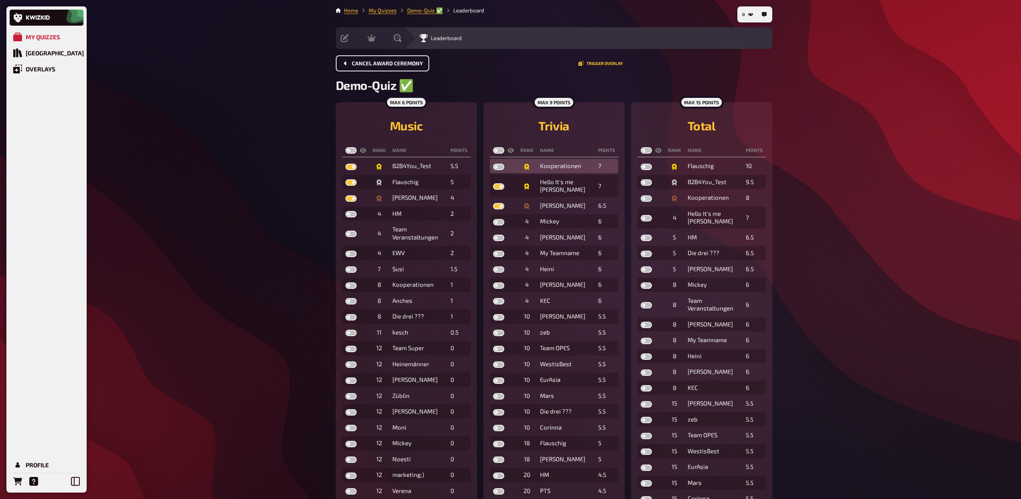
click at [496, 163] on td at bounding box center [503, 166] width 27 height 14
click at [498, 167] on label at bounding box center [498, 167] width 11 height 6
click at [493, 164] on input "checkbox" at bounding box center [493, 163] width 0 height 0
checkbox input "true"
click at [643, 217] on label at bounding box center [646, 218] width 11 height 6
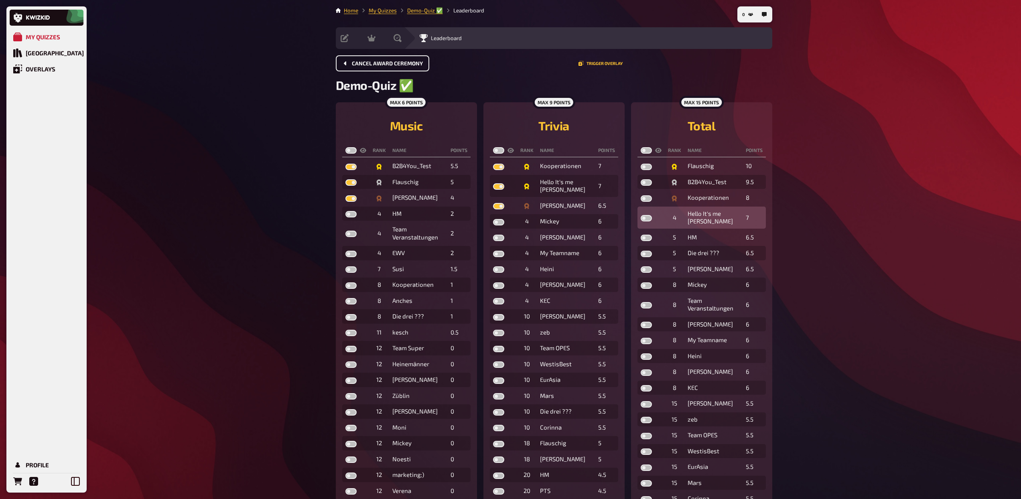
click at [641, 215] on input "checkbox" at bounding box center [640, 215] width 0 height 0
checkbox input "true"
drag, startPoint x: 646, startPoint y: 200, endPoint x: 645, endPoint y: 187, distance: 12.5
click at [646, 200] on label at bounding box center [646, 198] width 11 height 6
click at [641, 195] on input "checkbox" at bounding box center [640, 195] width 0 height 0
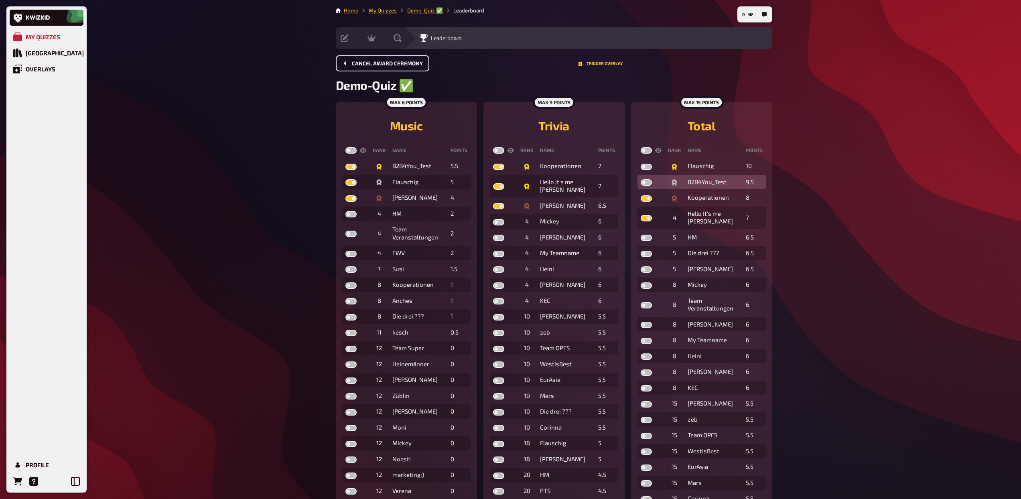
checkbox input "true"
click at [645, 182] on label at bounding box center [646, 182] width 11 height 6
click at [641, 179] on input "checkbox" at bounding box center [640, 179] width 0 height 0
checkbox input "true"
click at [643, 172] on td at bounding box center [650, 166] width 27 height 14
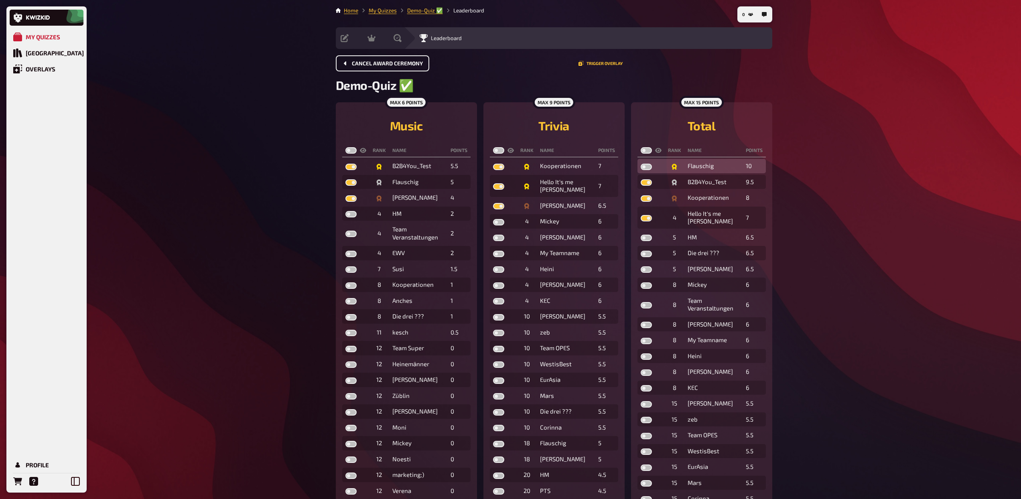
click at [646, 168] on label at bounding box center [646, 167] width 11 height 6
click at [641, 164] on input "checkbox" at bounding box center [640, 163] width 0 height 0
checkbox input "true"
click at [645, 150] on label at bounding box center [646, 150] width 11 height 6
click at [641, 147] on input "checkbox" at bounding box center [640, 147] width 0 height 0
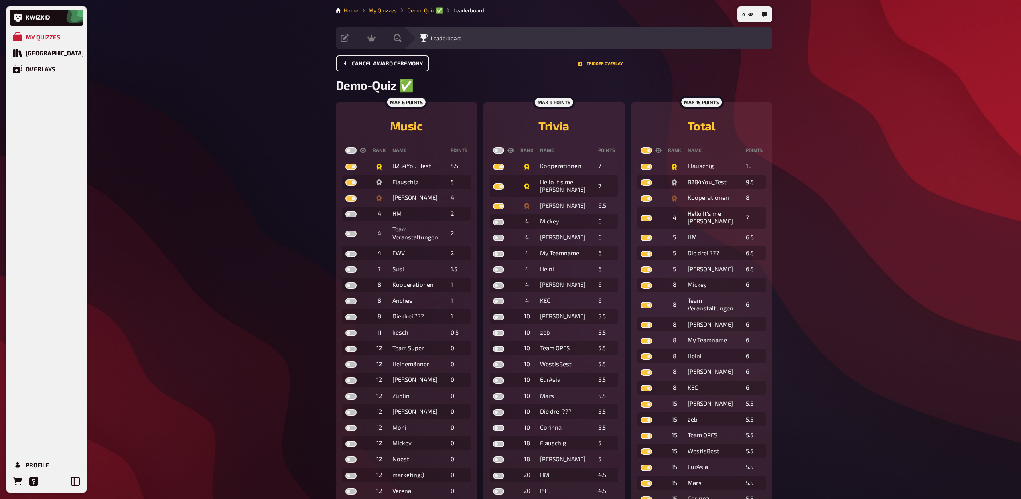
checkbox input "true"
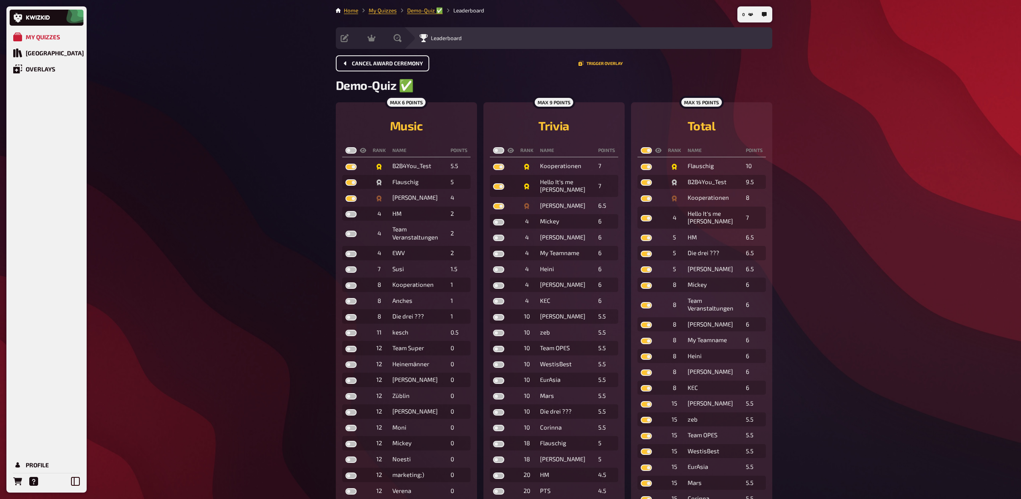
checkbox input "true"
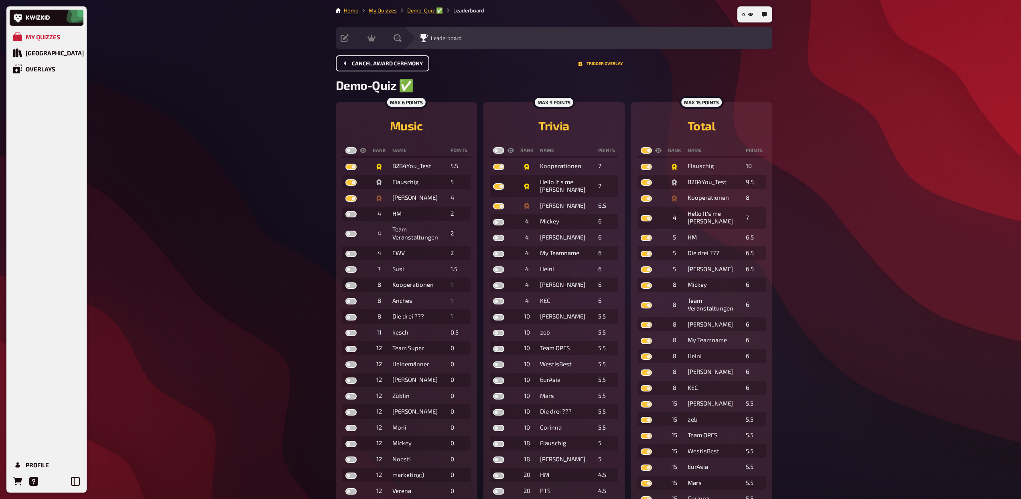
checkbox input "true"
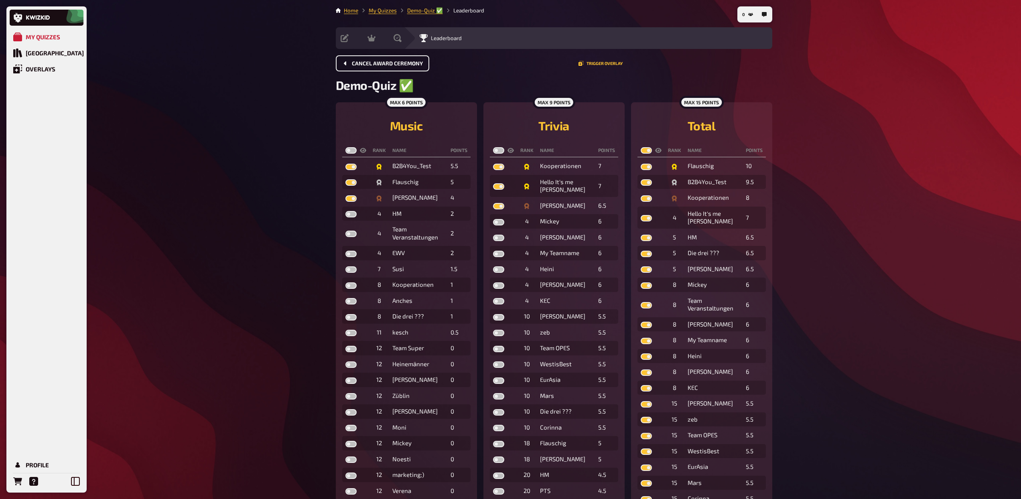
checkbox input "true"
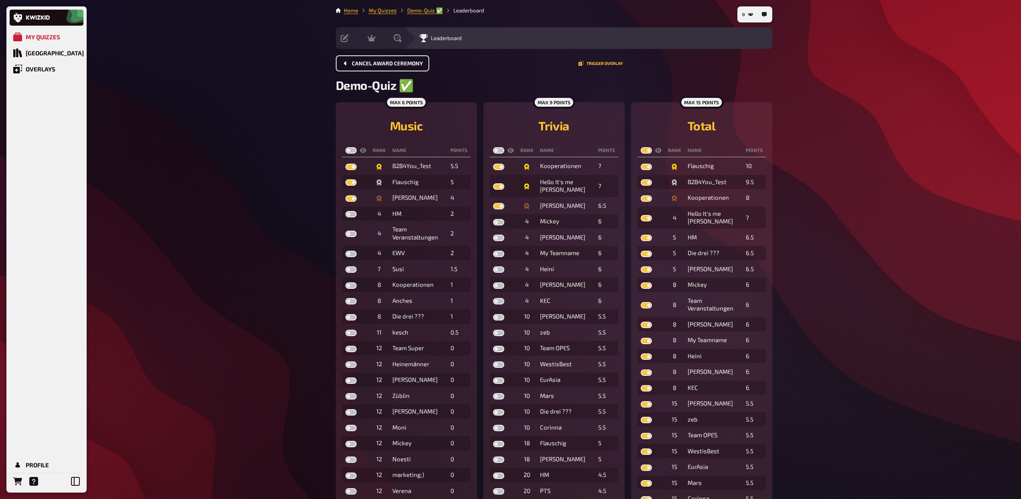
checkbox input "true"
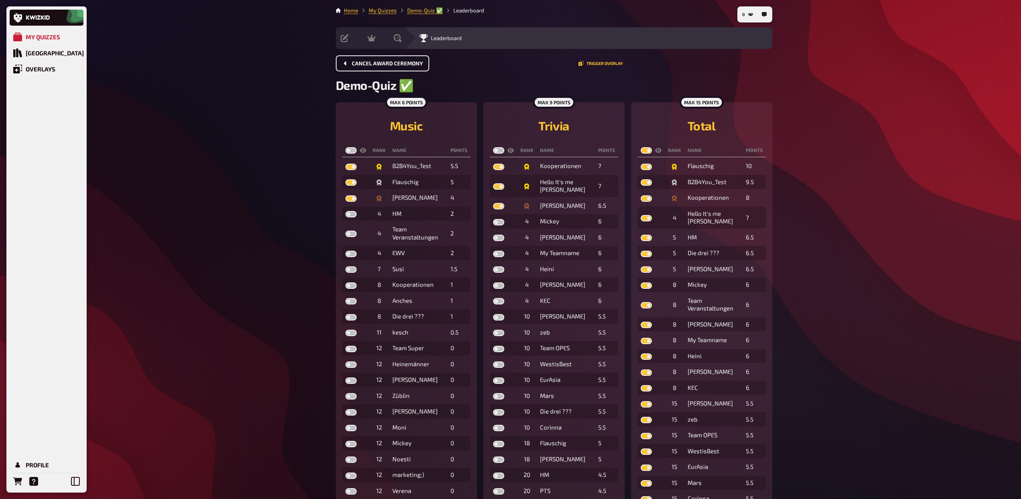
checkbox input "true"
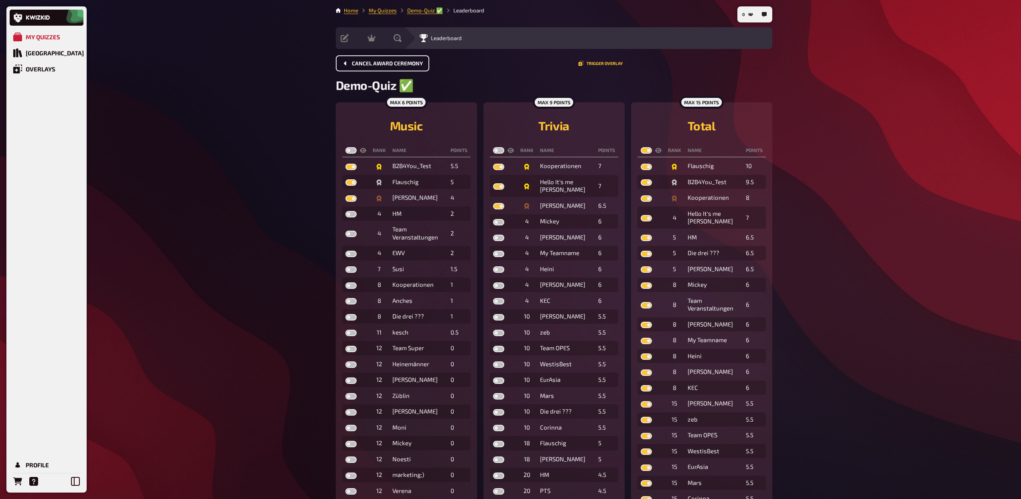
checkbox input "true"
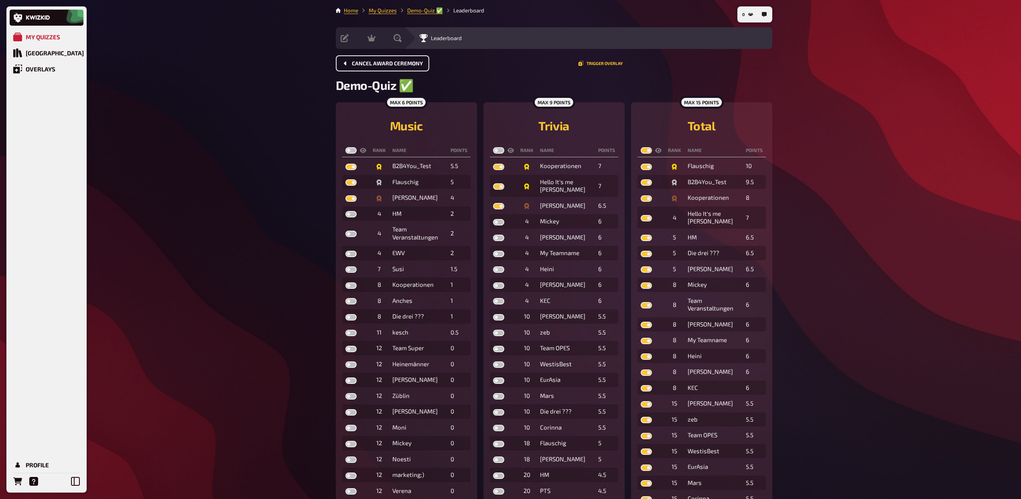
checkbox input "true"
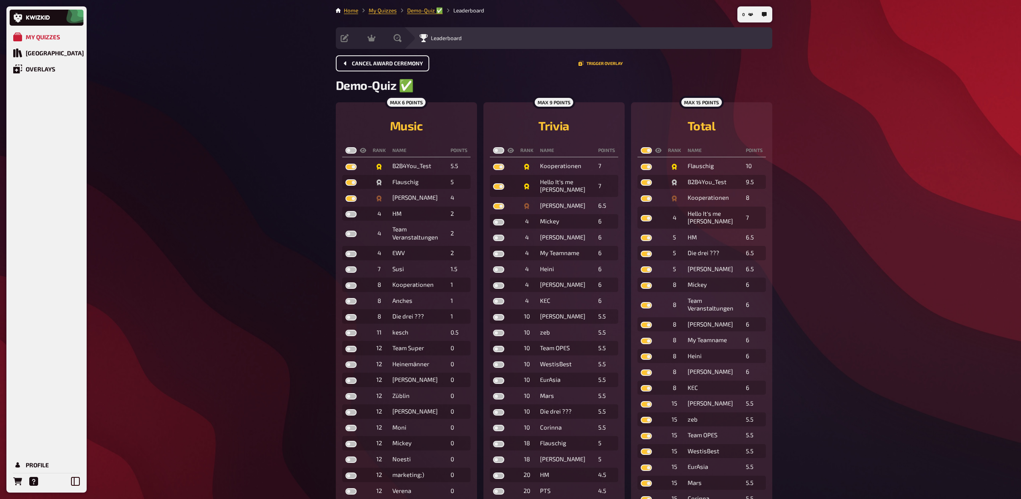
checkbox input "true"
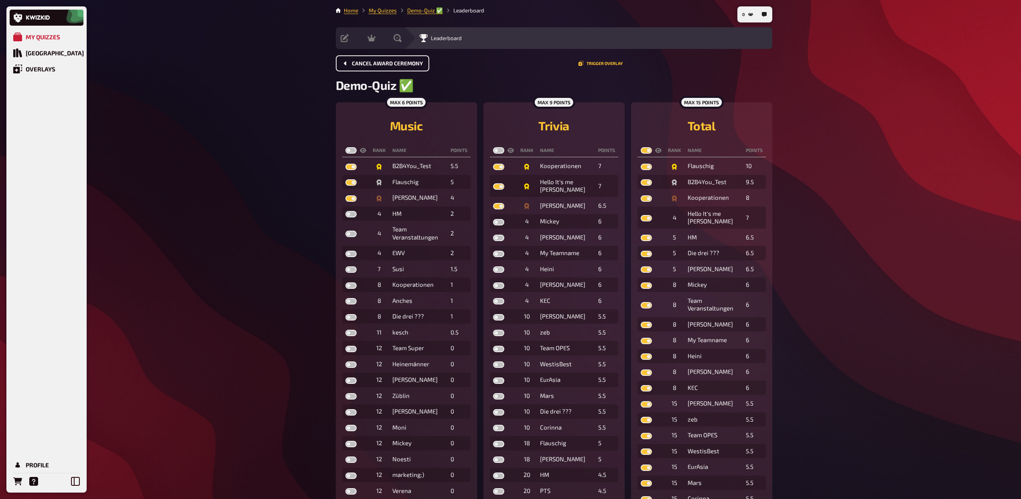
checkbox input "true"
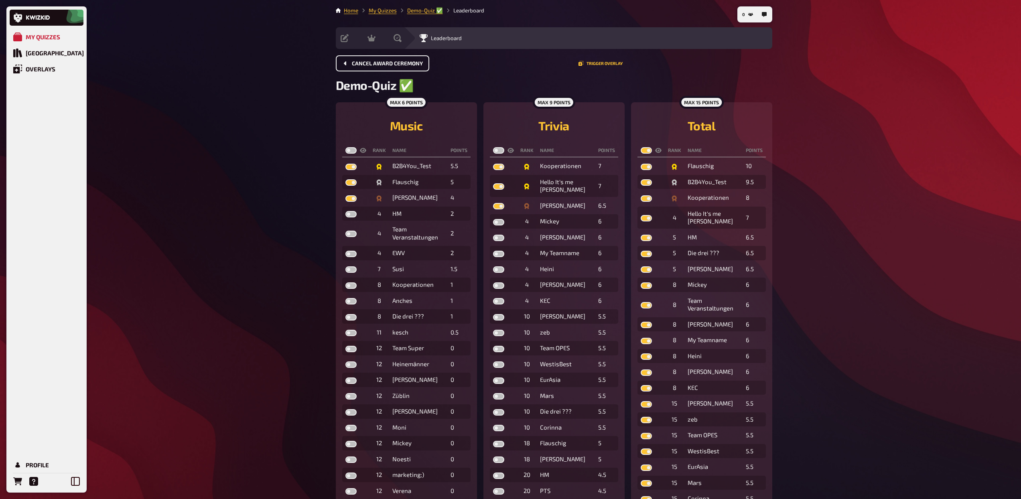
checkbox input "true"
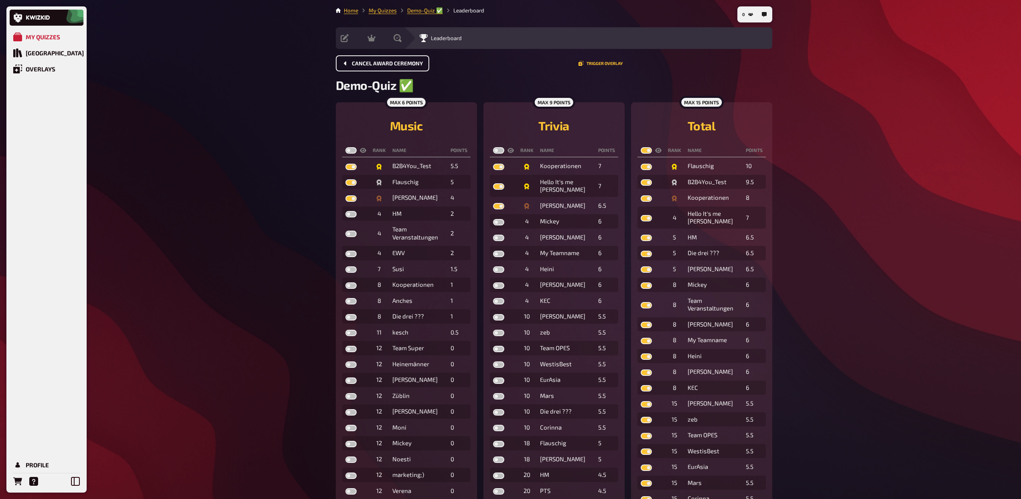
checkbox input "true"
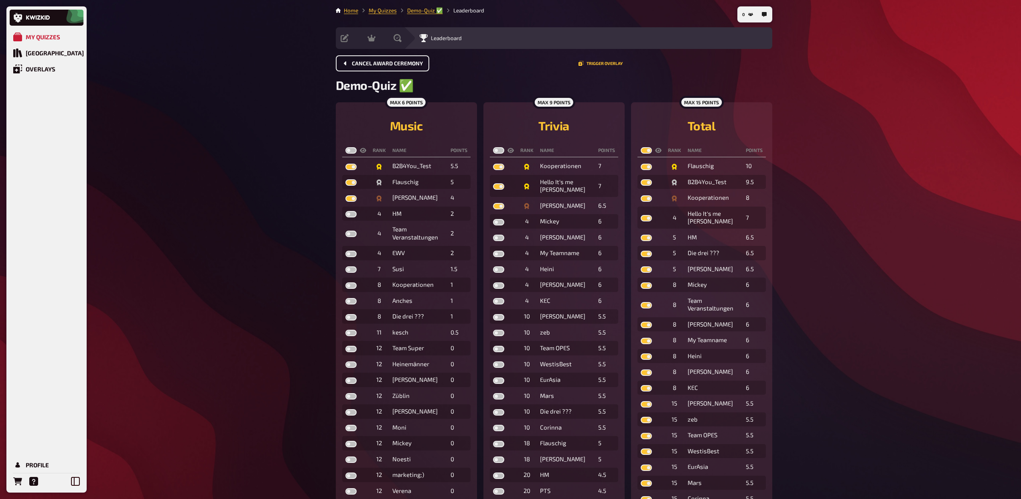
checkbox input "true"
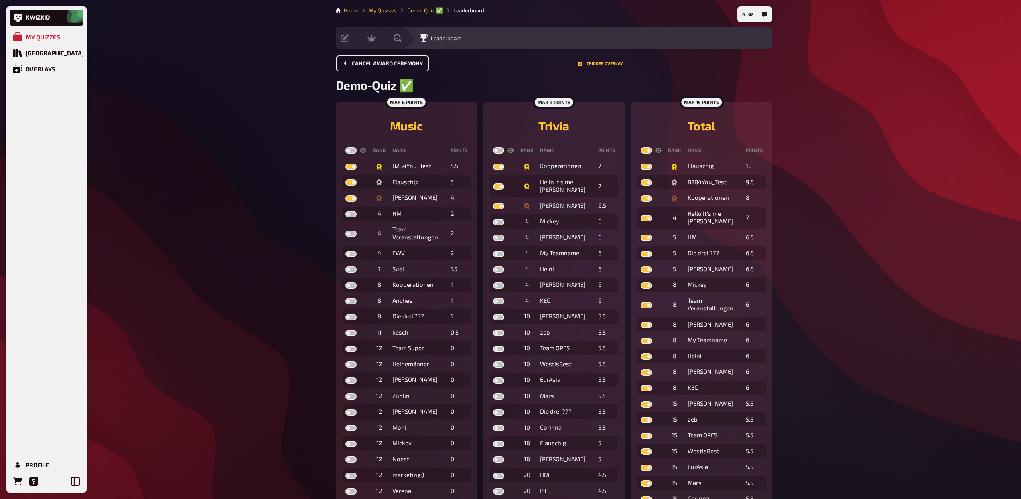
checkbox input "true"
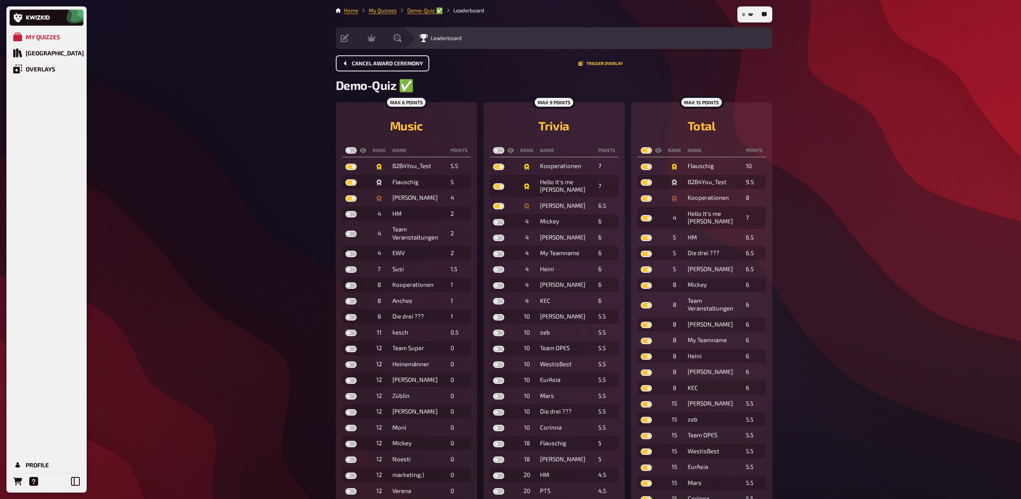
checkbox input "true"
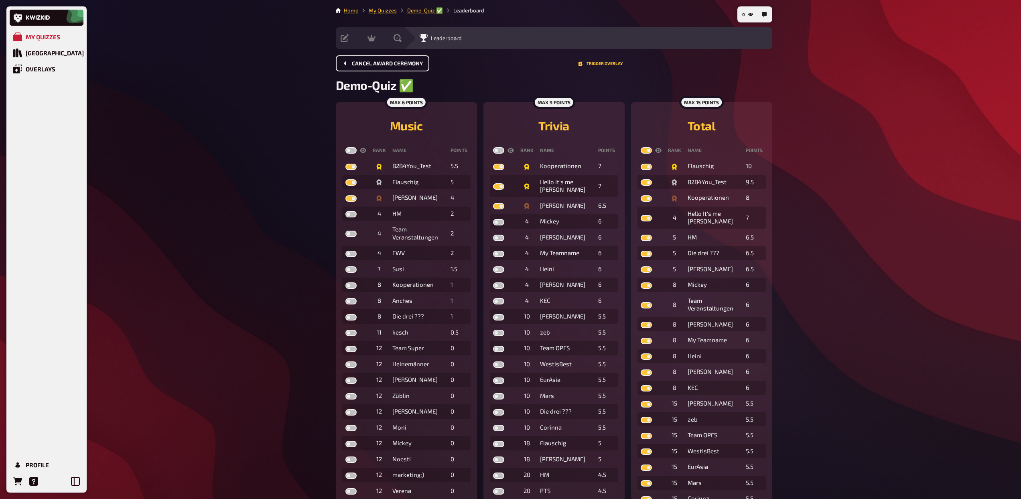
checkbox input "true"
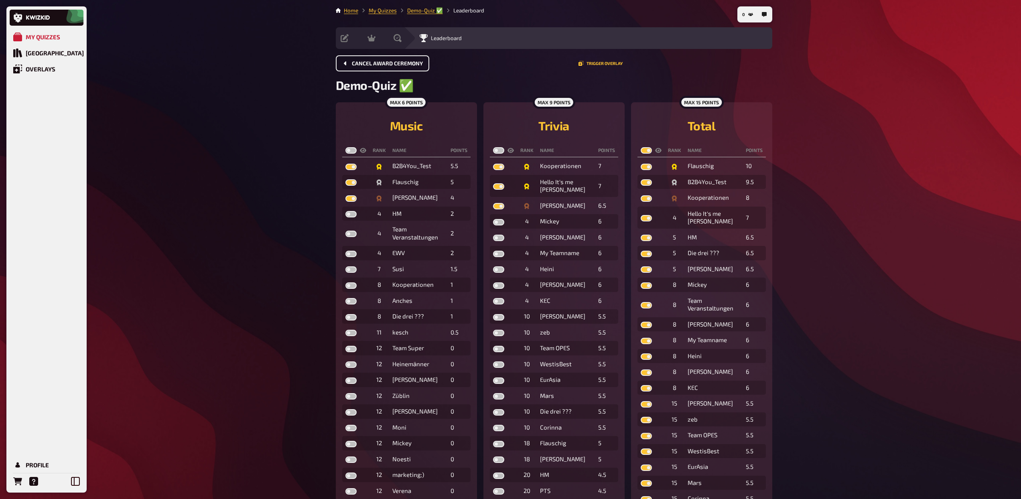
checkbox input "true"
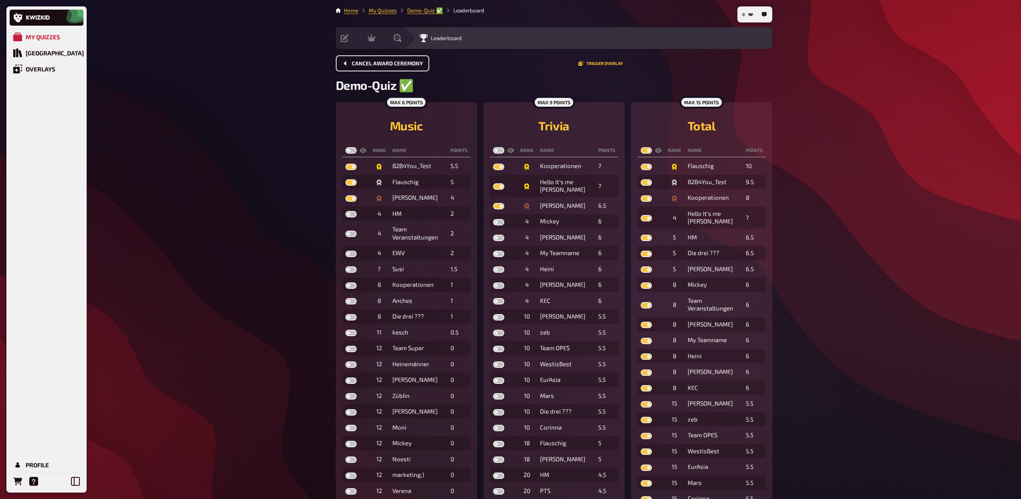
checkbox input "true"
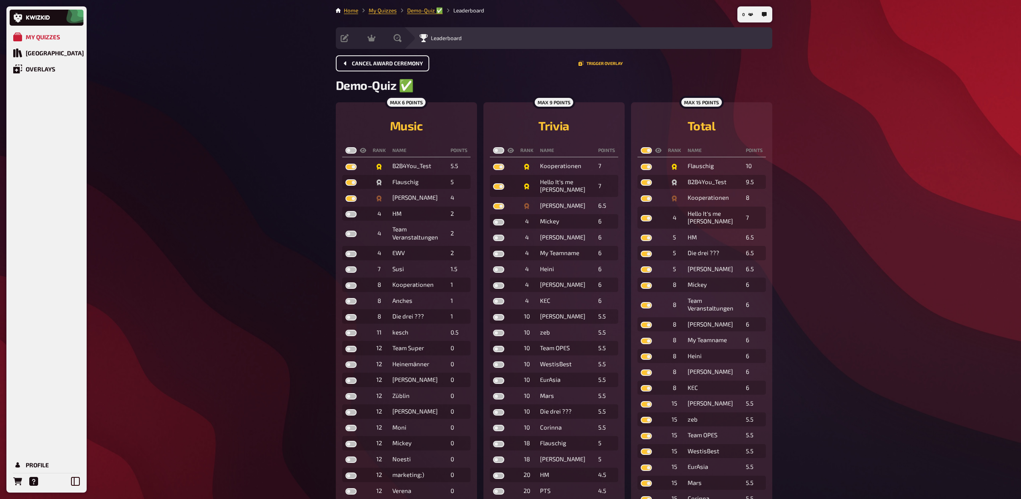
checkbox input "true"
click at [496, 150] on label at bounding box center [498, 150] width 11 height 6
click at [493, 147] on input "checkbox" at bounding box center [493, 147] width 0 height 0
checkbox input "true"
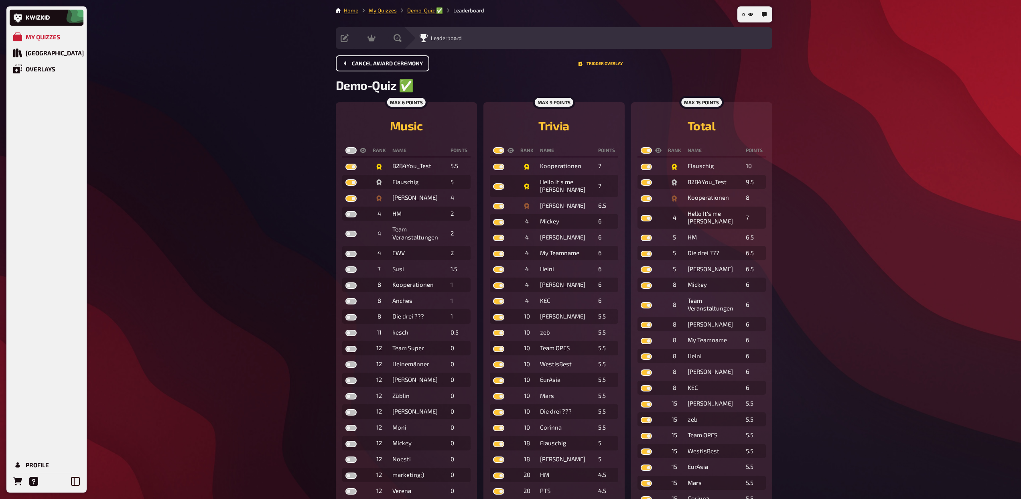
checkbox input "true"
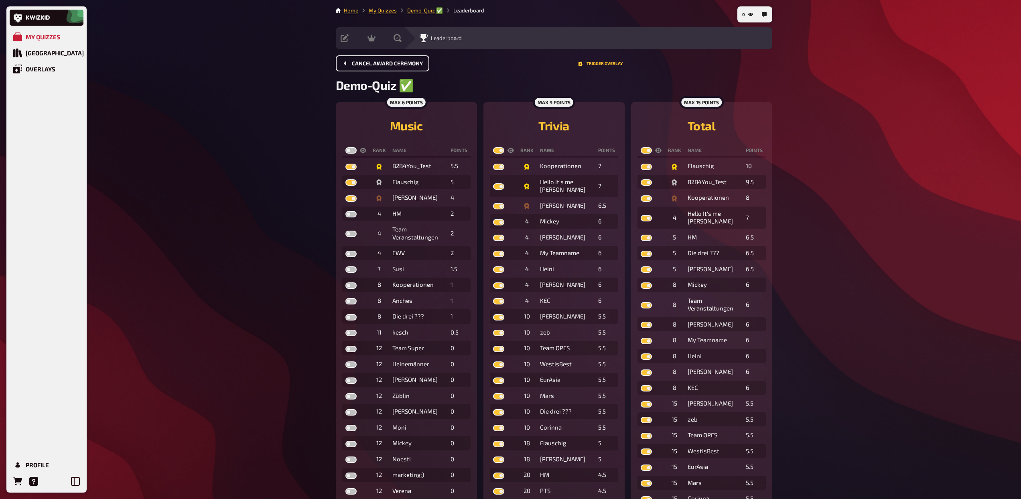
checkbox input "true"
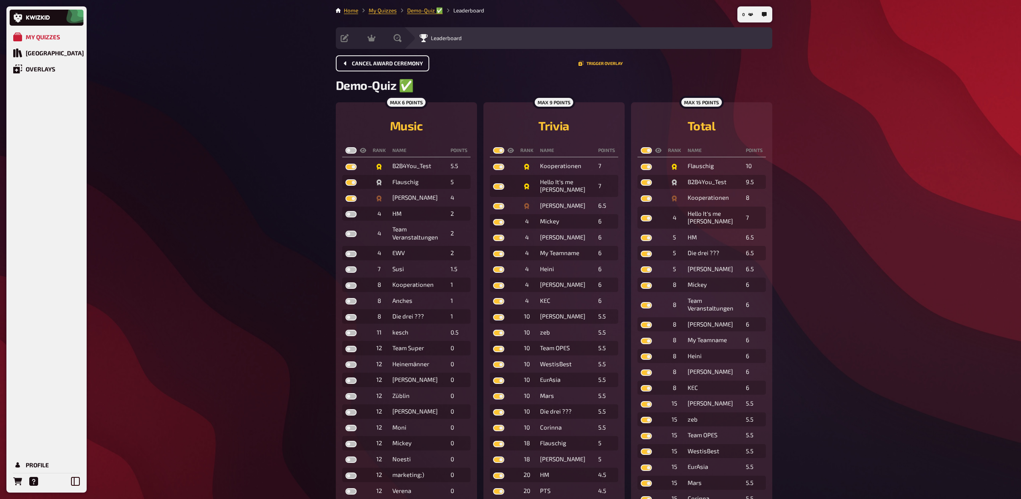
checkbox input "true"
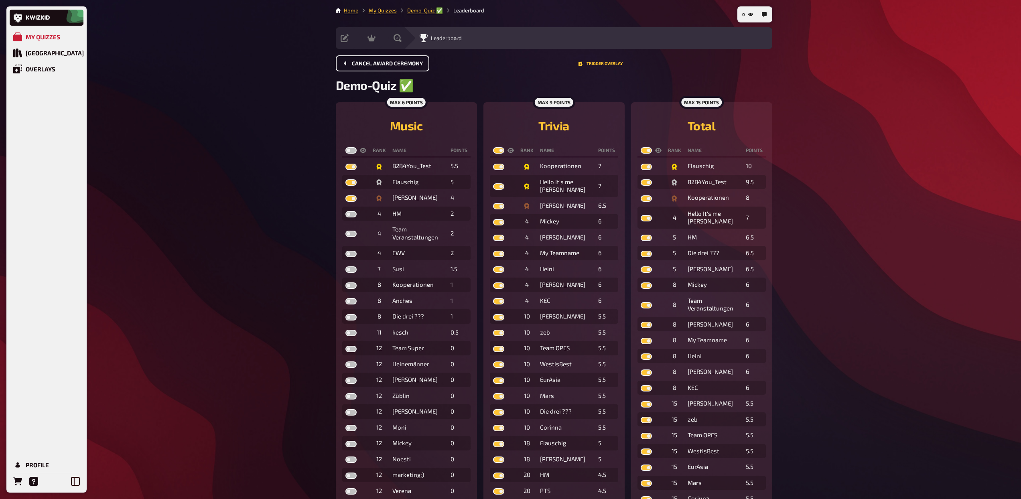
checkbox input "true"
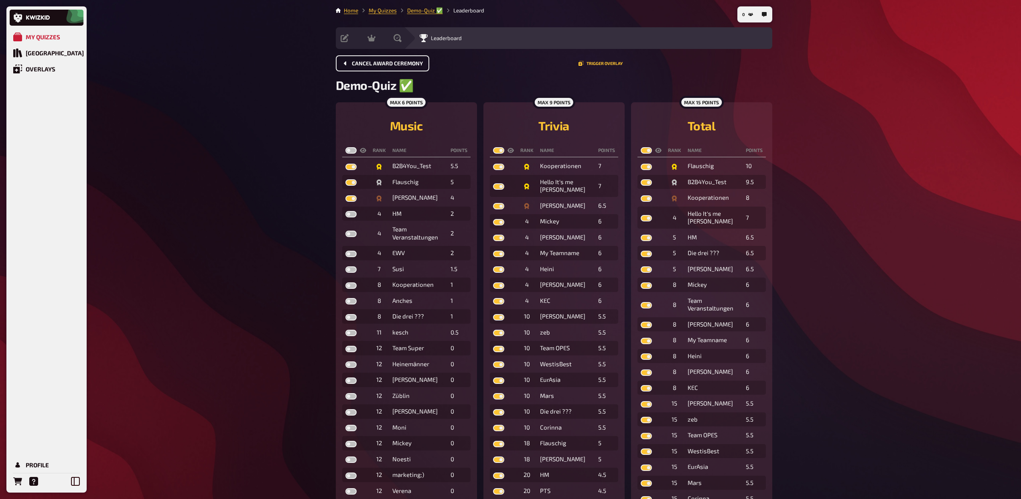
checkbox input "true"
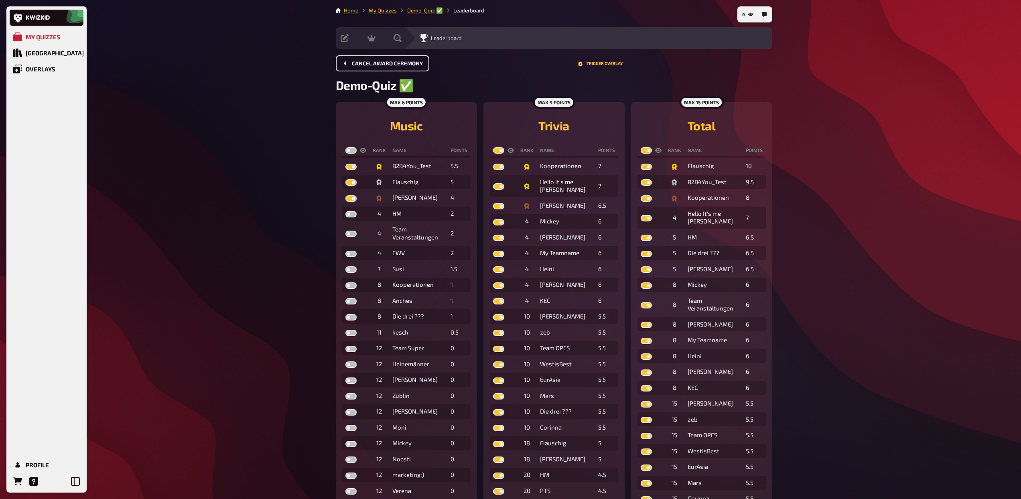
checkbox input "true"
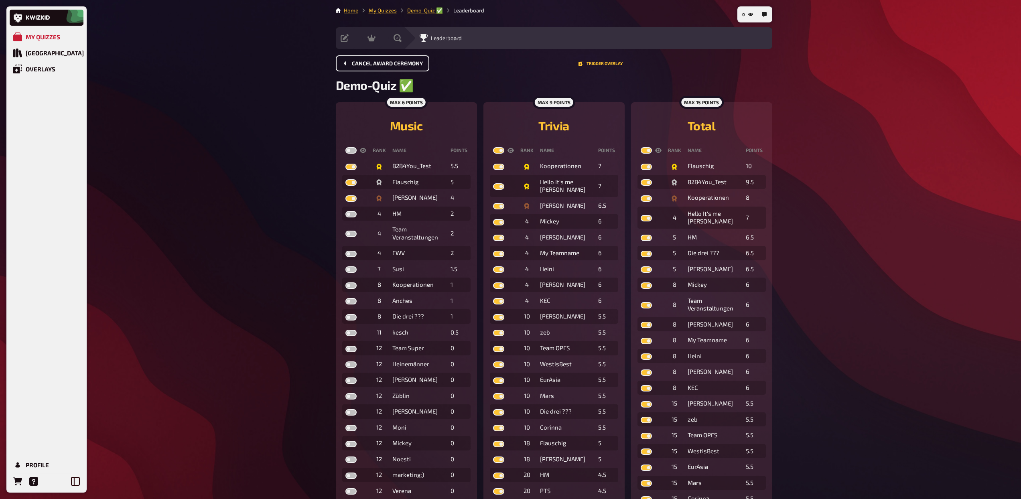
checkbox input "true"
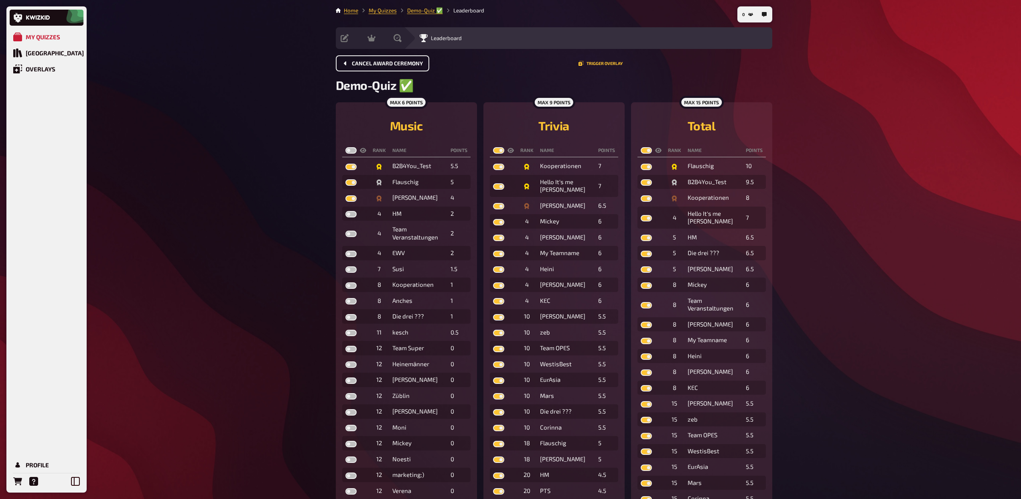
checkbox input "true"
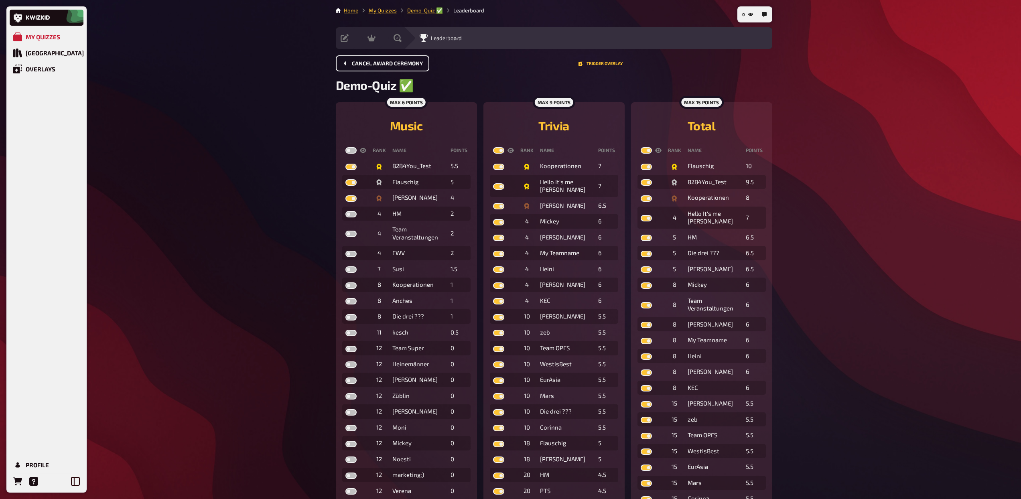
checkbox input "true"
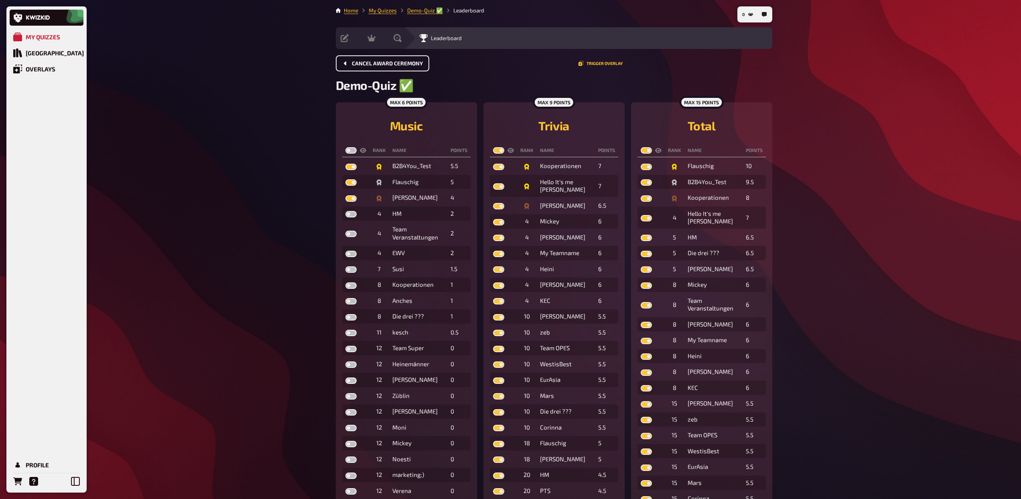
checkbox input "true"
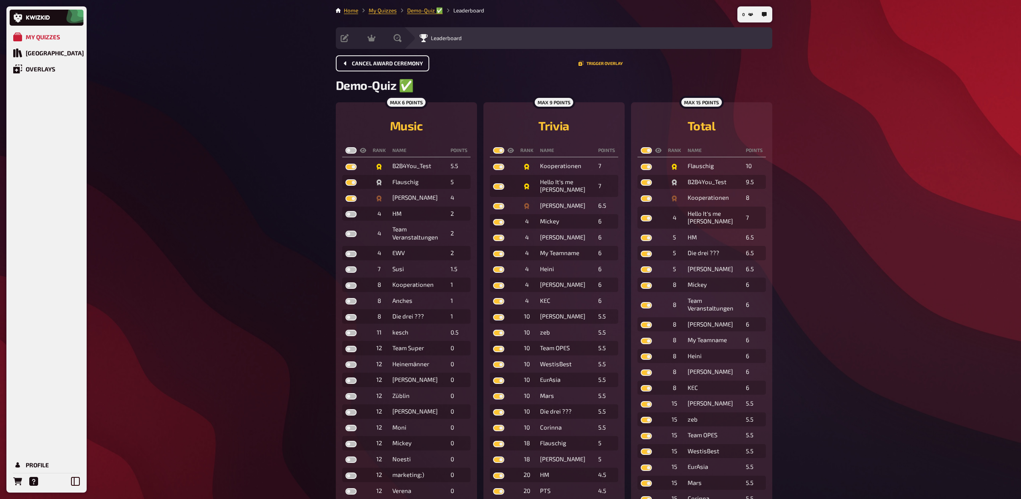
checkbox input "true"
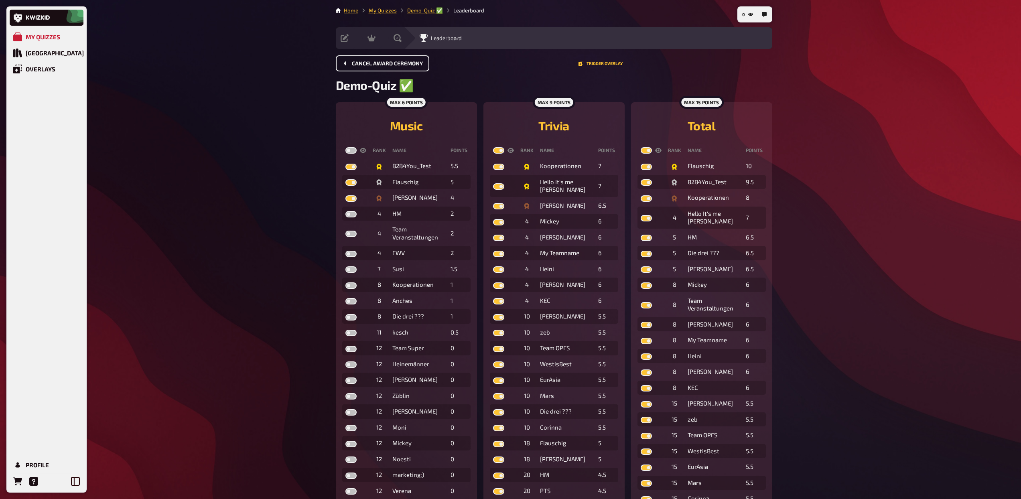
checkbox input "true"
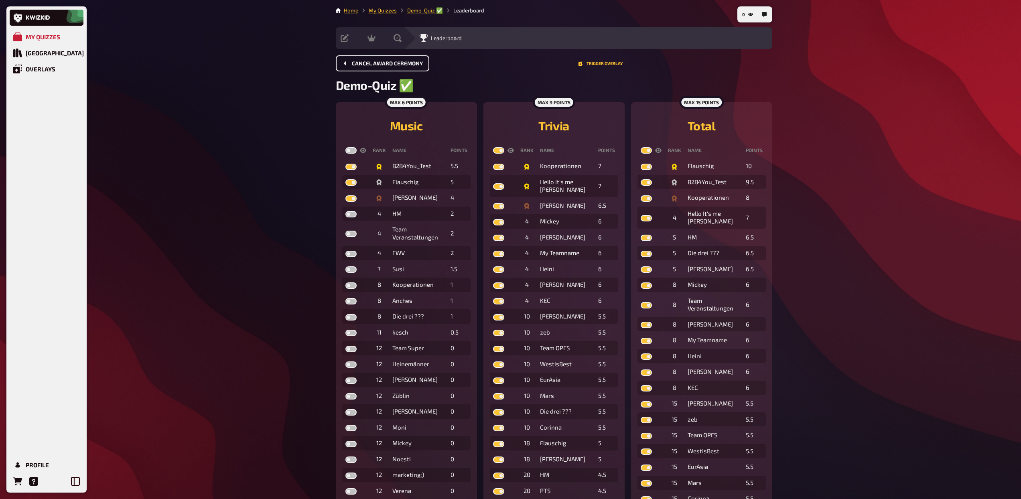
checkbox input "true"
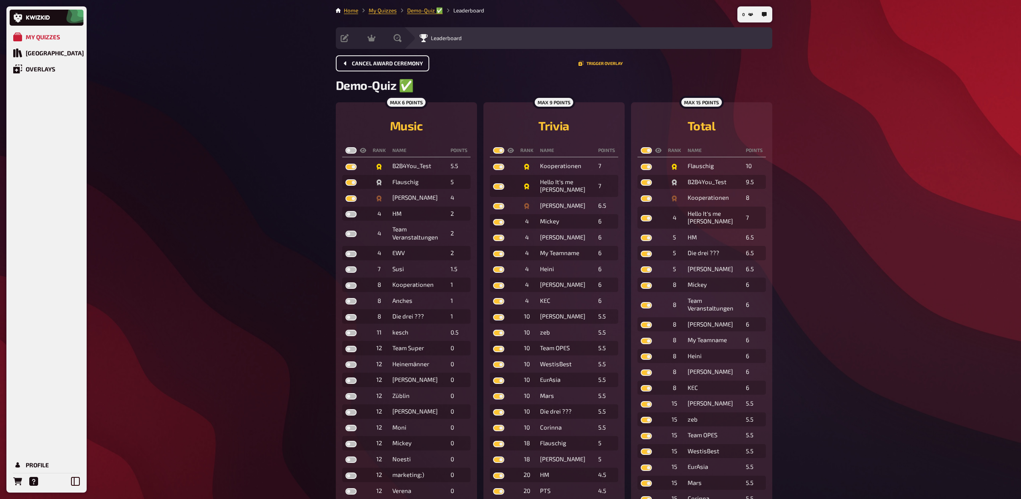
checkbox input "true"
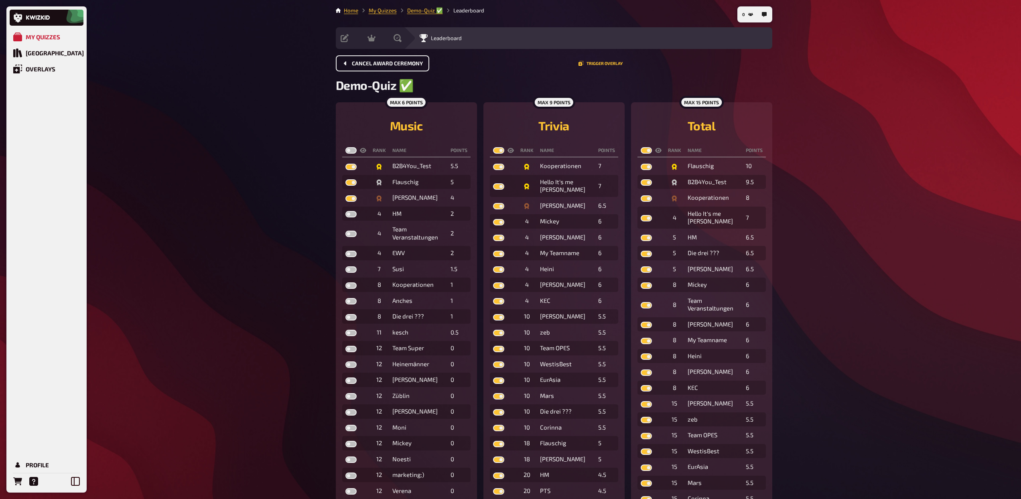
checkbox input "true"
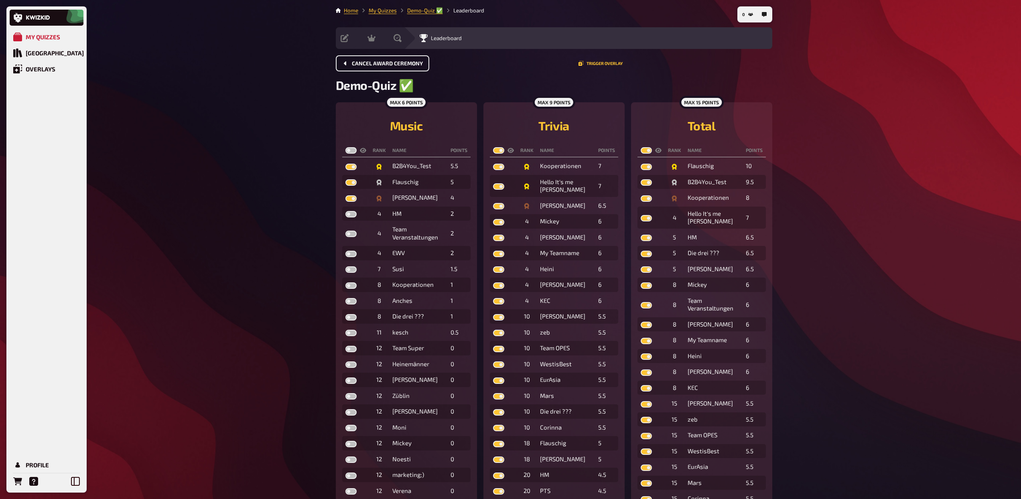
checkbox input "true"
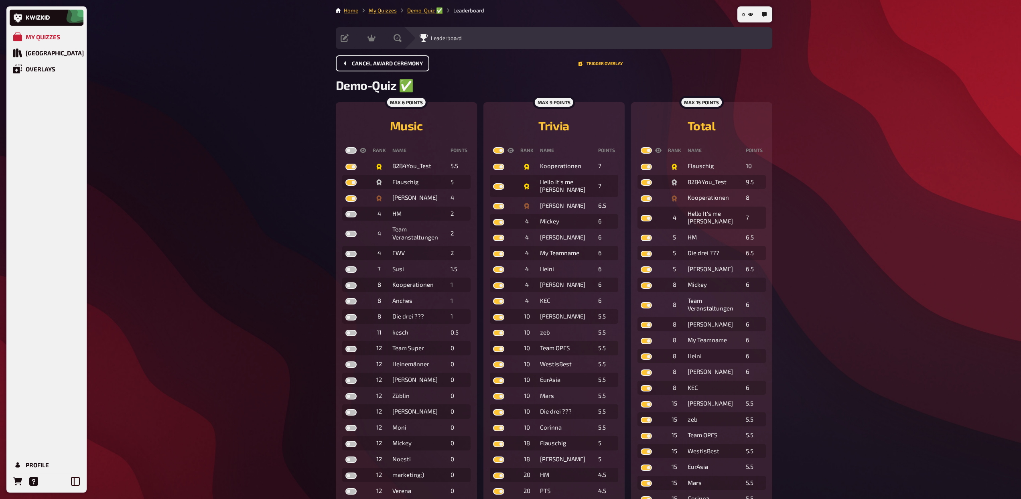
checkbox input "true"
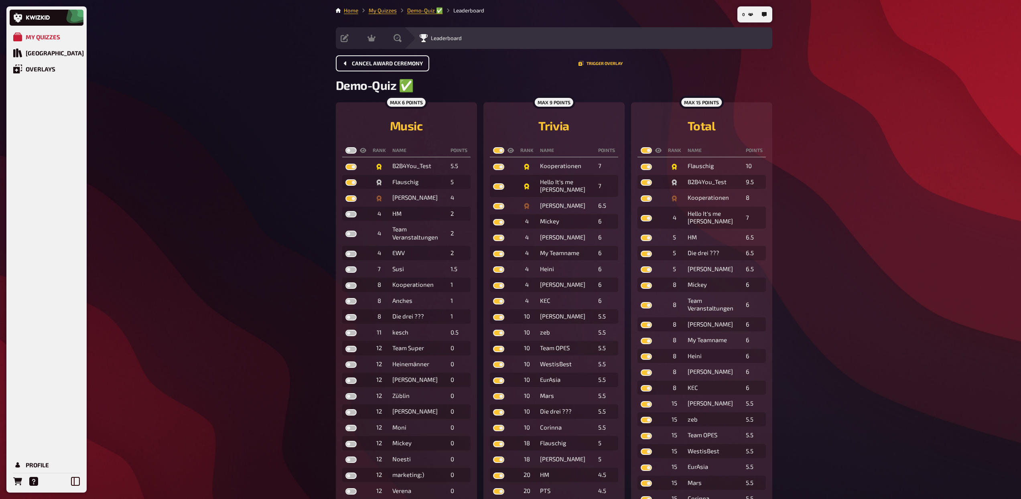
checkbox input "true"
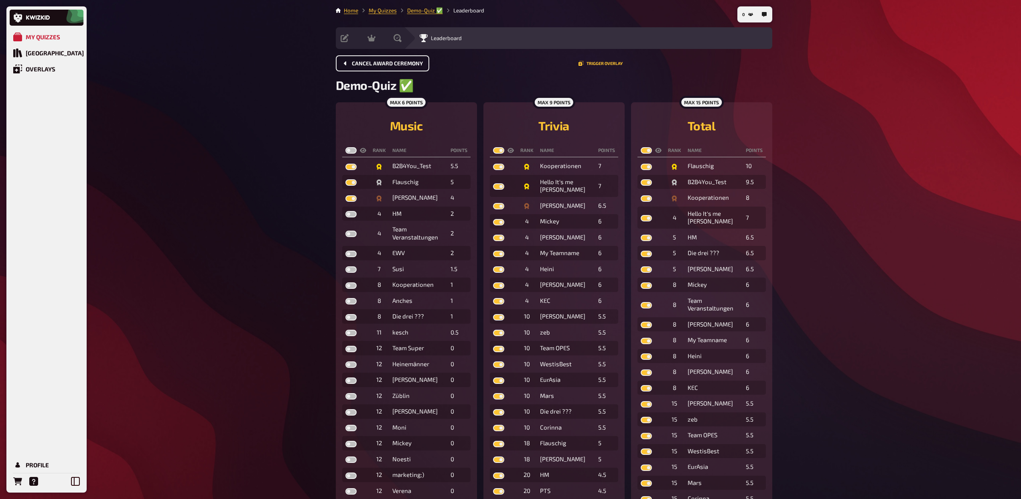
click at [349, 150] on label at bounding box center [350, 150] width 11 height 6
click at [345, 147] on input "checkbox" at bounding box center [345, 147] width 0 height 0
checkbox input "true"
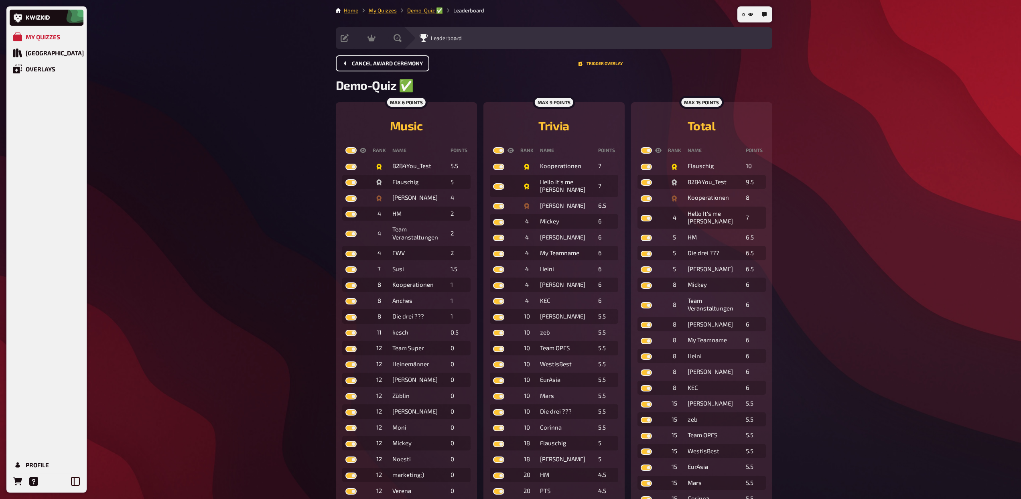
checkbox input "true"
click at [379, 42] on div "Hosting" at bounding box center [382, 38] width 30 height 8
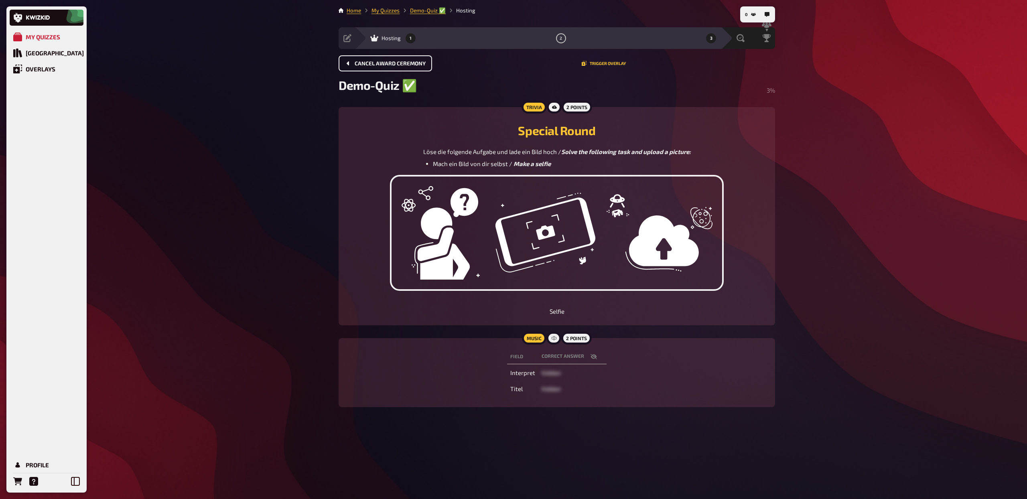
click at [410, 39] on span "1" at bounding box center [411, 38] width 2 height 4
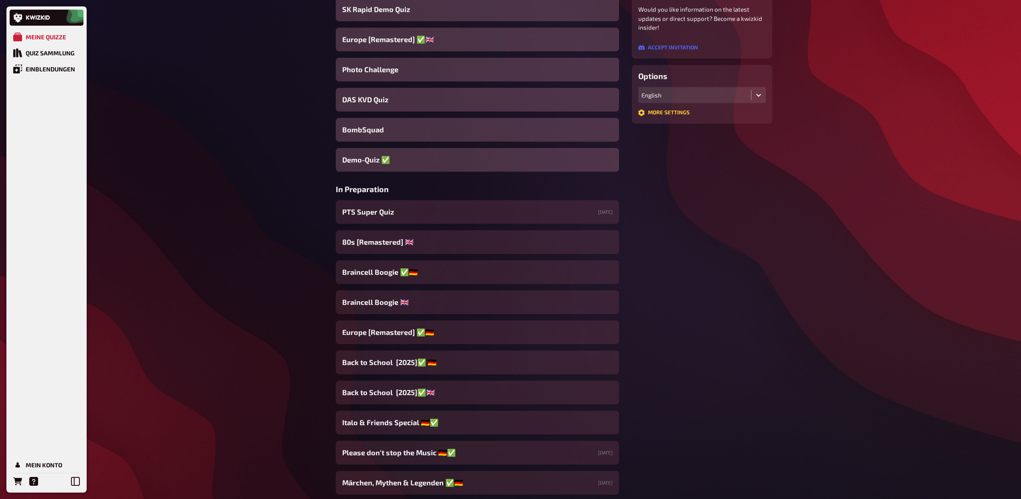
scroll to position [184, 0]
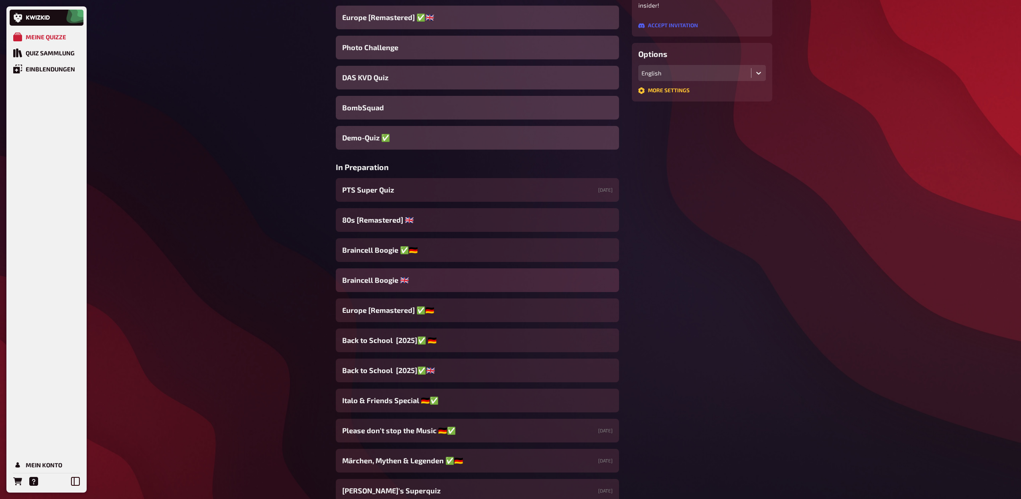
click at [384, 276] on span "Braincell Boogie 🇬🇧​" at bounding box center [375, 280] width 67 height 11
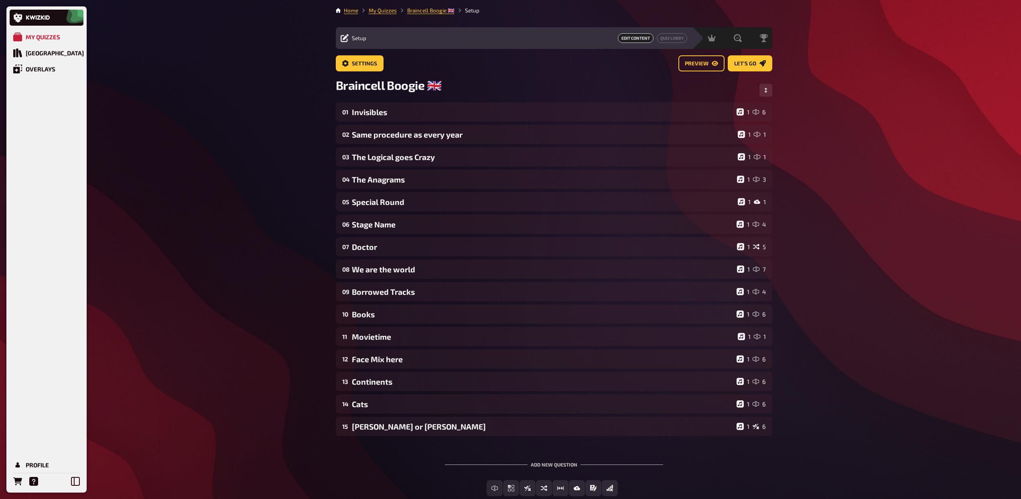
click at [480, 54] on main "Home My Quizzes Braincell Boogie 🇬🇧​ Setup Setup Edit Content Quiz Lobby Hostin…" at bounding box center [554, 257] width 436 height 503
click at [667, 39] on button "Quiz Lobby" at bounding box center [672, 38] width 30 height 10
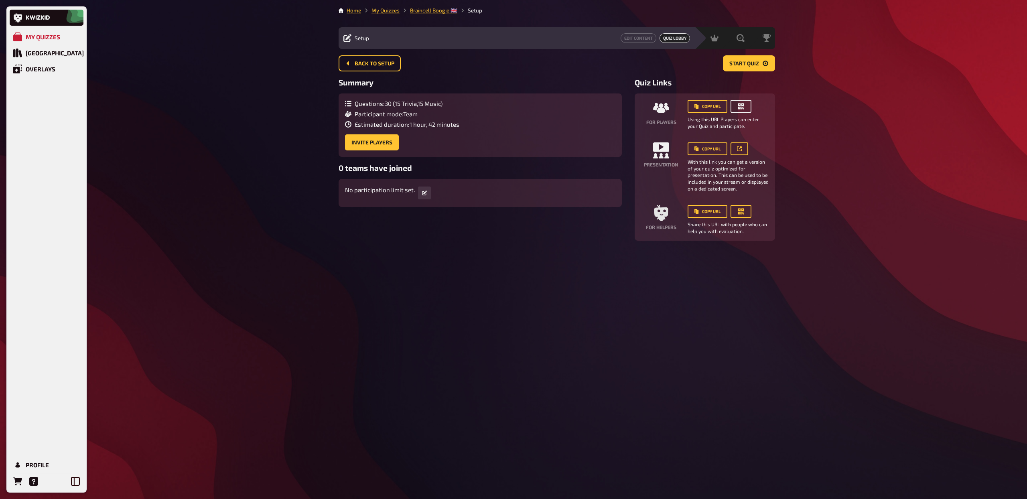
click at [748, 107] on button "button" at bounding box center [740, 106] width 21 height 13
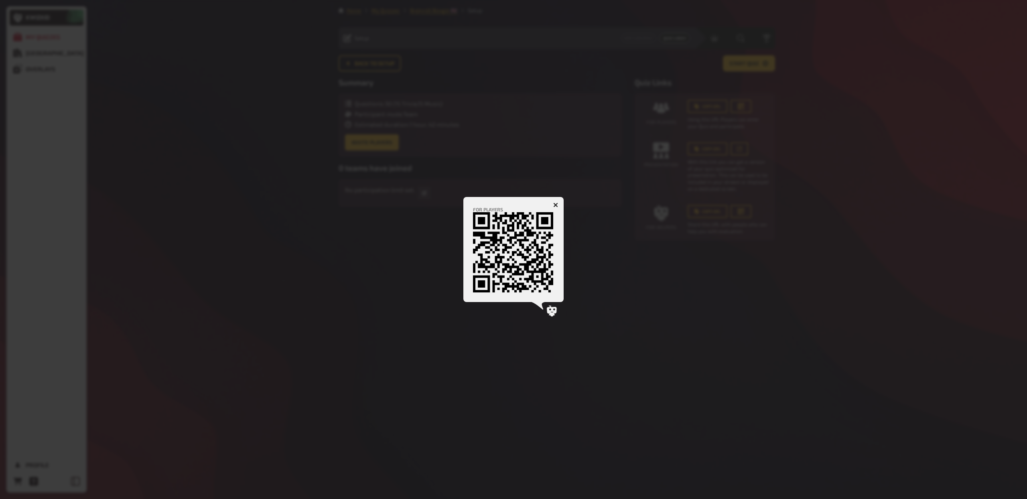
click at [552, 208] on h4 "For players" at bounding box center [513, 210] width 81 height 6
click at [556, 206] on icon "button" at bounding box center [556, 205] width 8 height 8
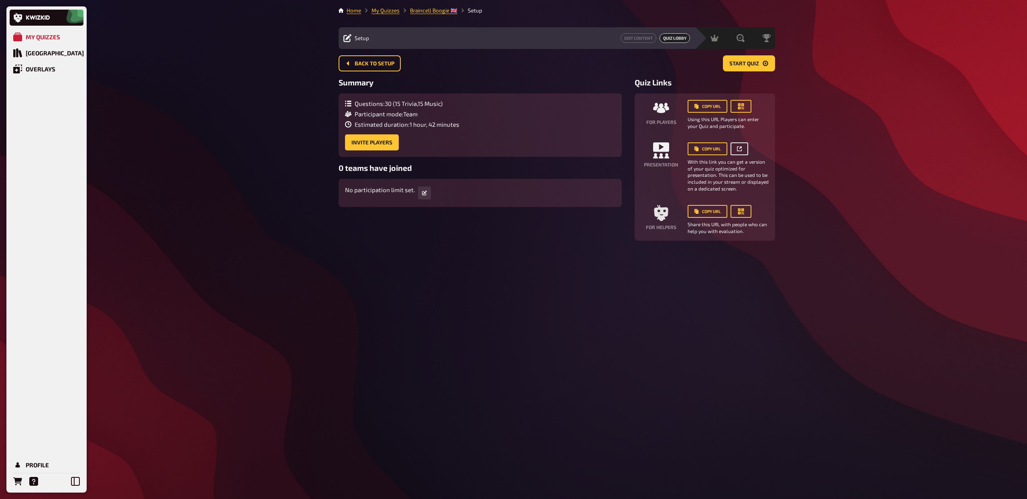
click at [741, 148] on icon "button" at bounding box center [739, 148] width 5 height 5
click at [690, 41] on div "Hosting" at bounding box center [685, 38] width 30 height 8
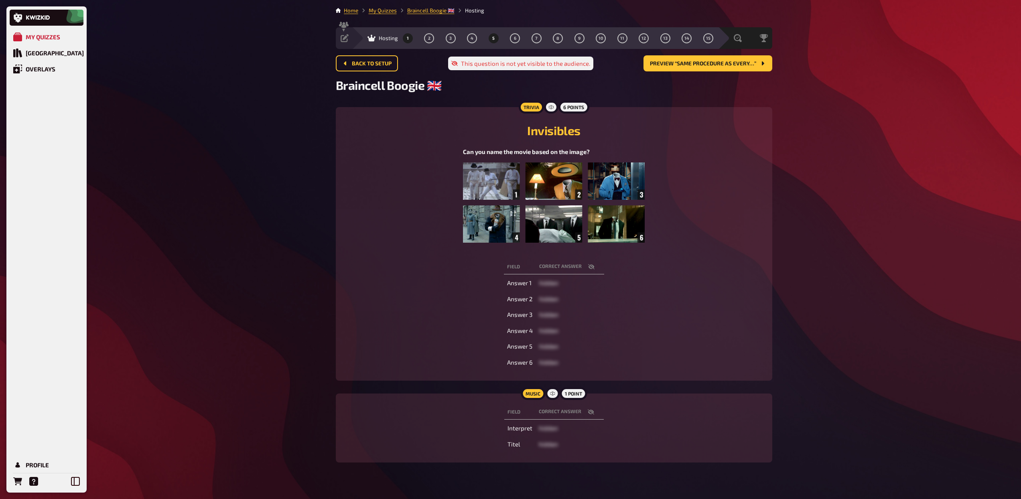
click at [496, 40] on button "5" at bounding box center [493, 38] width 13 height 13
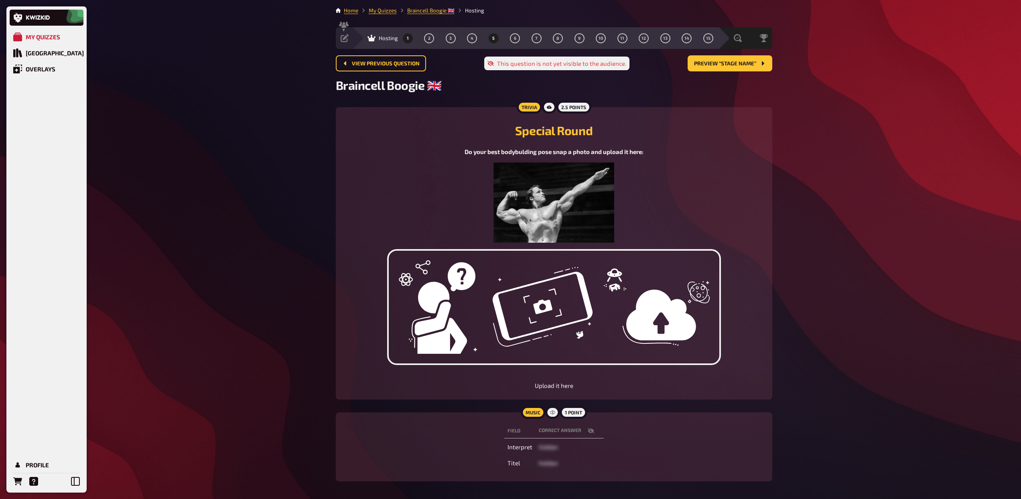
click at [403, 39] on button "1" at bounding box center [407, 38] width 13 height 13
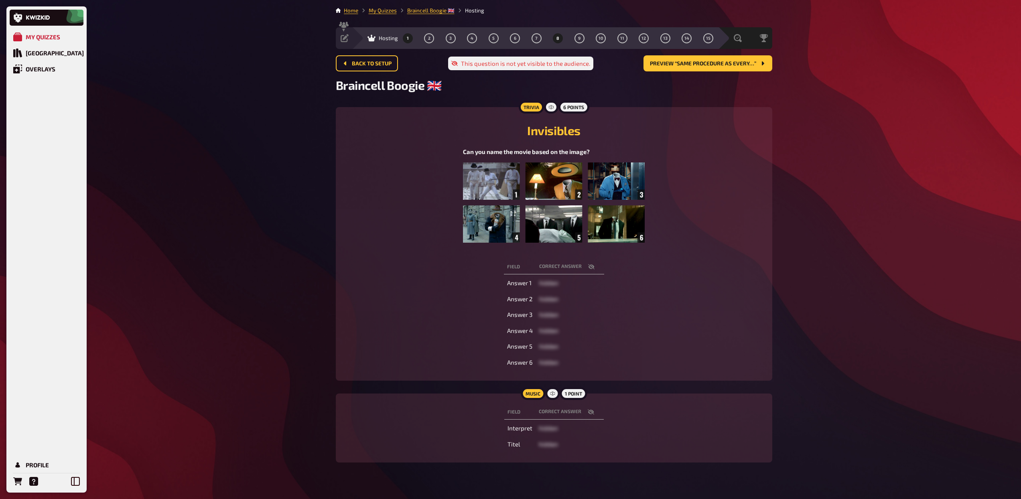
click at [559, 39] on button "8" at bounding box center [558, 38] width 13 height 13
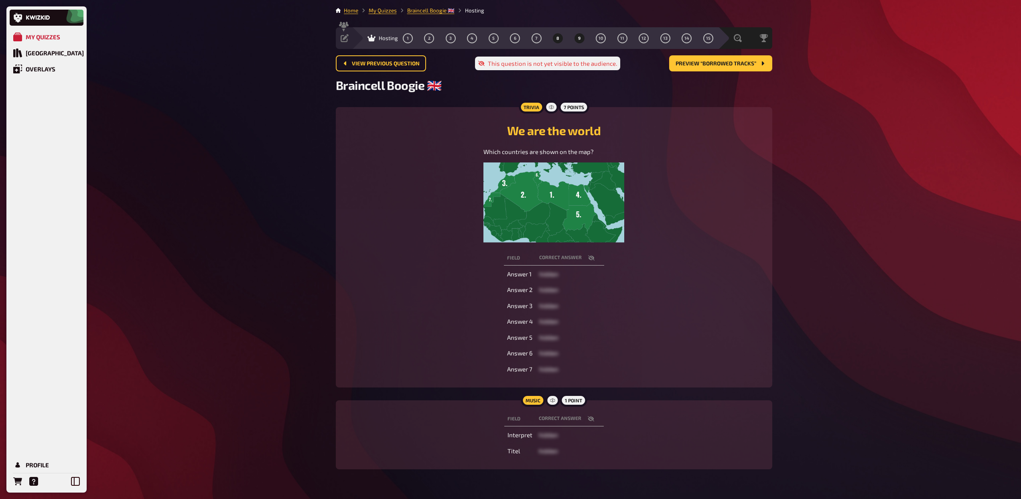
click at [578, 39] on span "9" at bounding box center [579, 38] width 2 height 4
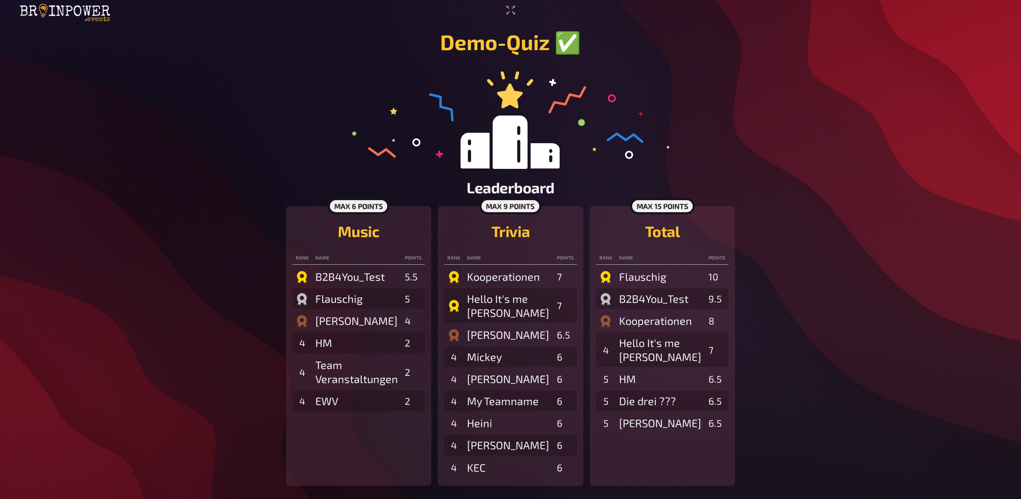
scroll to position [1, 0]
